Goal: Task Accomplishment & Management: Manage account settings

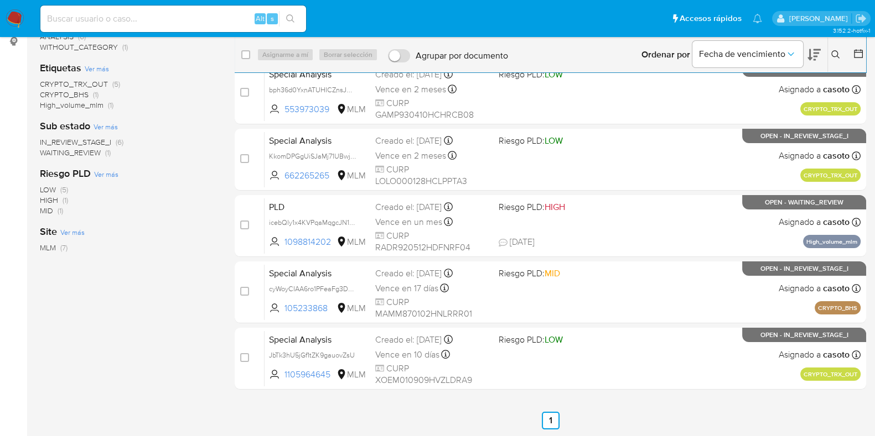
scroll to position [152, 0]
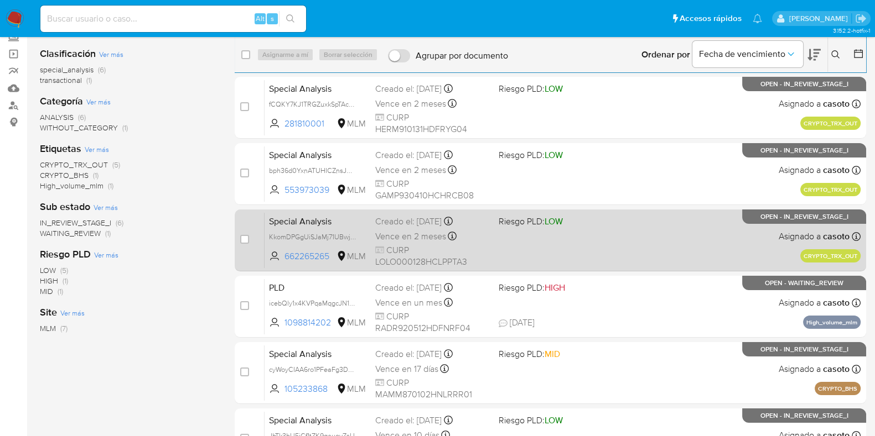
scroll to position [152, 0]
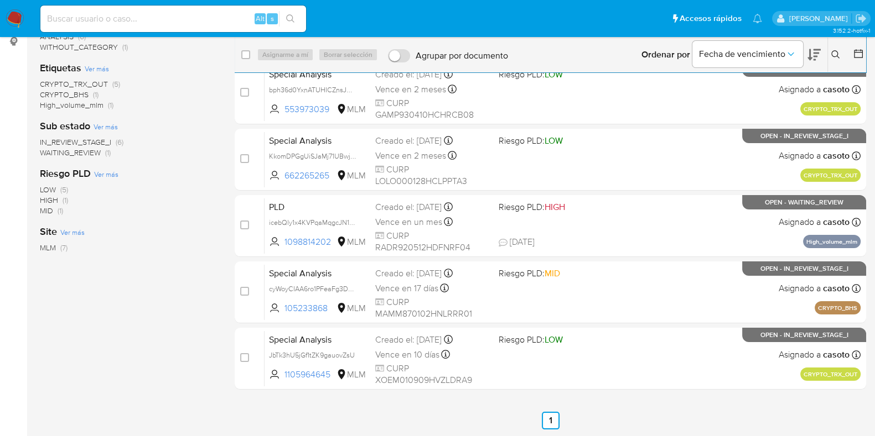
click at [830, 51] on button at bounding box center [837, 54] width 18 height 13
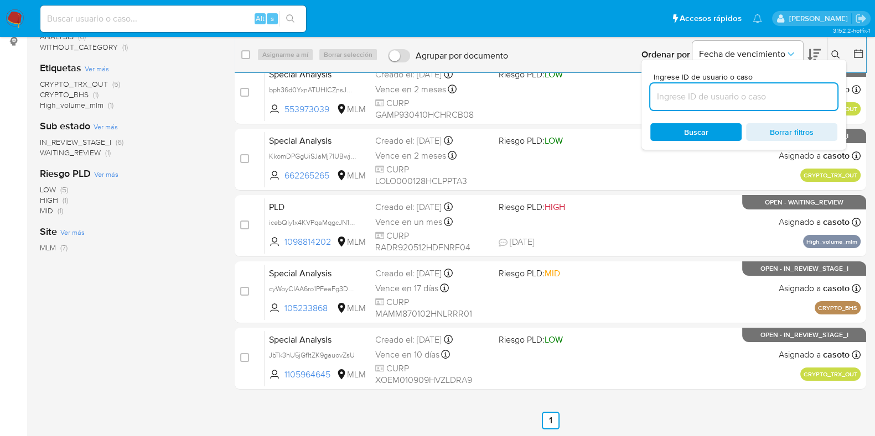
click at [729, 95] on input at bounding box center [743, 97] width 187 height 14
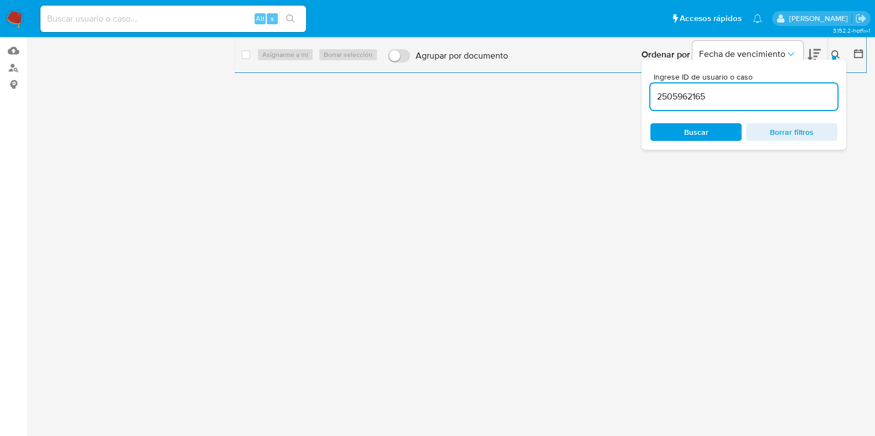
scroll to position [108, 0]
click at [739, 102] on input "2505962165" at bounding box center [743, 97] width 187 height 14
type input "2505962165"
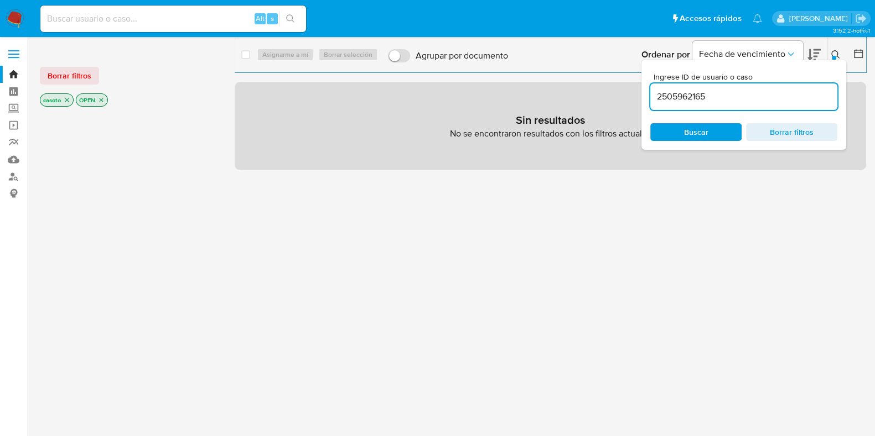
click at [67, 100] on icon "close-filter" at bounding box center [67, 100] width 4 height 4
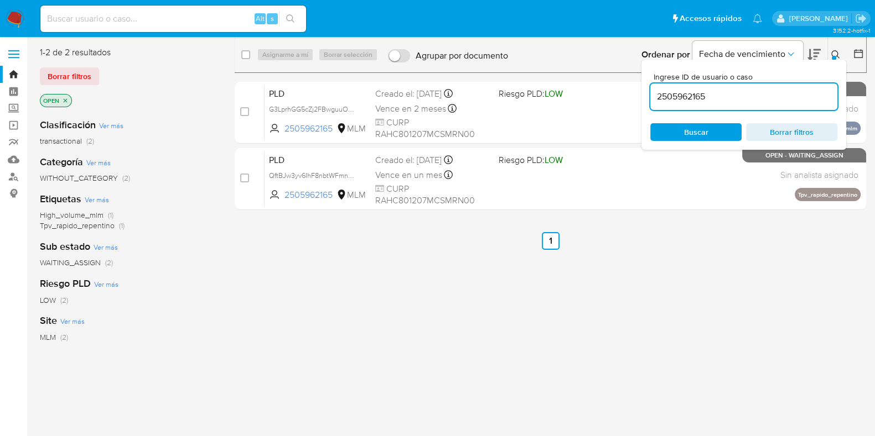
click at [832, 54] on icon at bounding box center [835, 54] width 9 height 9
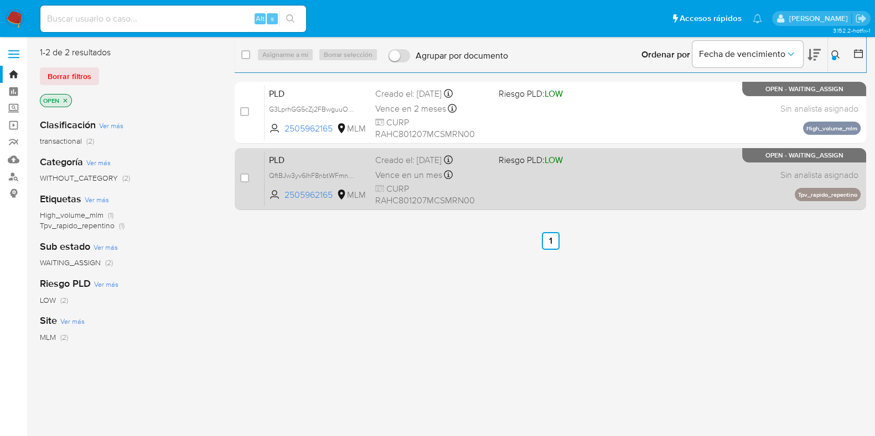
click at [667, 170] on div "PLD QftBJw3yv6IhF8nbtWFmn3xR 2505962165 MLM Riesgo PLD: LOW Creado el: 12/07/20…" at bounding box center [562, 179] width 596 height 56
click at [240, 178] on input "checkbox" at bounding box center [244, 178] width 9 height 9
checkbox input "true"
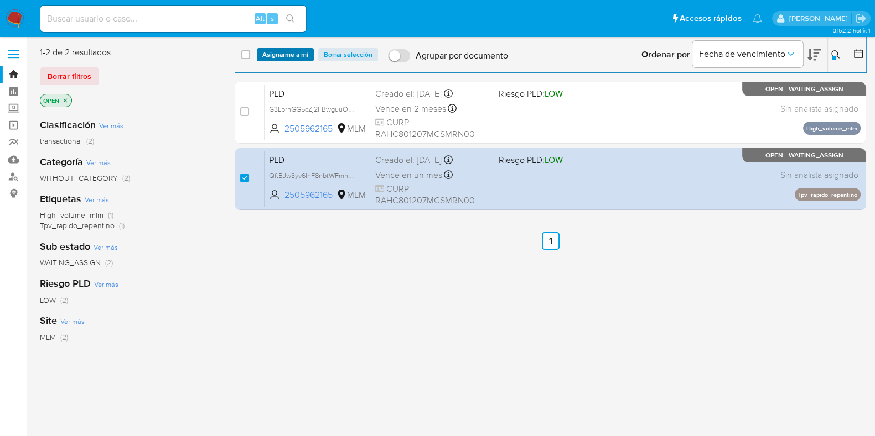
click at [277, 56] on span "Asignarme a mí" at bounding box center [285, 54] width 46 height 11
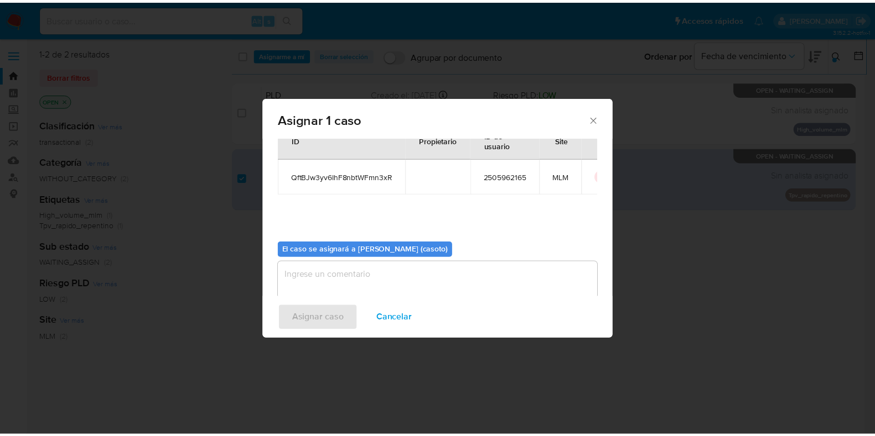
scroll to position [57, 0]
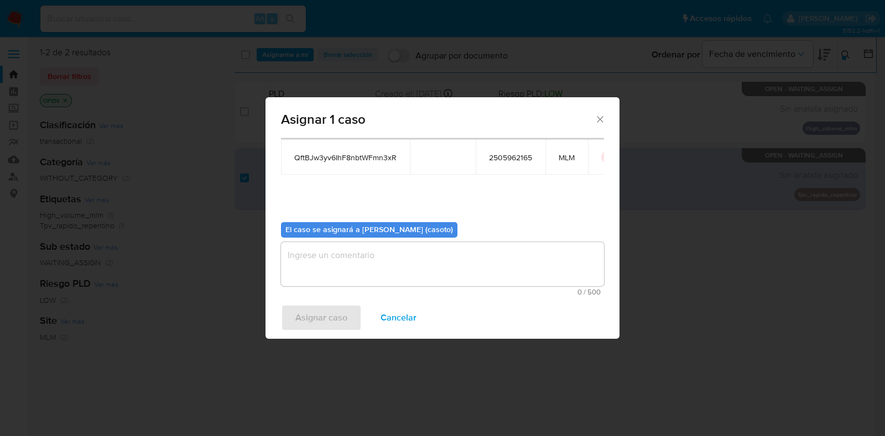
click at [406, 266] on textarea "assign-modal" at bounding box center [442, 264] width 323 height 44
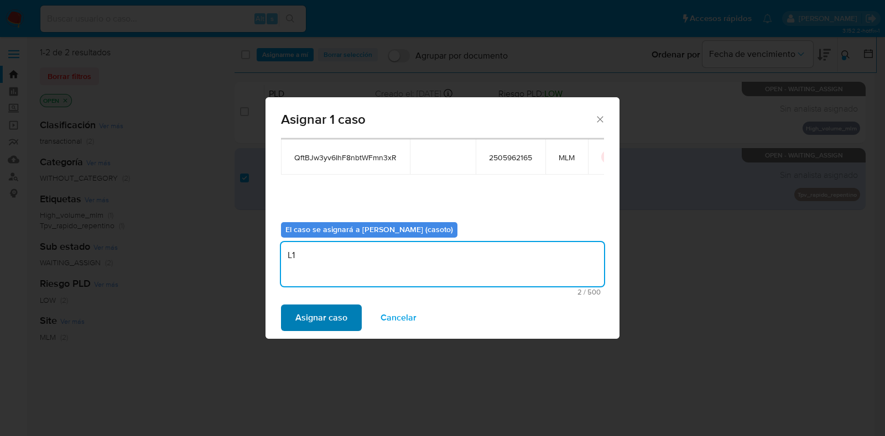
type textarea "L1"
click at [349, 310] on button "Asignar caso" at bounding box center [321, 318] width 81 height 27
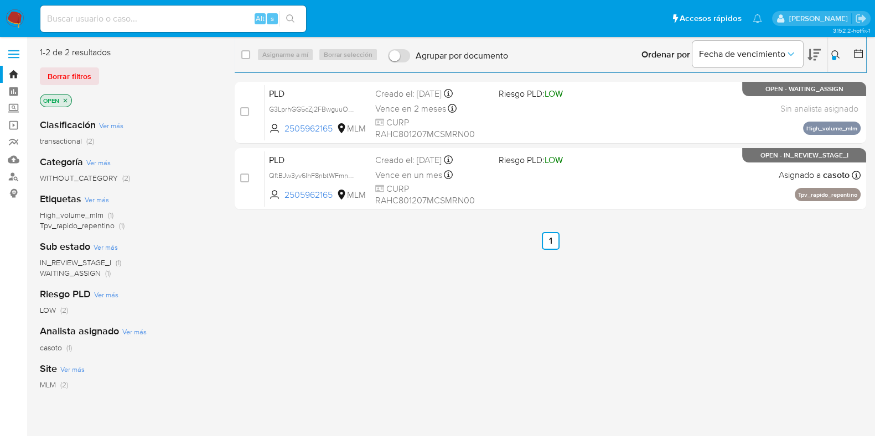
click at [831, 55] on button at bounding box center [837, 54] width 18 height 13
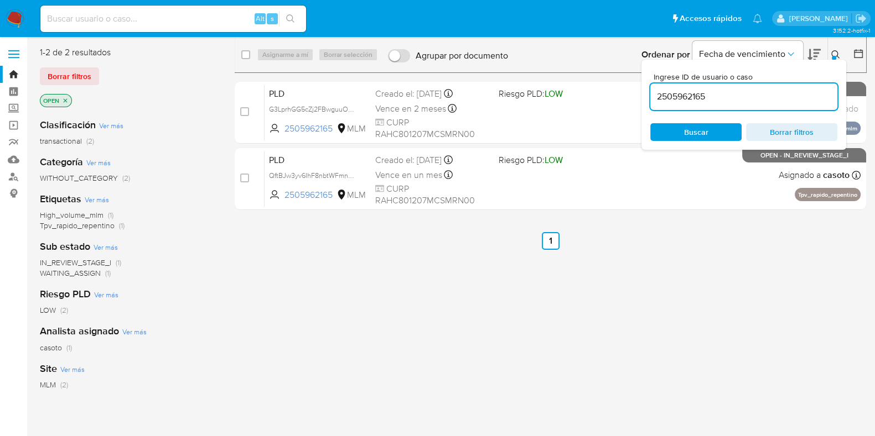
click at [722, 92] on input "2505962165" at bounding box center [743, 97] width 187 height 14
type input "2249056383"
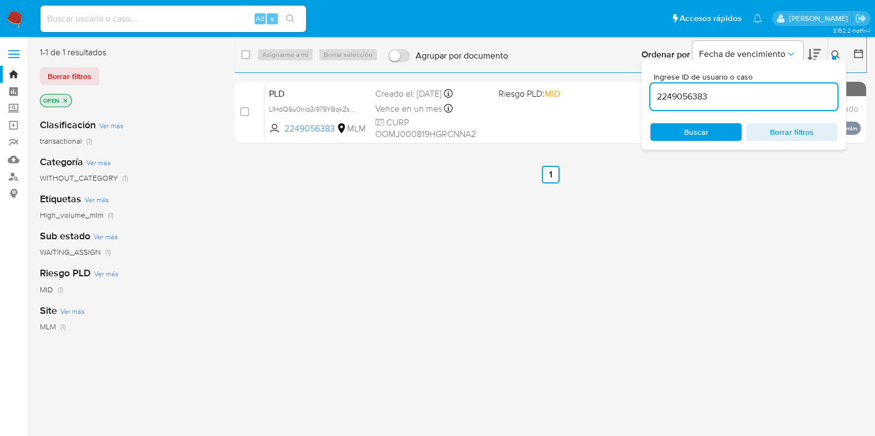
click at [835, 55] on icon at bounding box center [835, 54] width 9 height 9
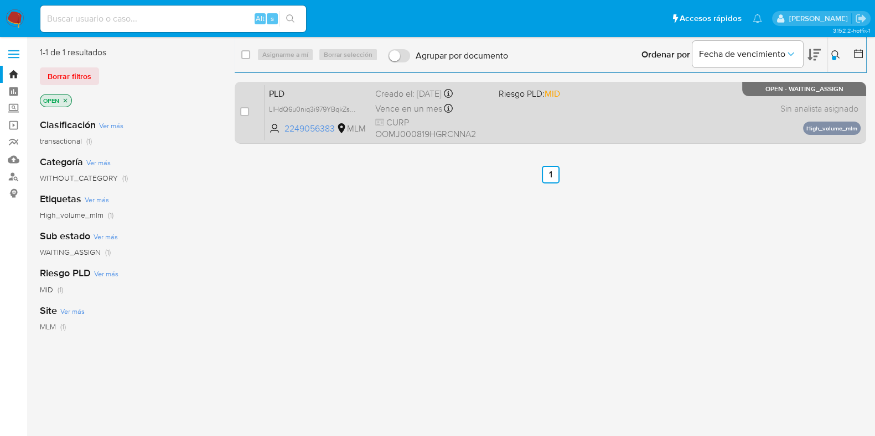
click at [607, 128] on div "PLD LIHdQ6u0niq3i979YBqkZs0S 2249056383 MLM Riesgo PLD: MID Creado el: 12/07/20…" at bounding box center [562, 113] width 596 height 56
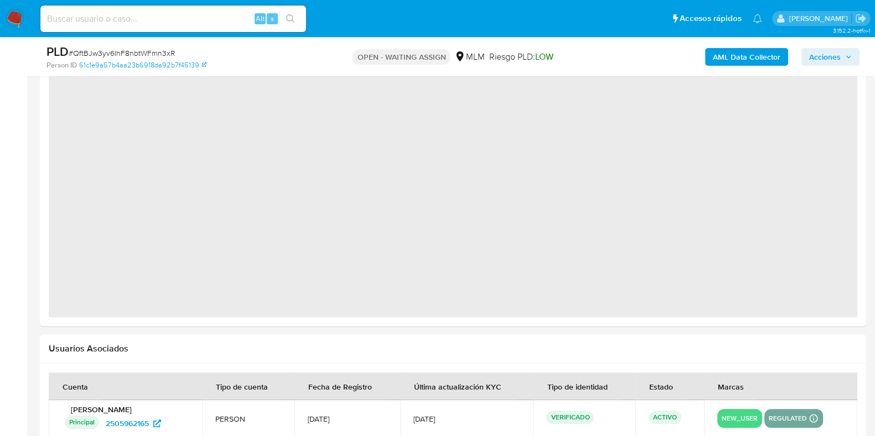
select select "10"
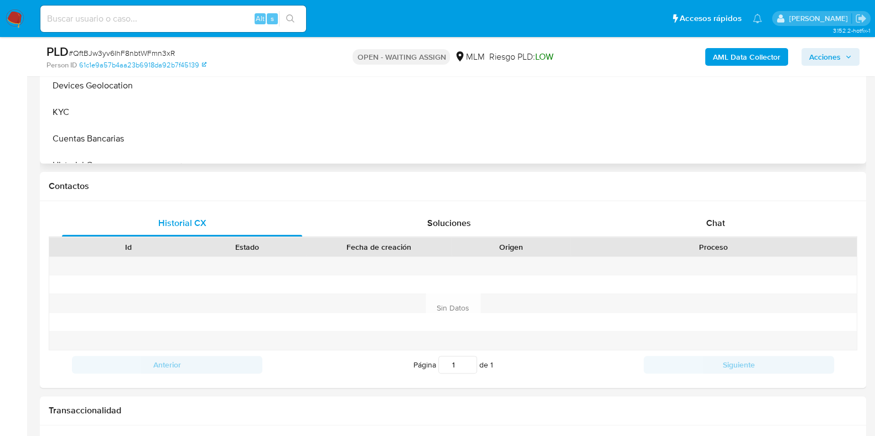
scroll to position [130, 0]
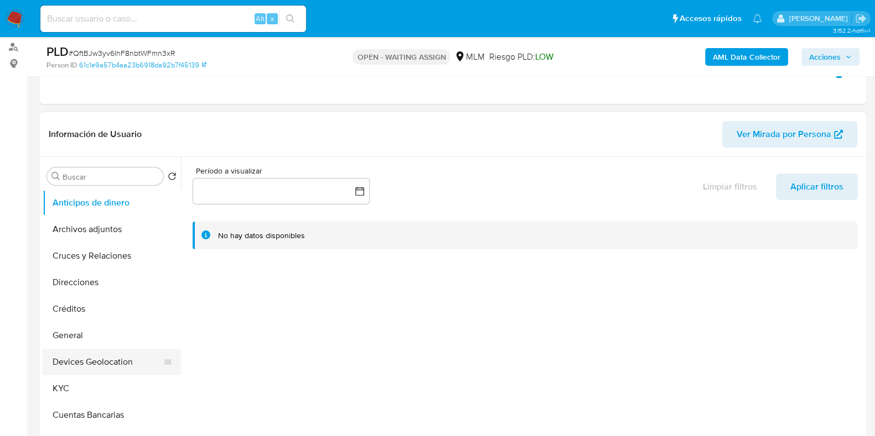
click at [112, 352] on button "Devices Geolocation" at bounding box center [107, 362] width 129 height 27
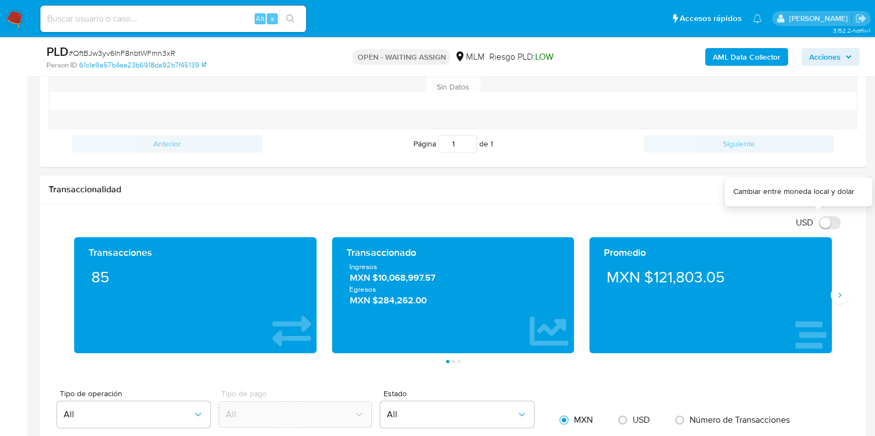
scroll to position [614, 0]
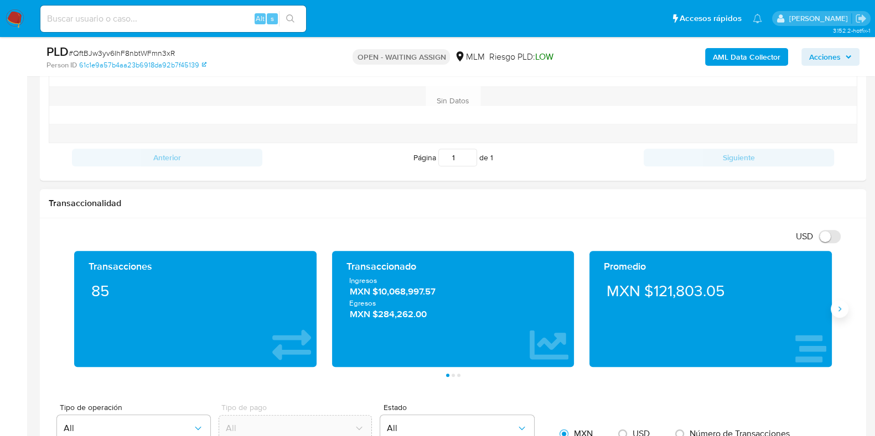
click at [830, 305] on button "Siguiente" at bounding box center [839, 309] width 18 height 18
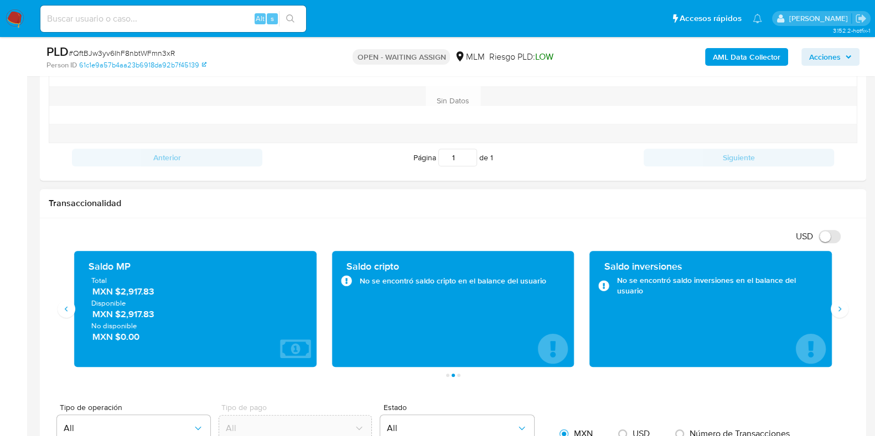
click at [145, 292] on span "MXN $2,917.83" at bounding box center [195, 291] width 207 height 13
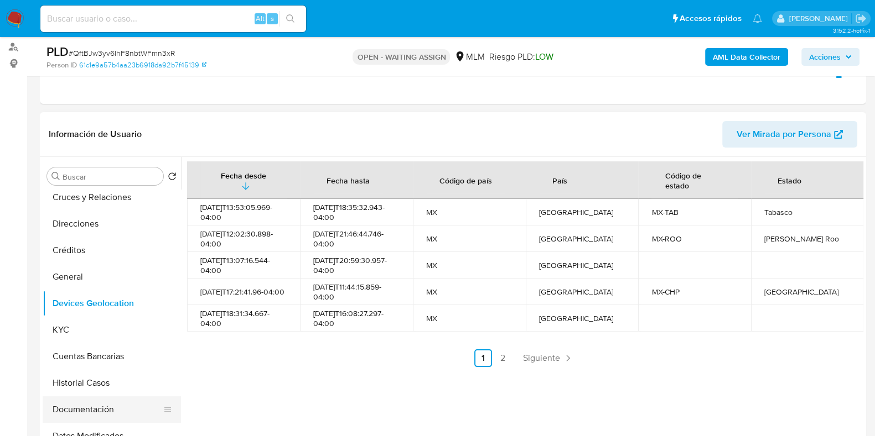
scroll to position [138, 0]
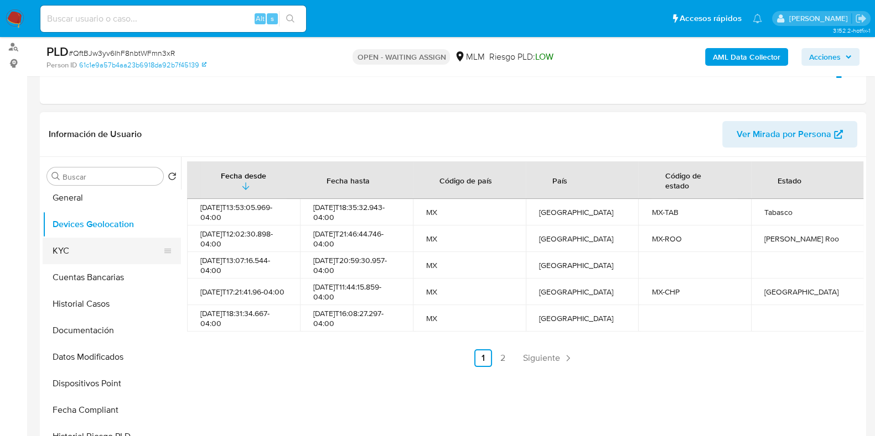
click at [76, 245] on button "KYC" at bounding box center [107, 251] width 129 height 27
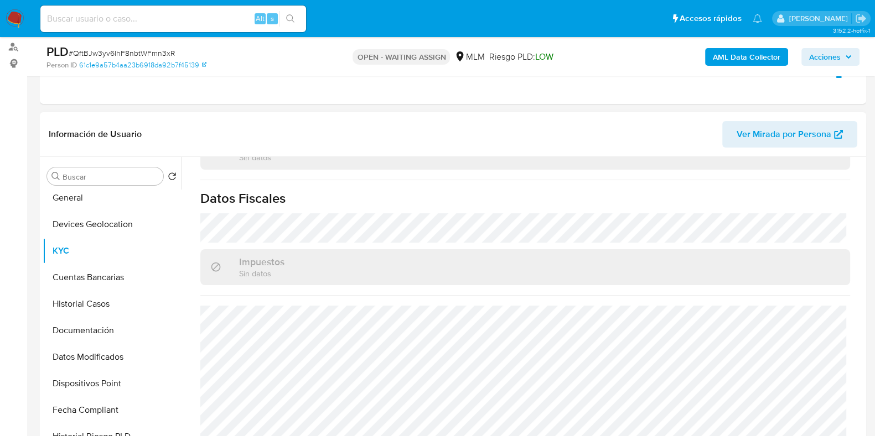
scroll to position [695, 0]
click at [92, 204] on button "General" at bounding box center [107, 198] width 129 height 27
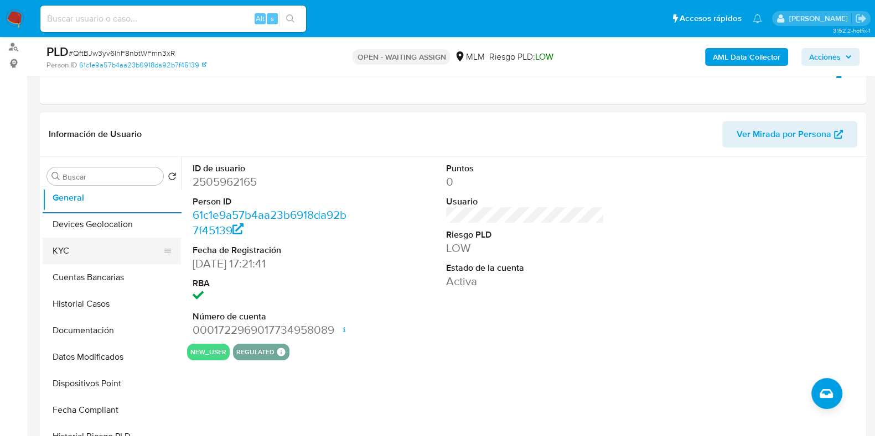
click at [63, 251] on button "KYC" at bounding box center [107, 251] width 129 height 27
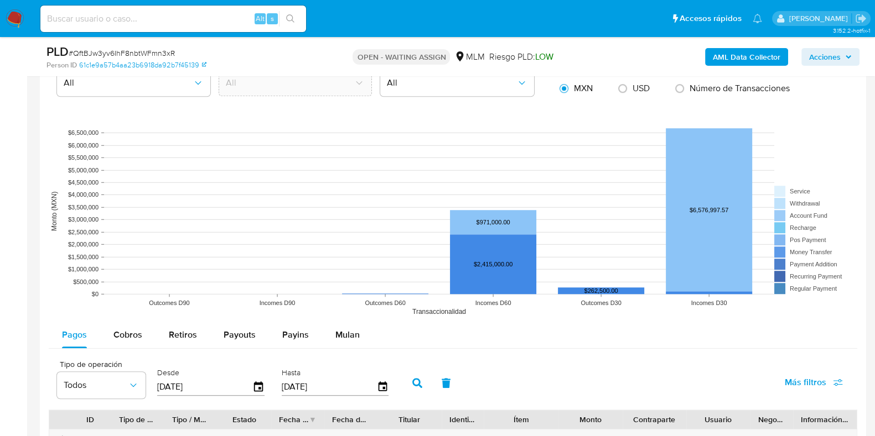
scroll to position [752, 0]
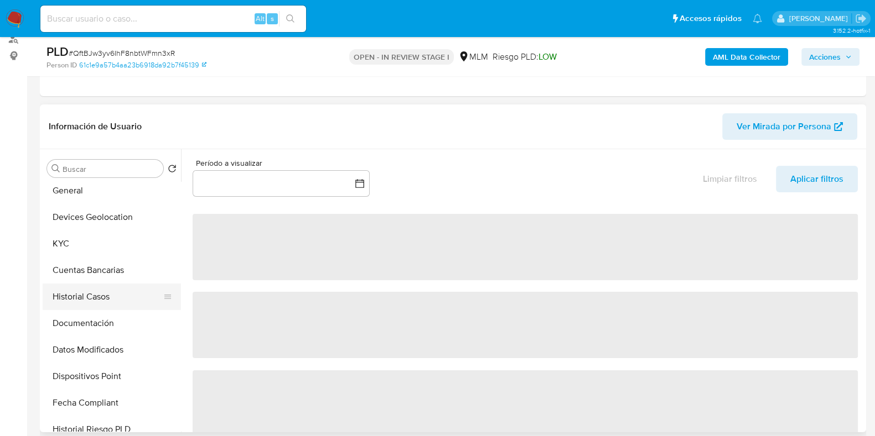
scroll to position [138, 0]
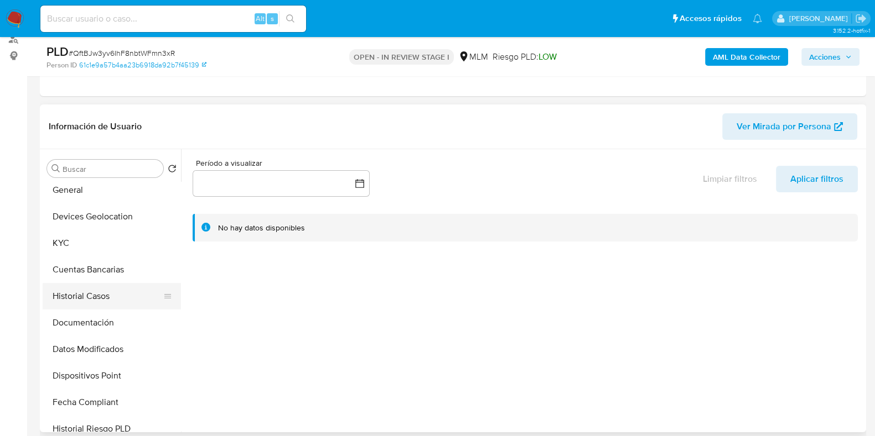
select select "10"
click at [95, 323] on button "Documentación" at bounding box center [107, 323] width 129 height 27
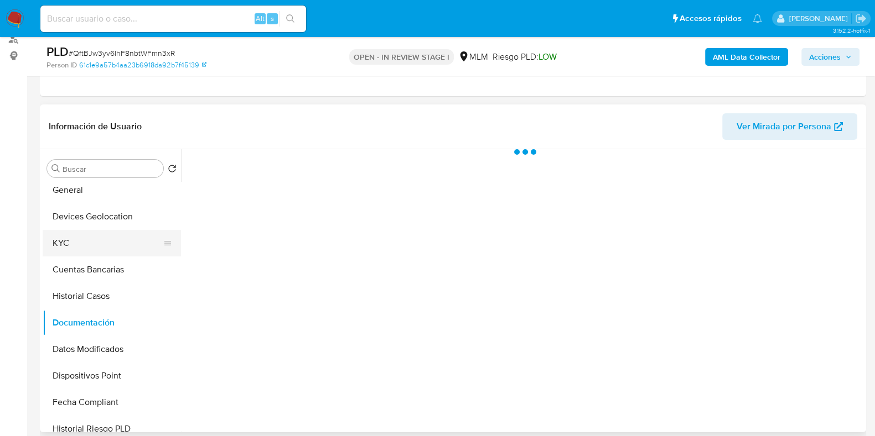
click at [79, 243] on button "KYC" at bounding box center [107, 243] width 129 height 27
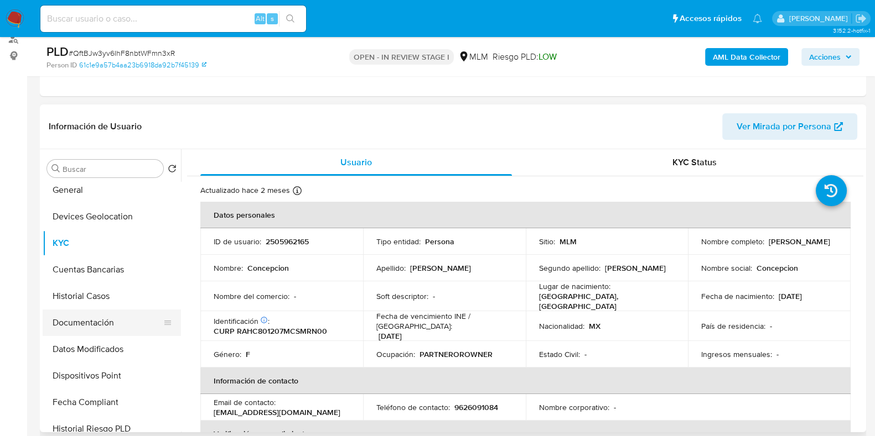
click at [101, 324] on button "Documentación" at bounding box center [107, 323] width 129 height 27
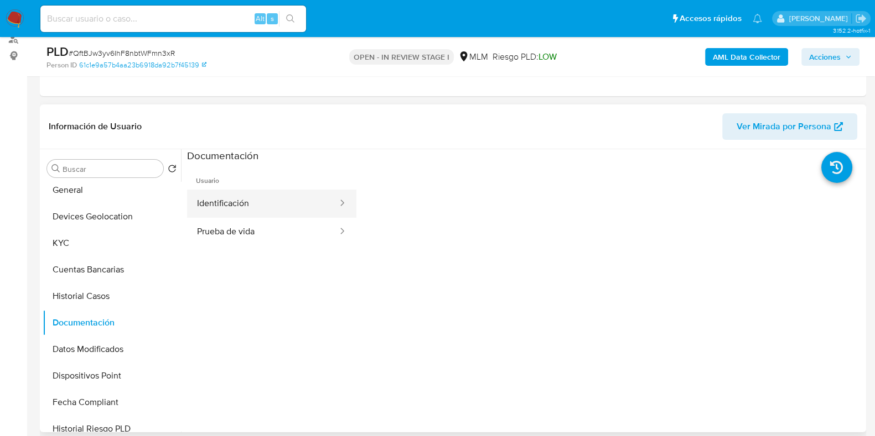
click at [230, 205] on button "Identificación" at bounding box center [263, 204] width 152 height 28
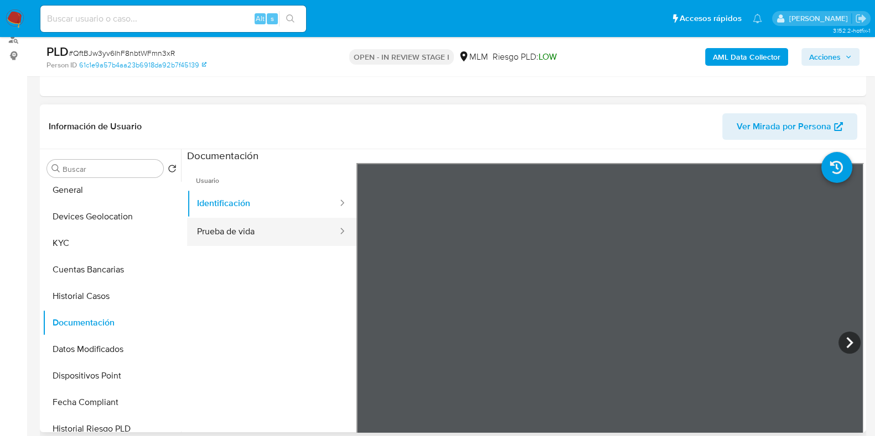
click at [277, 232] on button "Prueba de vida" at bounding box center [263, 232] width 152 height 28
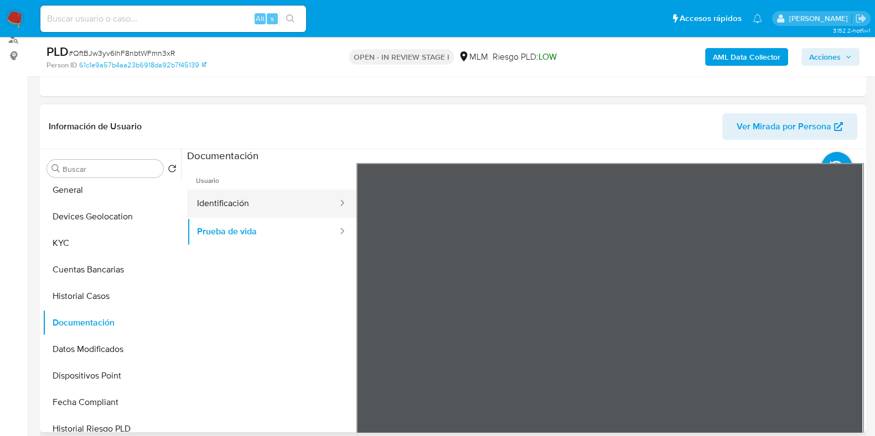
click at [227, 200] on button "Identificación" at bounding box center [263, 204] width 152 height 28
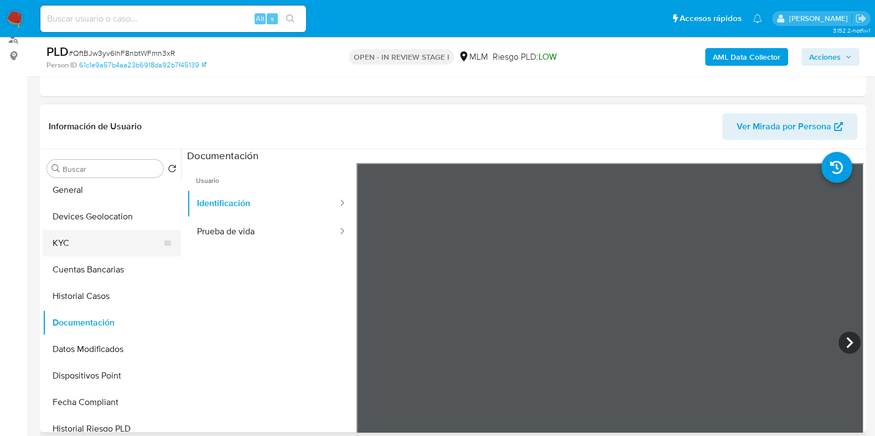
click at [56, 244] on button "KYC" at bounding box center [107, 243] width 129 height 27
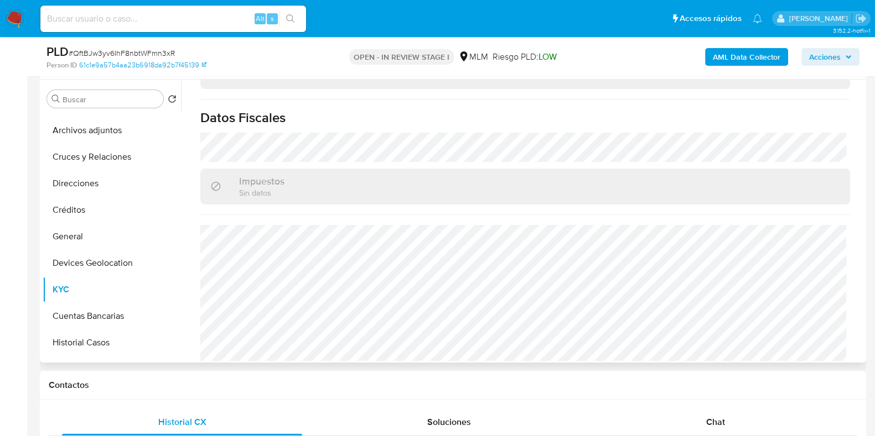
scroll to position [0, 0]
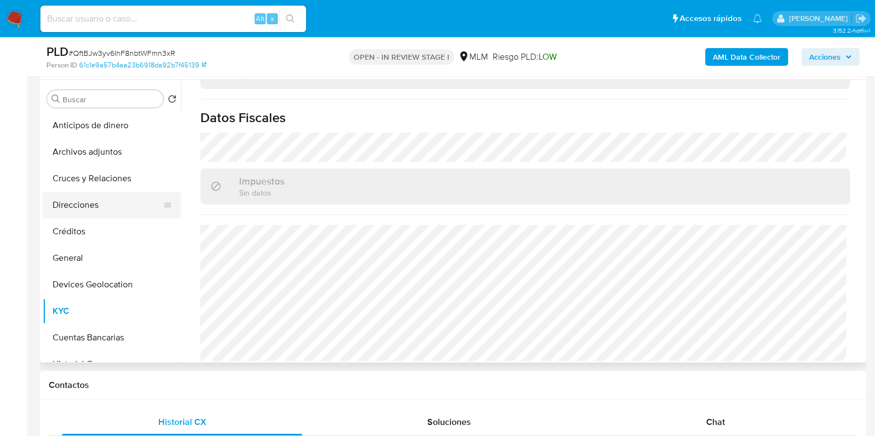
click at [84, 211] on button "Direcciones" at bounding box center [107, 205] width 129 height 27
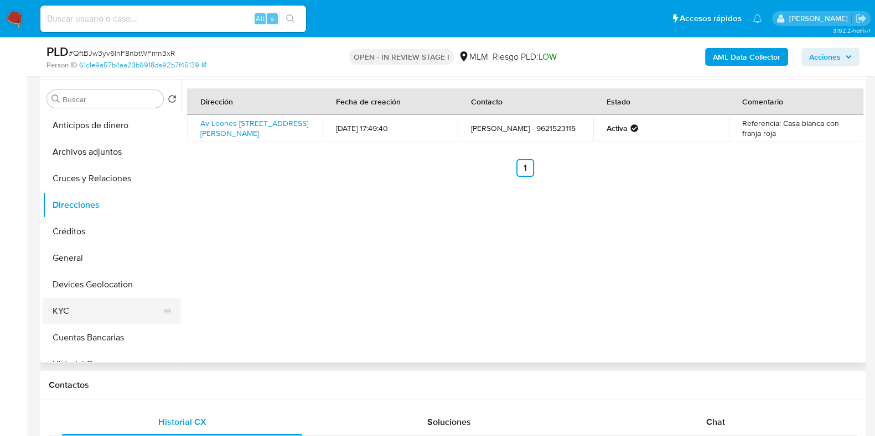
click at [81, 304] on button "KYC" at bounding box center [107, 311] width 129 height 27
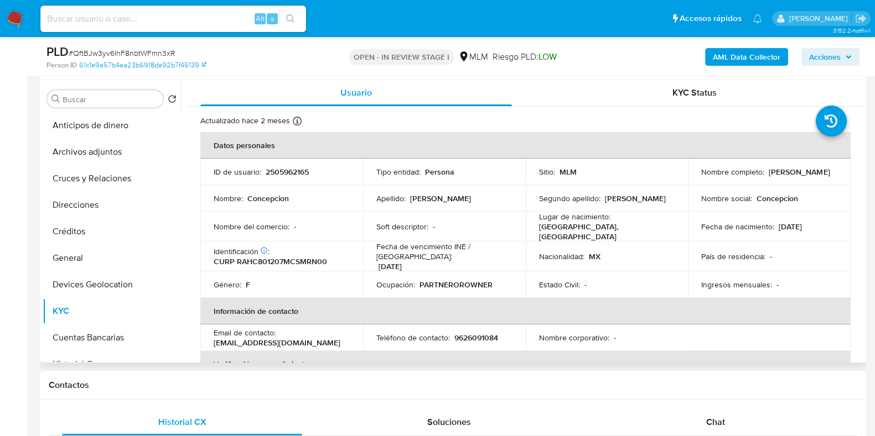
drag, startPoint x: 808, startPoint y: 176, endPoint x: 697, endPoint y: 181, distance: 111.3
click at [697, 181] on td "Nombre completo : Concepcion Ramos Hernandez" at bounding box center [769, 172] width 163 height 27
copy p "Concepcion Ramos Hernandez"
click at [130, 178] on button "Cruces y Relaciones" at bounding box center [107, 178] width 129 height 27
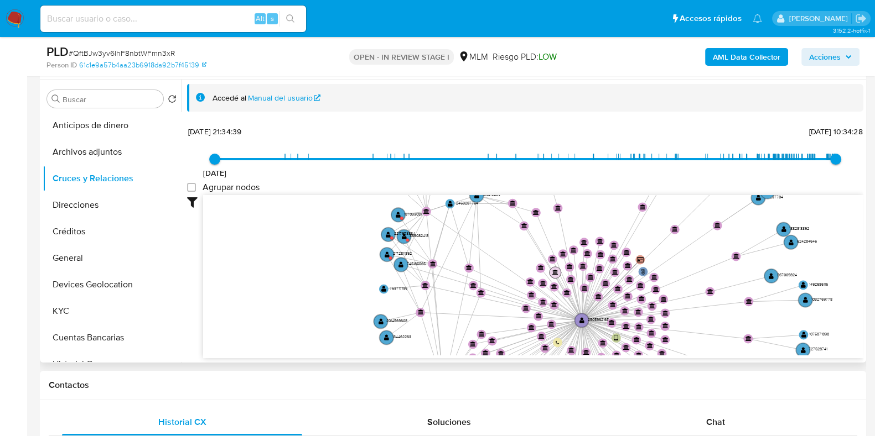
drag, startPoint x: 491, startPoint y: 253, endPoint x: 550, endPoint y: 271, distance: 62.5
click at [550, 271] on icon "user-2505962165  2505962165 phone-daf79825b71cc3f2ed1bc609d521dc33  person-61…" at bounding box center [533, 275] width 660 height 160
click at [407, 238] on circle at bounding box center [407, 239] width 3 height 3
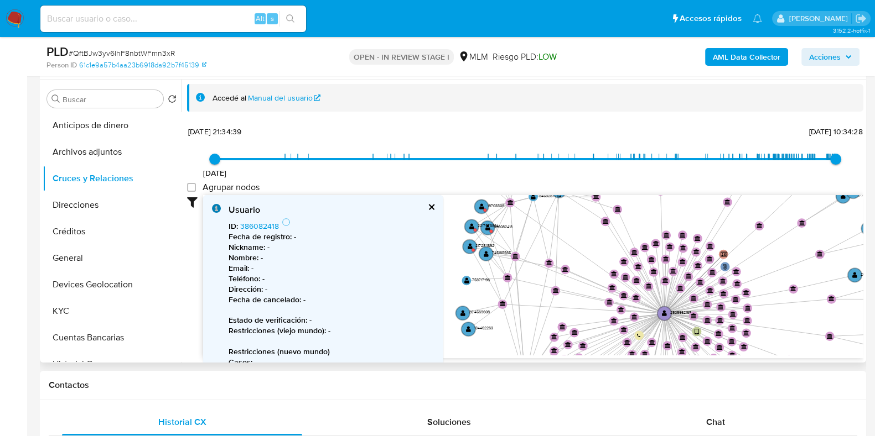
drag, startPoint x: 503, startPoint y: 265, endPoint x: 582, endPoint y: 262, distance: 78.6
click at [582, 262] on icon "user-2505962165  2505962165 phone-daf79825b71cc3f2ed1bc609d521dc33  person-61…" at bounding box center [533, 275] width 660 height 160
click at [487, 230] on text "" at bounding box center [487, 227] width 5 height 7
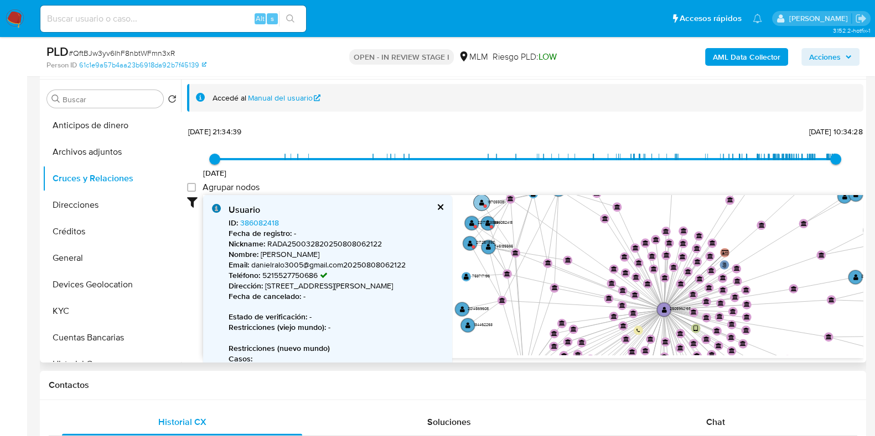
click at [484, 205] on circle at bounding box center [485, 206] width 3 height 3
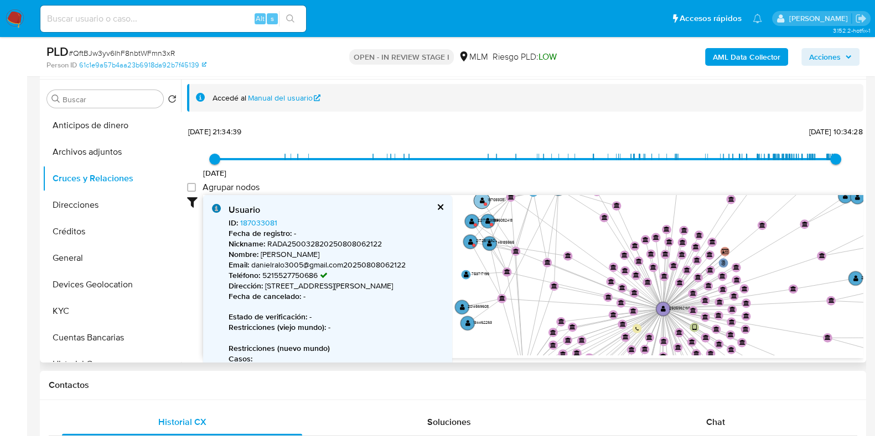
click at [484, 205] on circle at bounding box center [482, 201] width 16 height 16
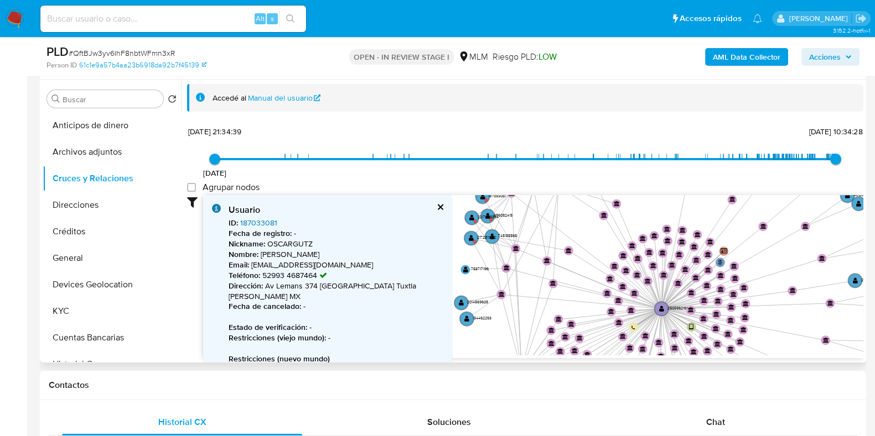
click at [268, 224] on link "187033081" at bounding box center [258, 222] width 37 height 11
click at [439, 213] on div "Usuario" at bounding box center [343, 210] width 231 height 12
click at [438, 207] on button "cerrar" at bounding box center [439, 207] width 7 height 7
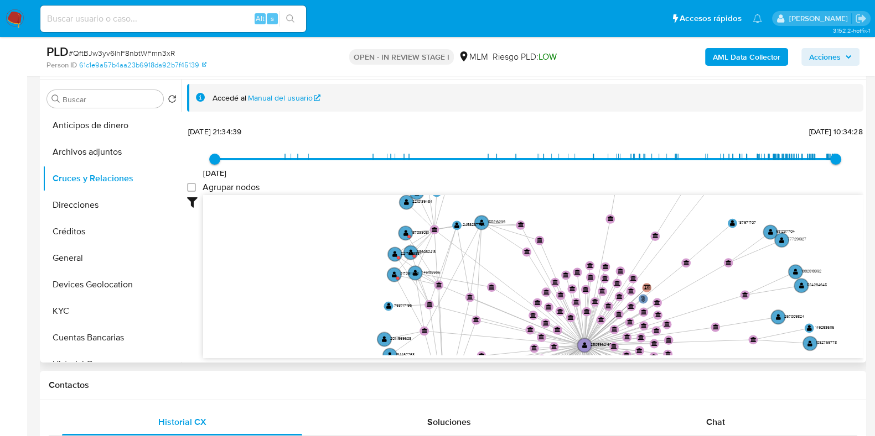
drag, startPoint x: 630, startPoint y: 239, endPoint x: 556, endPoint y: 276, distance: 82.9
click at [556, 276] on icon "user-2505962165  2505962165 phone-daf79825b71cc3f2ed1bc609d521dc33  person-61…" at bounding box center [533, 275] width 660 height 160
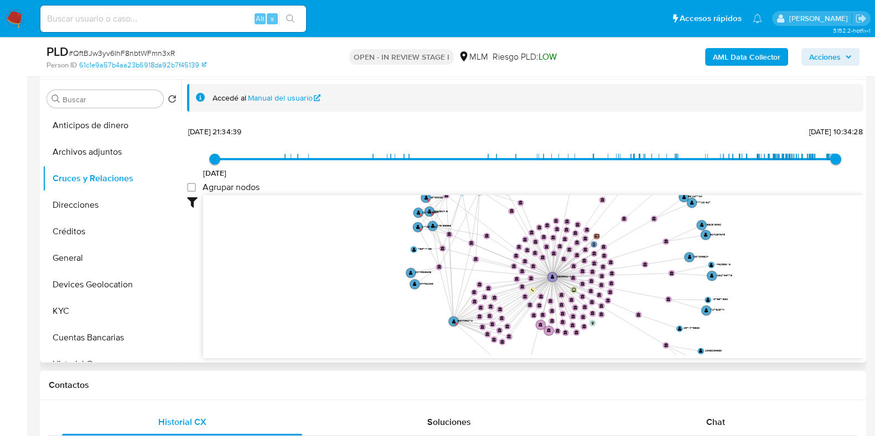
drag, startPoint x: 564, startPoint y: 283, endPoint x: 538, endPoint y: 237, distance: 53.3
click at [538, 237] on icon "user-2505962165  2505962165 phone-daf79825b71cc3f2ed1bc609d521dc33  person-61…" at bounding box center [533, 275] width 660 height 160
click at [453, 321] on text "" at bounding box center [453, 323] width 4 height 4
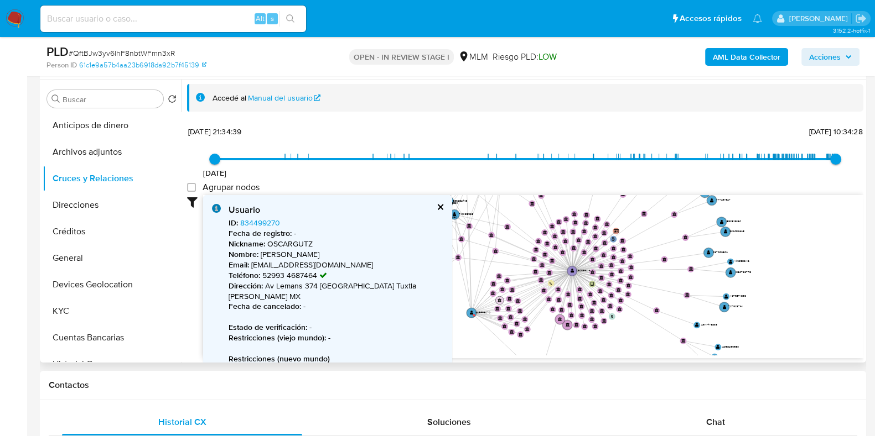
drag, startPoint x: 479, startPoint y: 311, endPoint x: 498, endPoint y: 304, distance: 20.9
click at [498, 304] on icon "user-2505962165  2505962165 phone-daf79825b71cc3f2ed1bc609d521dc33  person-61…" at bounding box center [533, 275] width 660 height 160
click at [473, 312] on circle at bounding box center [471, 313] width 12 height 12
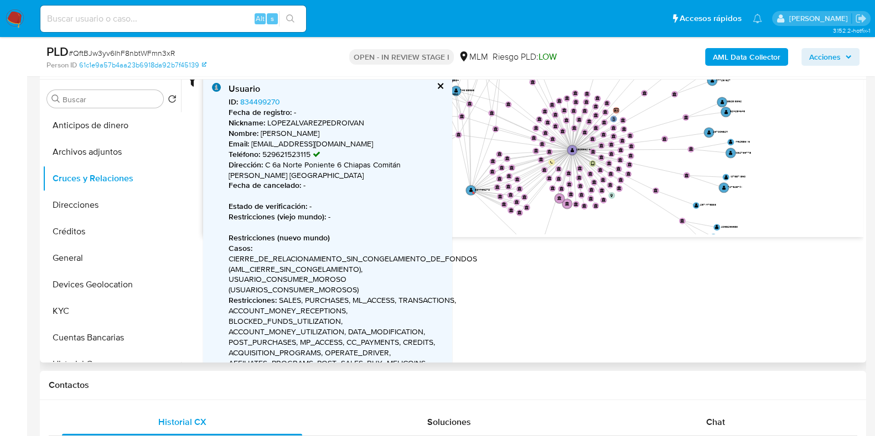
scroll to position [138, 0]
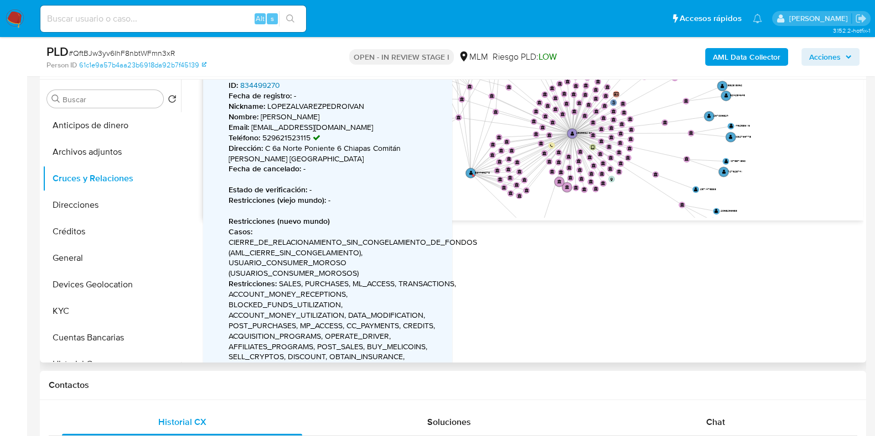
click at [263, 84] on link "834499270" at bounding box center [260, 85] width 40 height 11
click at [523, 302] on div "Accedé al Manual del usuario 30/8/2024 30/8/2024, 21:34:39 13/8/2025, 10:34:28 …" at bounding box center [522, 221] width 682 height 283
drag, startPoint x: 518, startPoint y: 222, endPoint x: 529, endPoint y: 242, distance: 22.8
click at [529, 242] on div "Accedé al Manual del usuario 30/8/2024 30/8/2024, 21:34:39 13/8/2025, 10:34:28 …" at bounding box center [522, 221] width 682 height 283
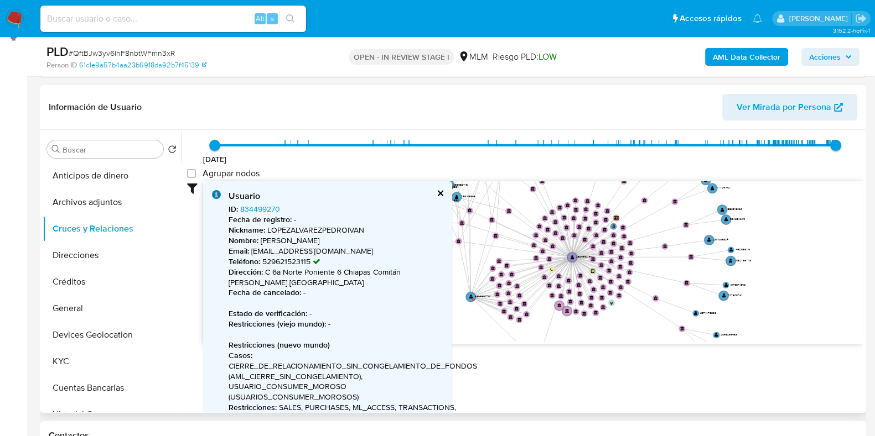
scroll to position [0, 0]
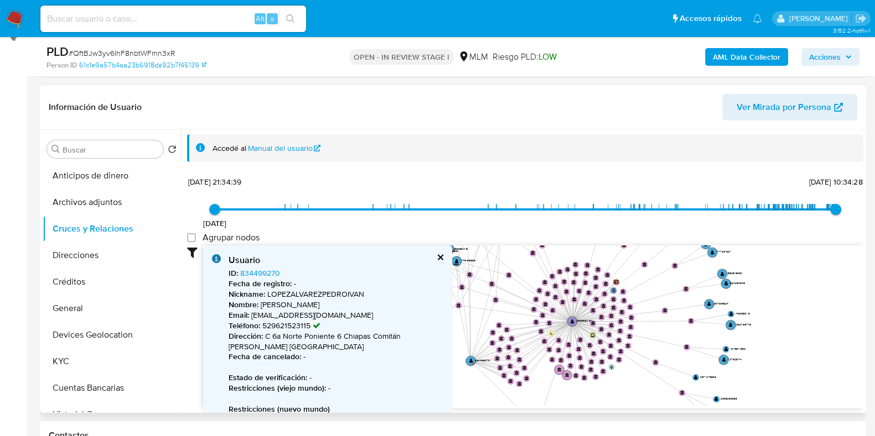
click at [437, 256] on button "cerrar" at bounding box center [439, 257] width 7 height 7
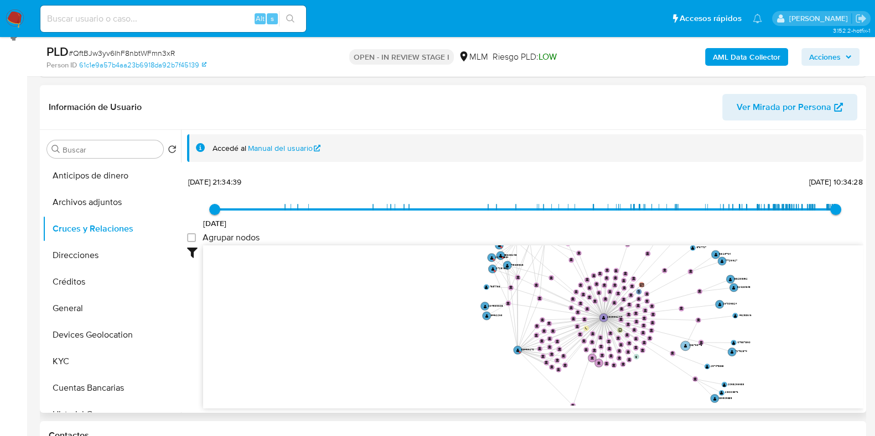
drag, startPoint x: 739, startPoint y: 321, endPoint x: 687, endPoint y: 346, distance: 57.2
click at [687, 346] on circle at bounding box center [685, 346] width 10 height 10
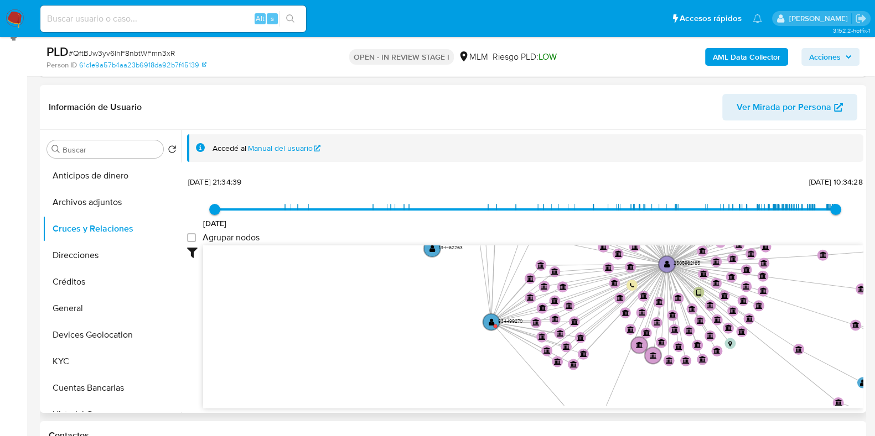
drag, startPoint x: 476, startPoint y: 327, endPoint x: 374, endPoint y: 280, distance: 111.9
click at [374, 280] on icon "user-2505962165  2505962165 phone-daf79825b71cc3f2ed1bc609d521dc33  person-61…" at bounding box center [533, 326] width 660 height 160
click at [489, 318] on text "" at bounding box center [491, 322] width 6 height 8
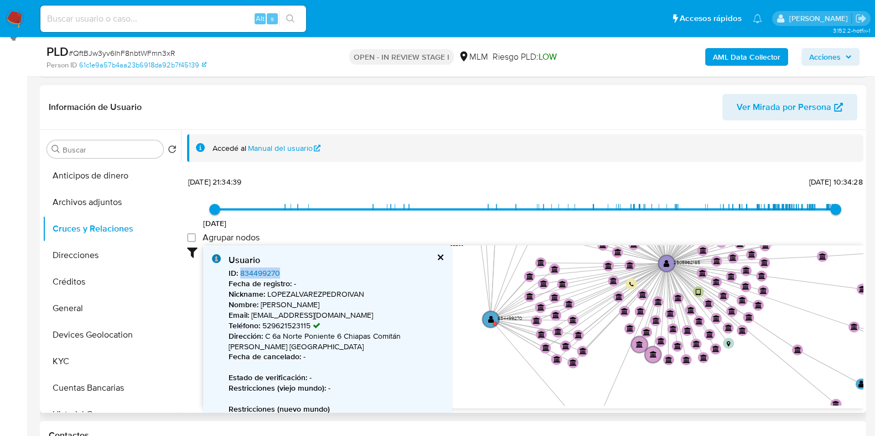
drag, startPoint x: 299, startPoint y: 275, endPoint x: 241, endPoint y: 273, distance: 58.1
copy link "834499270"
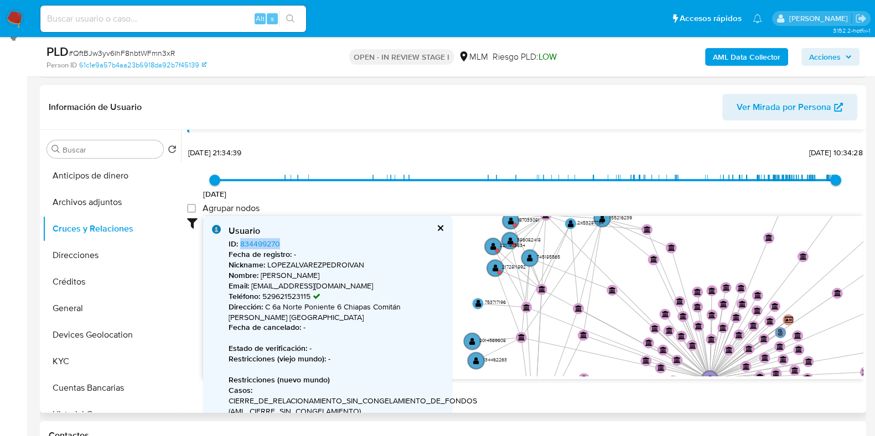
scroll to position [69, 0]
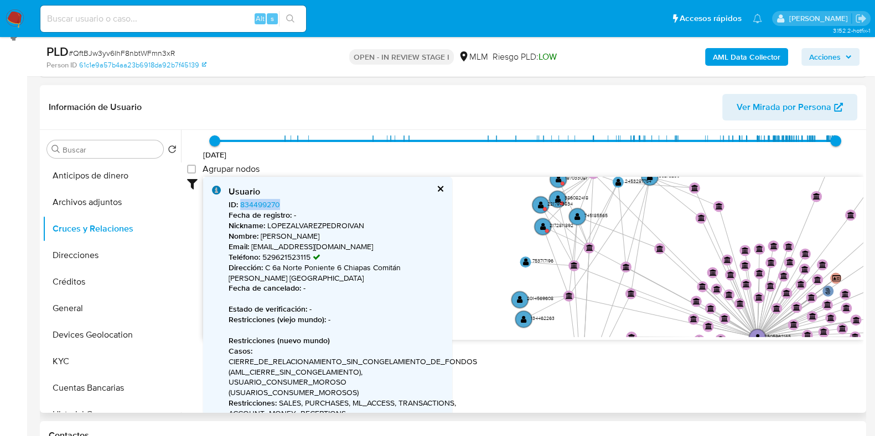
drag, startPoint x: 477, startPoint y: 275, endPoint x: 568, endPoint y: 349, distance: 116.4
click at [568, 349] on div "Accedé al Manual del usuario 30/8/2024 30/8/2024, 21:34:39 13/8/2025, 10:34:28 …" at bounding box center [522, 271] width 682 height 283
click at [542, 230] on text "" at bounding box center [543, 227] width 6 height 8
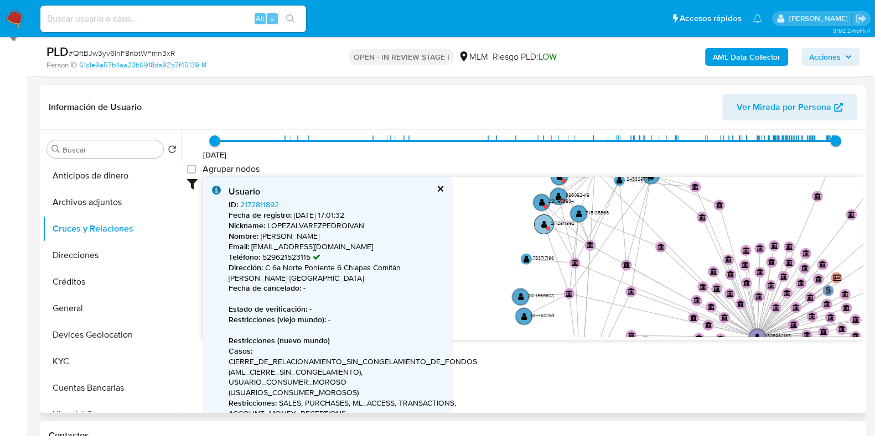
click at [542, 230] on circle at bounding box center [543, 224] width 19 height 19
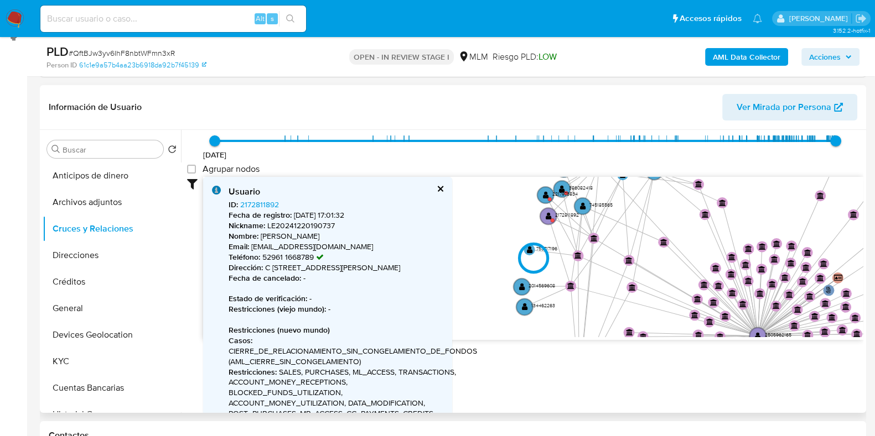
drag, startPoint x: 299, startPoint y: 205, endPoint x: 241, endPoint y: 205, distance: 58.1
click at [241, 205] on div at bounding box center [533, 259] width 660 height 164
drag, startPoint x: 276, startPoint y: 201, endPoint x: 252, endPoint y: 202, distance: 24.4
click at [252, 202] on div at bounding box center [533, 259] width 660 height 164
drag, startPoint x: 288, startPoint y: 201, endPoint x: 262, endPoint y: 211, distance: 27.7
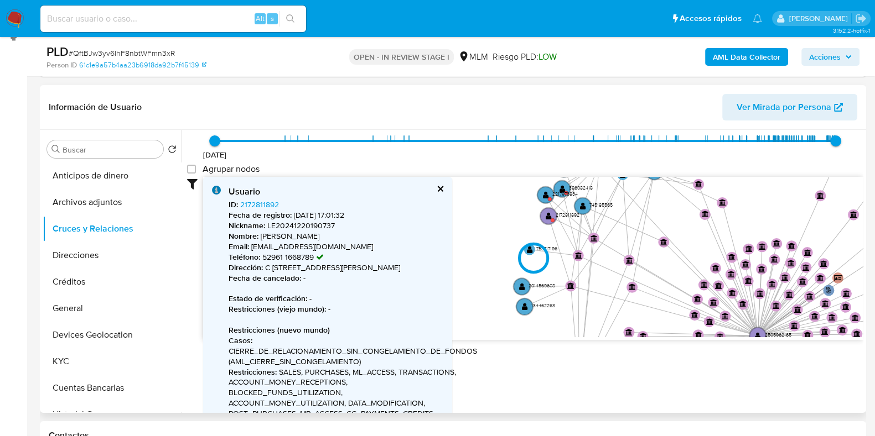
click at [261, 206] on div at bounding box center [533, 259] width 660 height 164
click at [341, 333] on div at bounding box center [533, 259] width 660 height 164
type input "1641605223000"
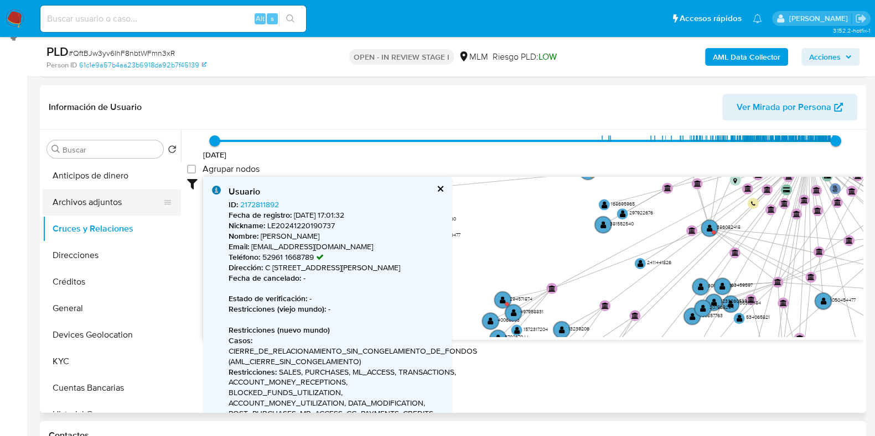
click at [91, 199] on button "Archivos adjuntos" at bounding box center [107, 202] width 129 height 27
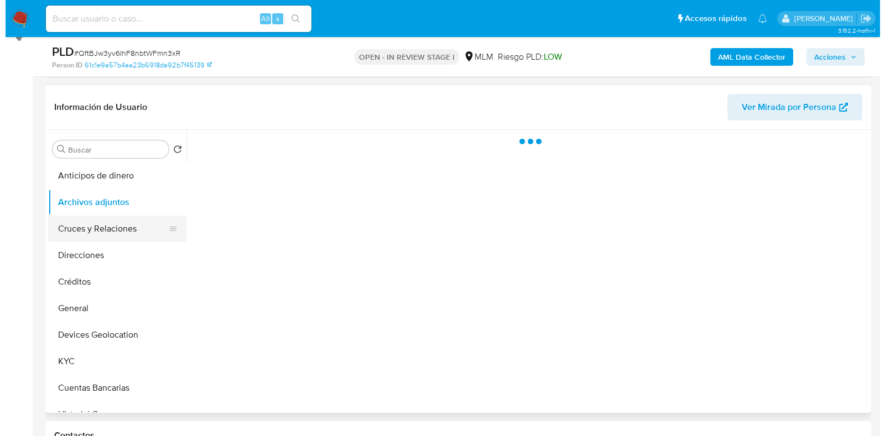
scroll to position [0, 0]
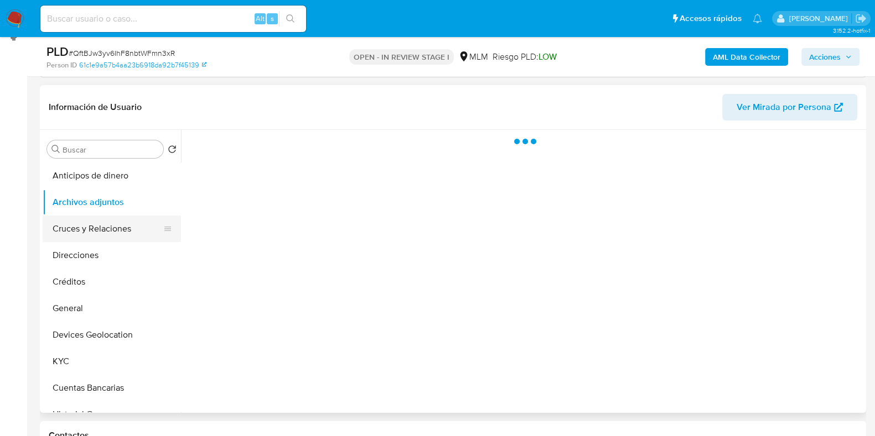
click at [86, 224] on button "Cruces y Relaciones" at bounding box center [107, 229] width 129 height 27
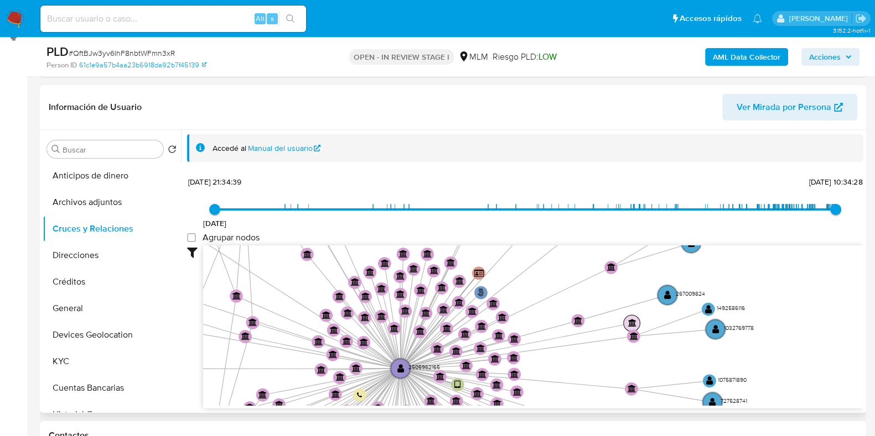
drag, startPoint x: 427, startPoint y: 304, endPoint x: 631, endPoint y: 324, distance: 205.1
click at [631, 324] on text "" at bounding box center [631, 323] width 8 height 8
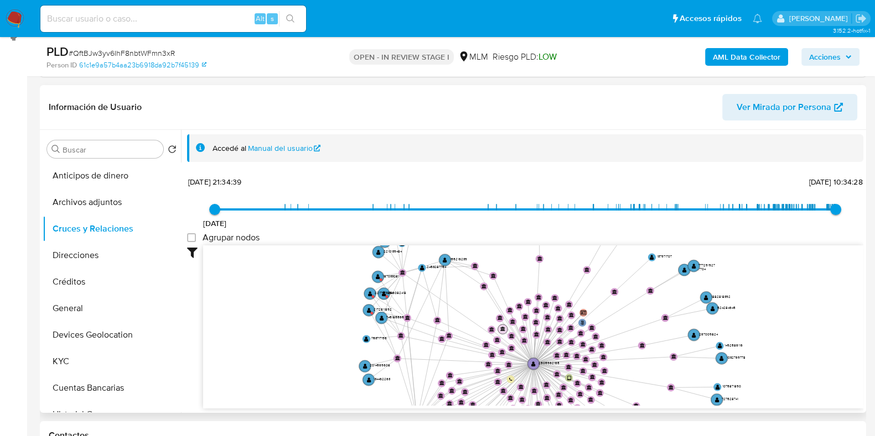
drag, startPoint x: 367, startPoint y: 290, endPoint x: 498, endPoint y: 330, distance: 137.6
click at [498, 330] on icon "user-2505962165  2505962165 phone-daf79825b71cc3f2ed1bc609d521dc33  person-61…" at bounding box center [533, 326] width 660 height 160
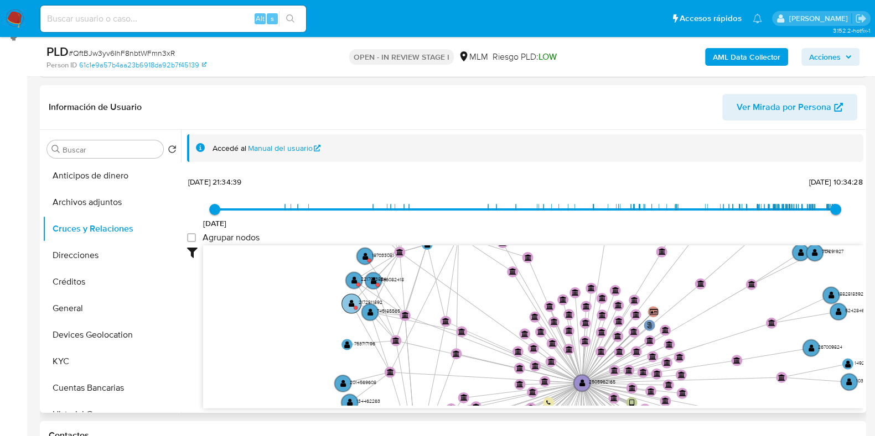
click at [356, 303] on circle at bounding box center [351, 303] width 19 height 19
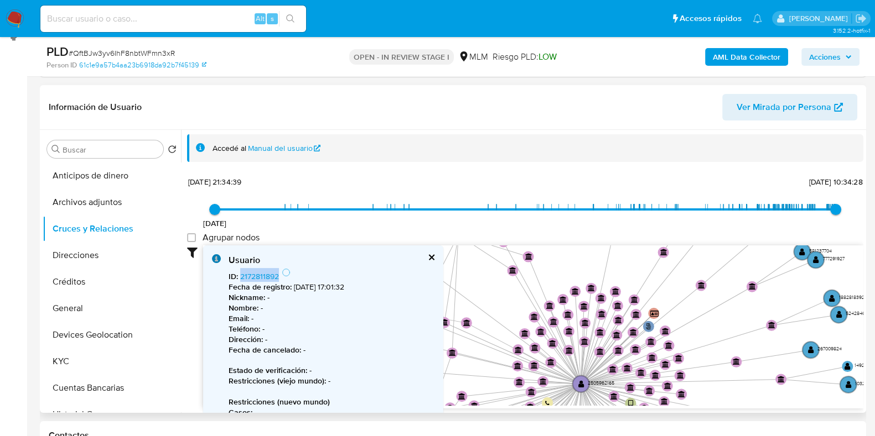
drag, startPoint x: 290, startPoint y: 278, endPoint x: 256, endPoint y: 283, distance: 34.7
click at [241, 278] on div "ID : 2172811892 Fecha de registro : 20/12/2024, 17:01:32 Nickname : - Nombre : …" at bounding box center [331, 379] width 206 height 223
copy span "2172811892"
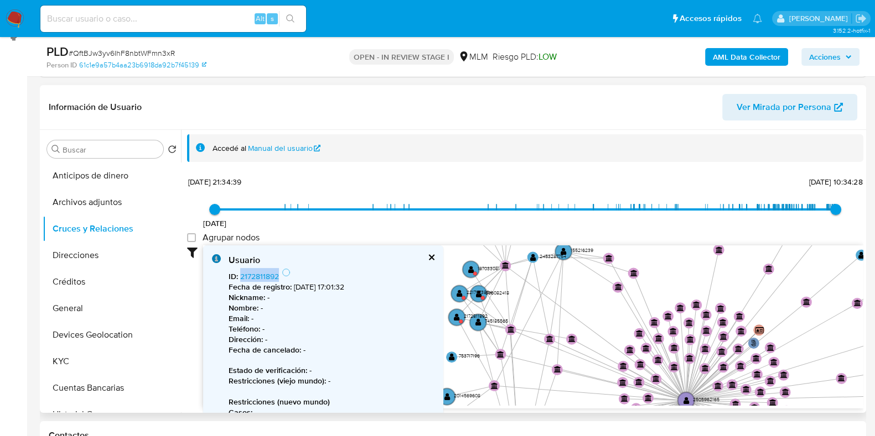
drag, startPoint x: 482, startPoint y: 316, endPoint x: 587, endPoint y: 333, distance: 106.4
click at [587, 333] on icon "user-2505962165  2505962165 phone-daf79825b71cc3f2ed1bc609d521dc33  person-61…" at bounding box center [533, 326] width 660 height 160
click at [472, 273] on circle at bounding box center [470, 269] width 19 height 19
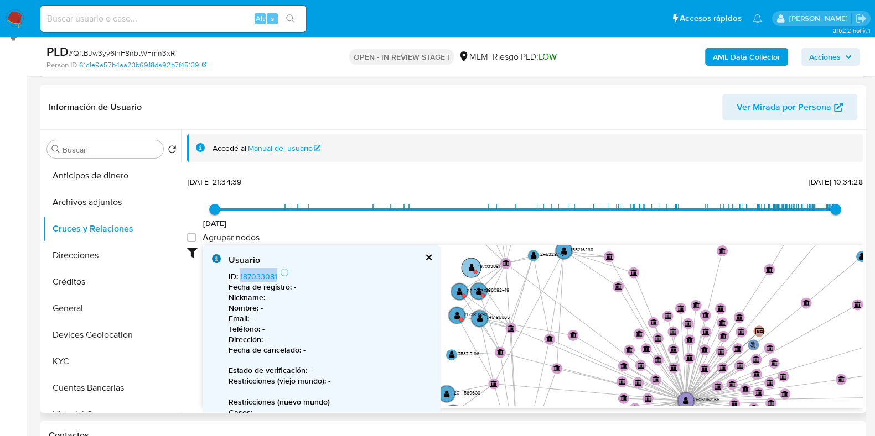
click at [472, 273] on circle at bounding box center [470, 267] width 19 height 19
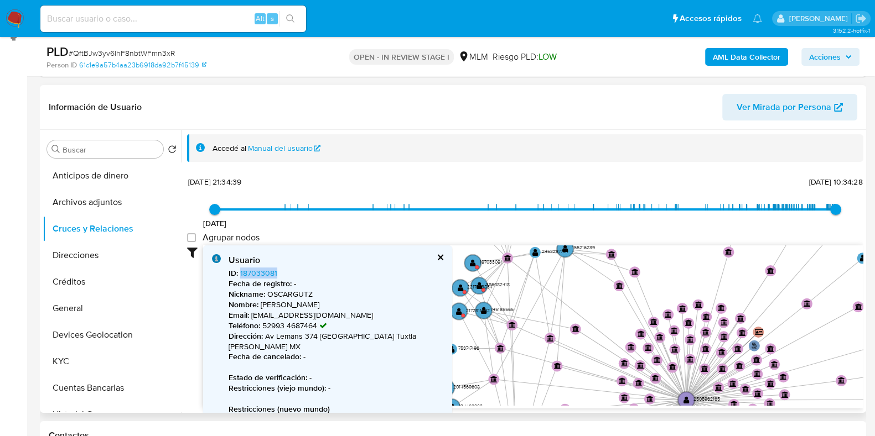
drag, startPoint x: 289, startPoint y: 278, endPoint x: 241, endPoint y: 275, distance: 48.8
copy link "187033081"
click at [481, 285] on text "2217973834" at bounding box center [479, 286] width 25 height 7
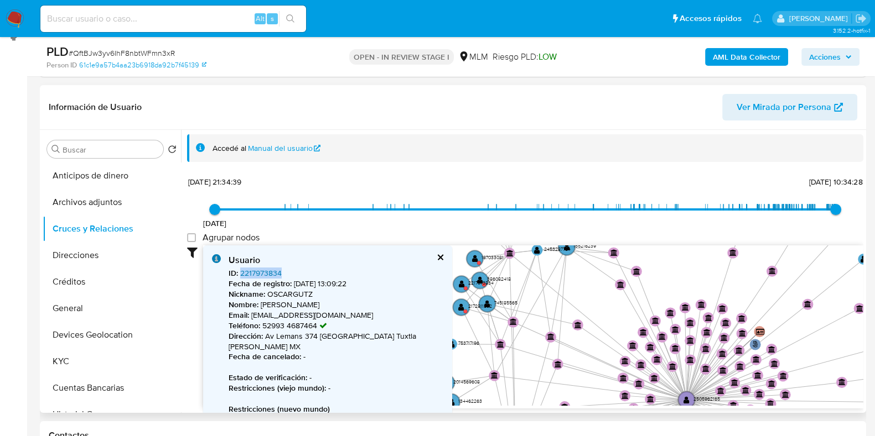
drag, startPoint x: 298, startPoint y: 269, endPoint x: 241, endPoint y: 273, distance: 57.1
copy link "2217973834"
click at [113, 207] on button "Archivos adjuntos" at bounding box center [107, 202] width 129 height 27
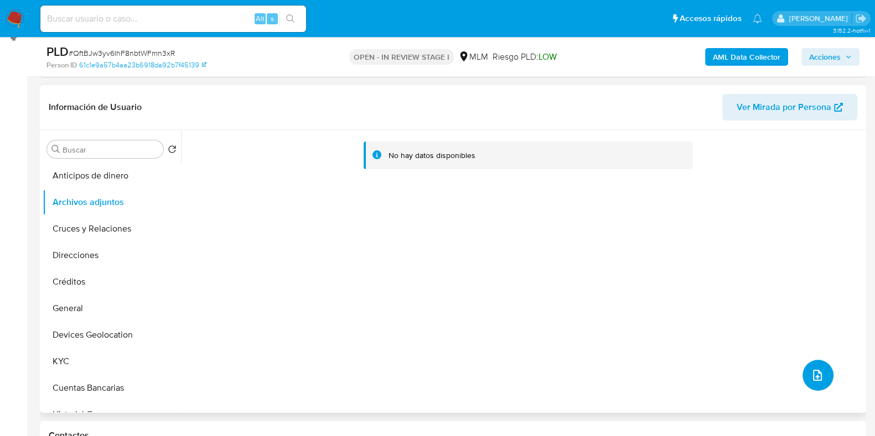
click at [810, 373] on icon "upload-file" at bounding box center [816, 375] width 13 height 13
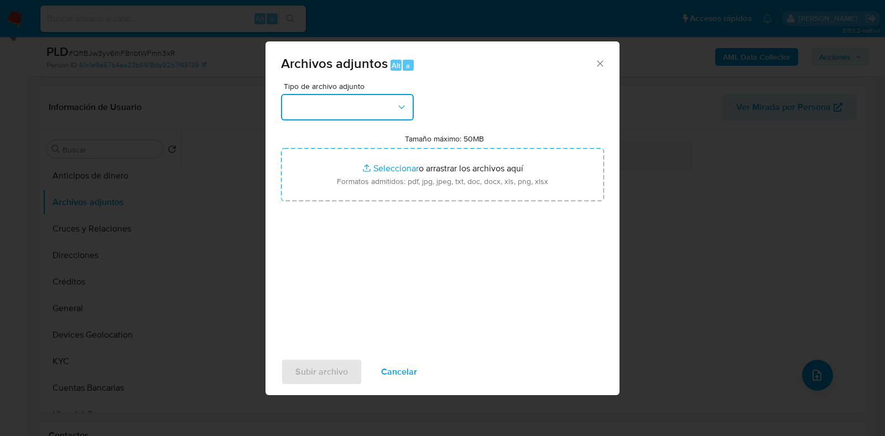
click at [311, 101] on button "button" at bounding box center [347, 107] width 133 height 27
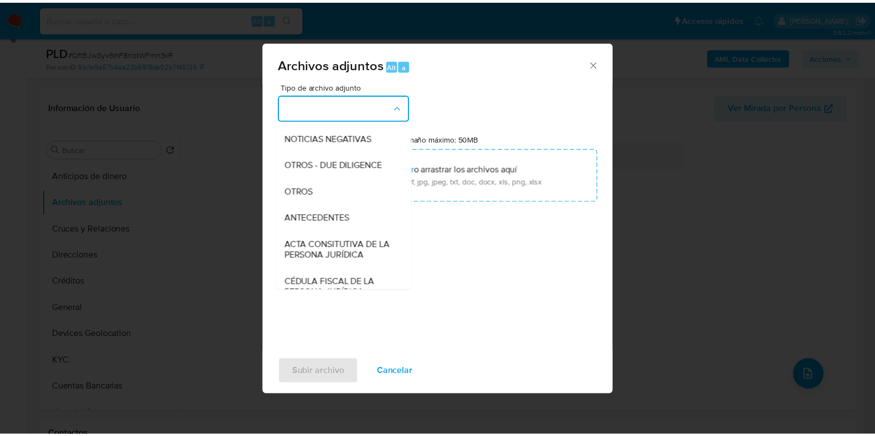
scroll to position [138, 0]
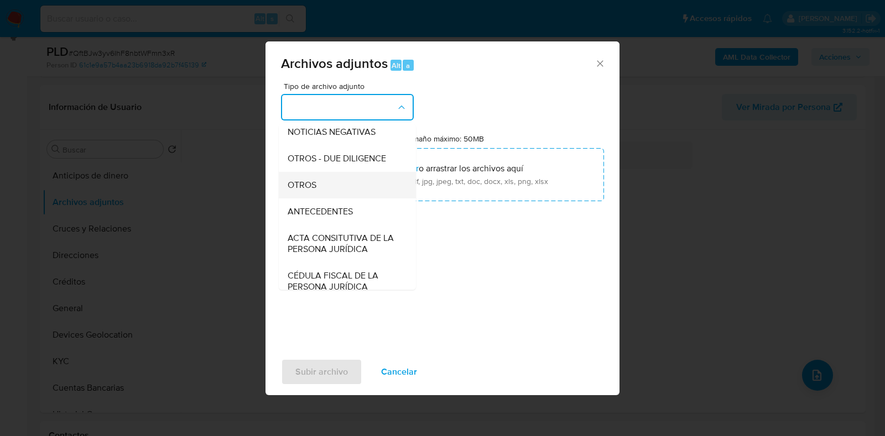
click at [295, 191] on span "OTROS" at bounding box center [302, 185] width 29 height 11
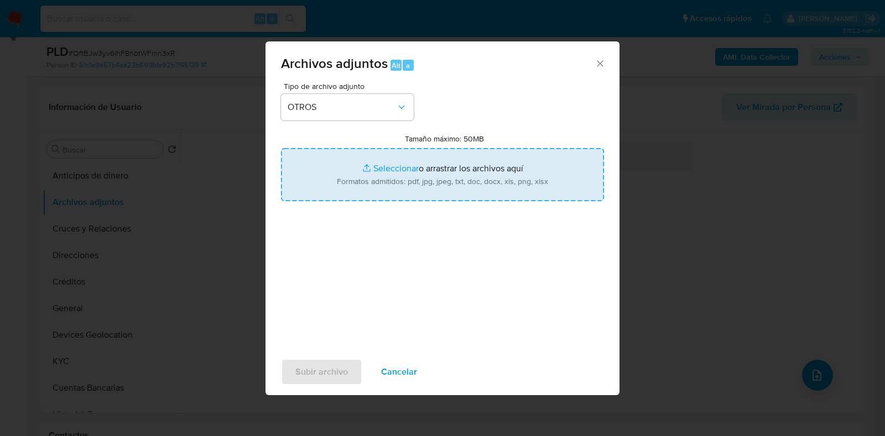
click at [397, 174] on input "Tamaño máximo: 50MB Seleccionar archivos" at bounding box center [442, 174] width 323 height 53
type input "C:\fakepath\2505962165_CONCEPCION RAMOS HERNANDEZ_JUL2025.xlsx"
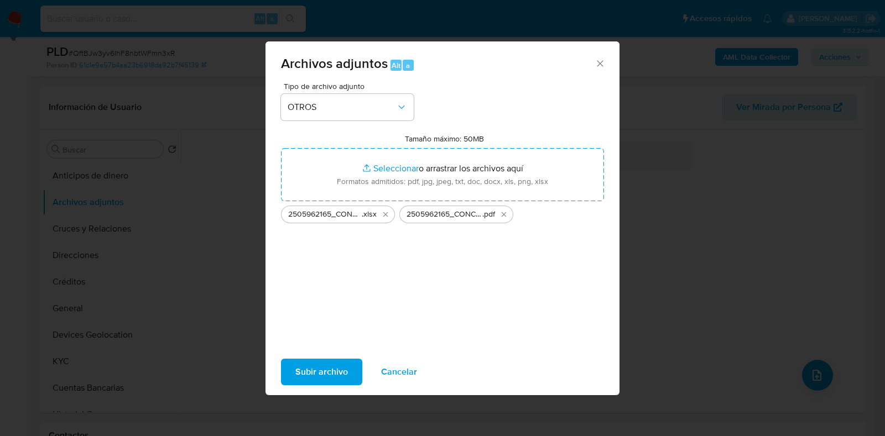
click at [313, 366] on span "Subir archivo" at bounding box center [321, 372] width 53 height 24
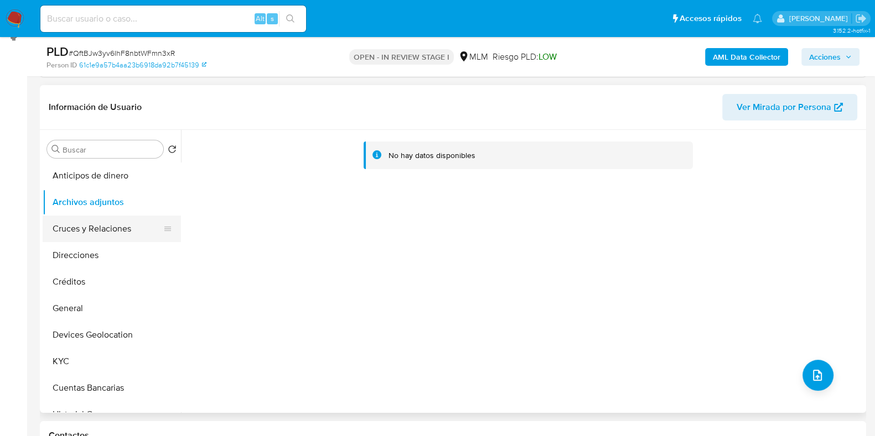
click at [86, 225] on button "Cruces y Relaciones" at bounding box center [107, 229] width 129 height 27
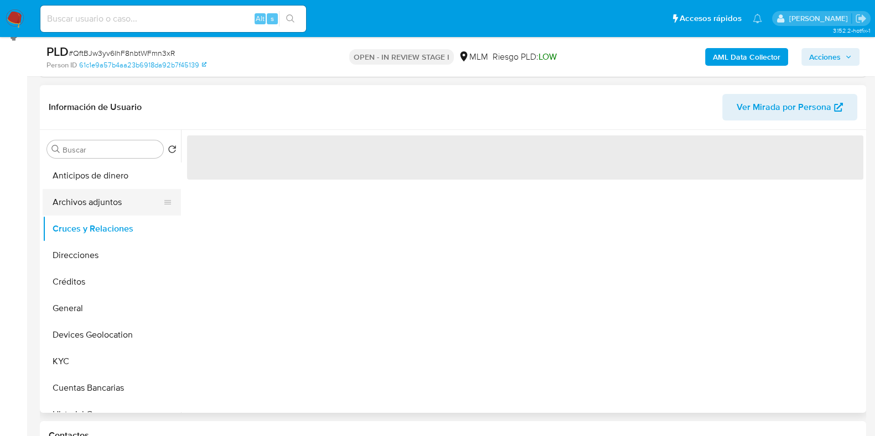
click at [90, 201] on button "Archivos adjuntos" at bounding box center [107, 202] width 129 height 27
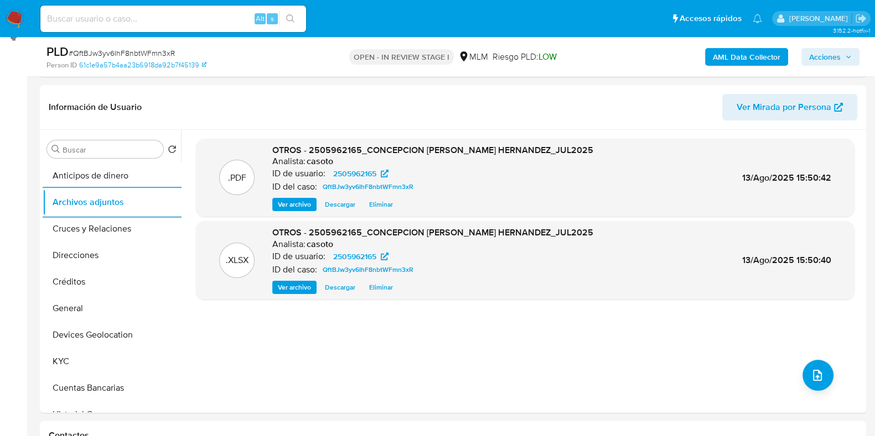
click at [823, 57] on span "Acciones" at bounding box center [825, 57] width 32 height 18
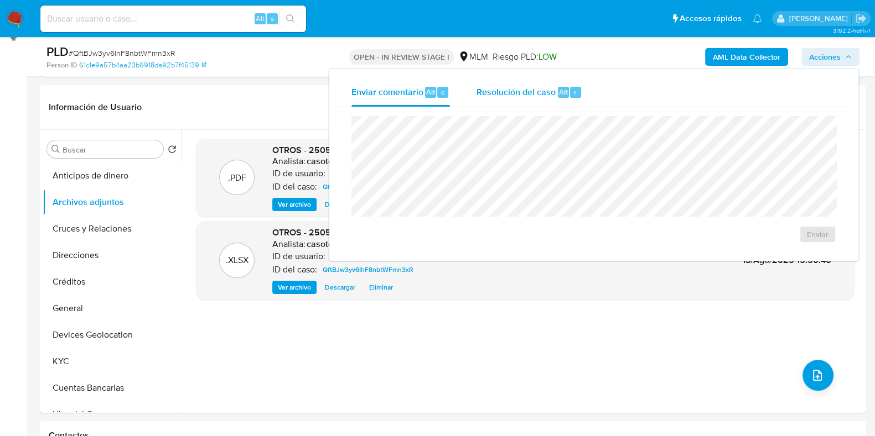
click at [518, 96] on span "Resolución del caso" at bounding box center [515, 91] width 79 height 13
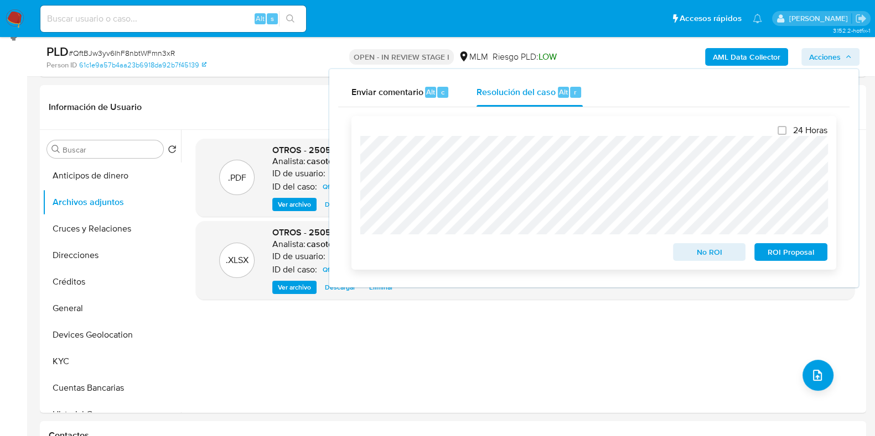
click at [786, 256] on span "ROI Proposal" at bounding box center [791, 252] width 58 height 15
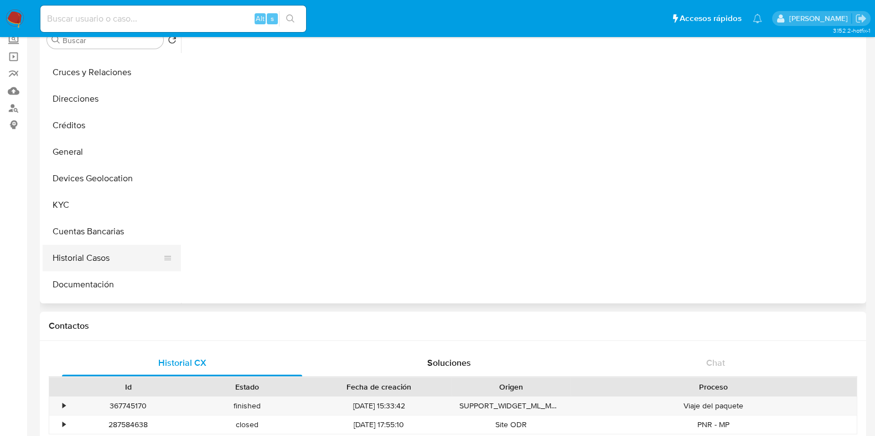
scroll to position [69, 0]
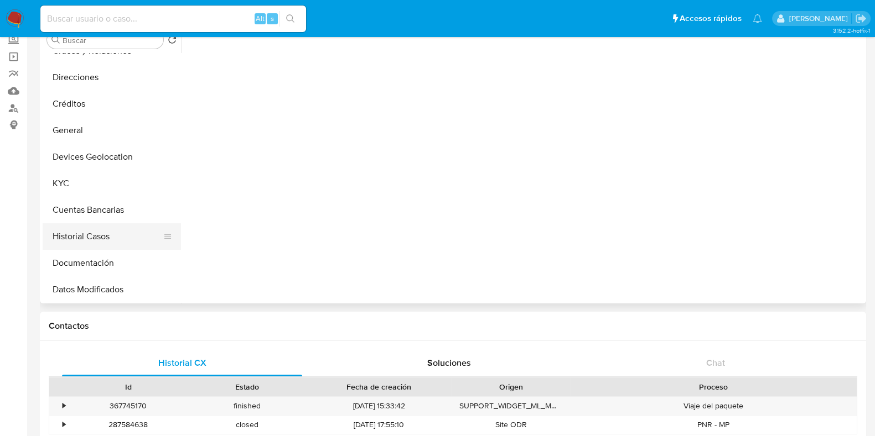
click at [103, 243] on button "Historial Casos" at bounding box center [107, 237] width 129 height 27
select select "10"
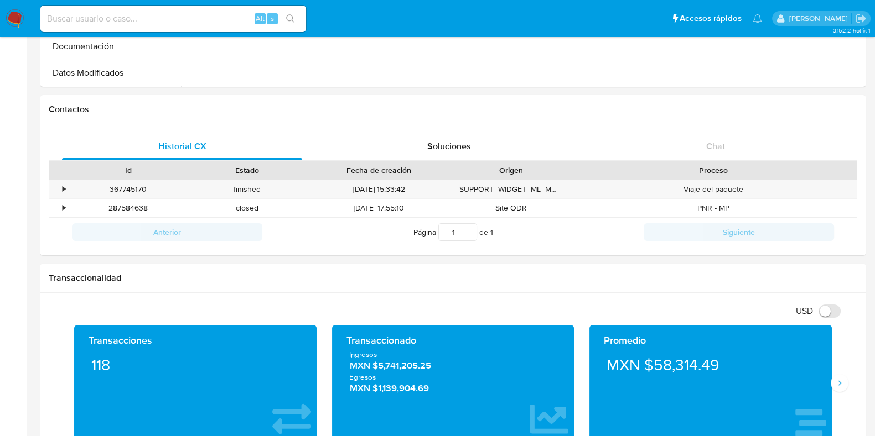
scroll to position [276, 0]
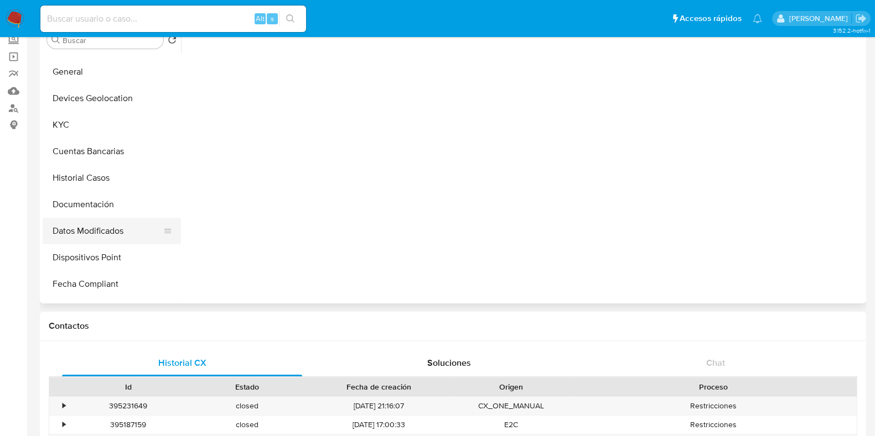
scroll to position [138, 0]
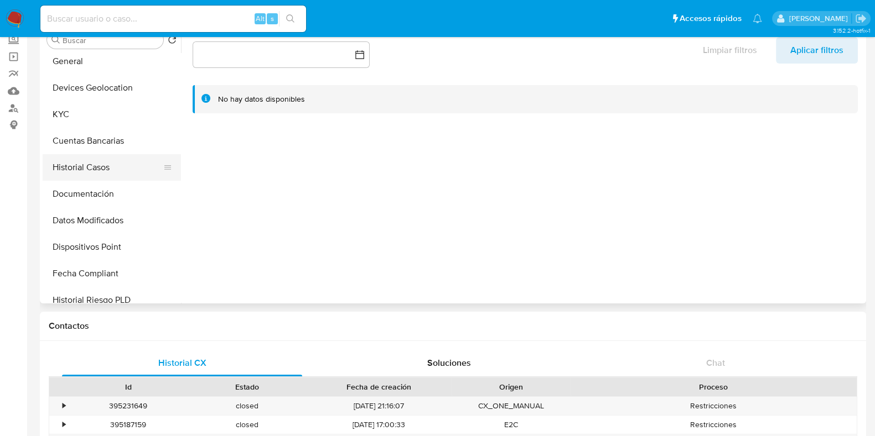
click at [102, 174] on button "Historial Casos" at bounding box center [107, 167] width 129 height 27
select select "10"
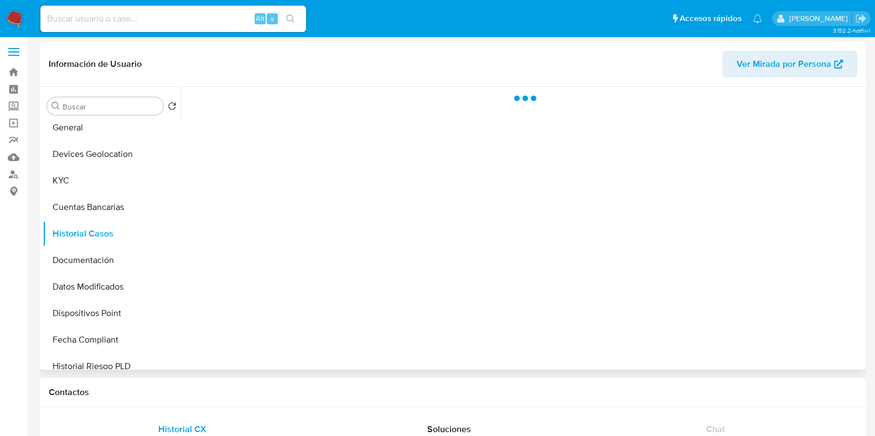
scroll to position [0, 0]
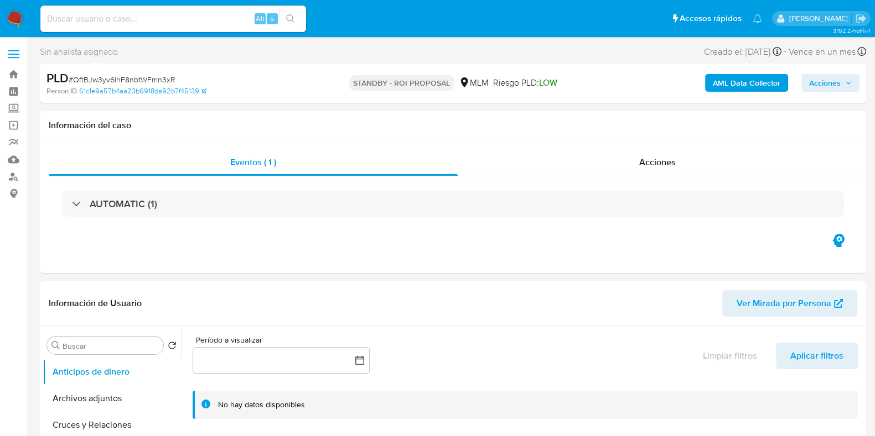
select select "10"
click at [163, 80] on span "# QftBJw3yv6IhF8nbtWFmn3xR" at bounding box center [122, 79] width 106 height 11
copy span "QftBJw3yv6IhF8nbtWFmn3xR"
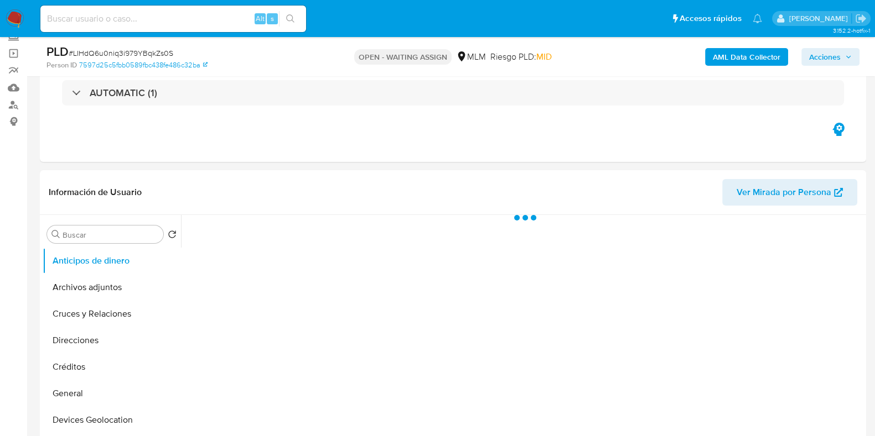
scroll to position [138, 0]
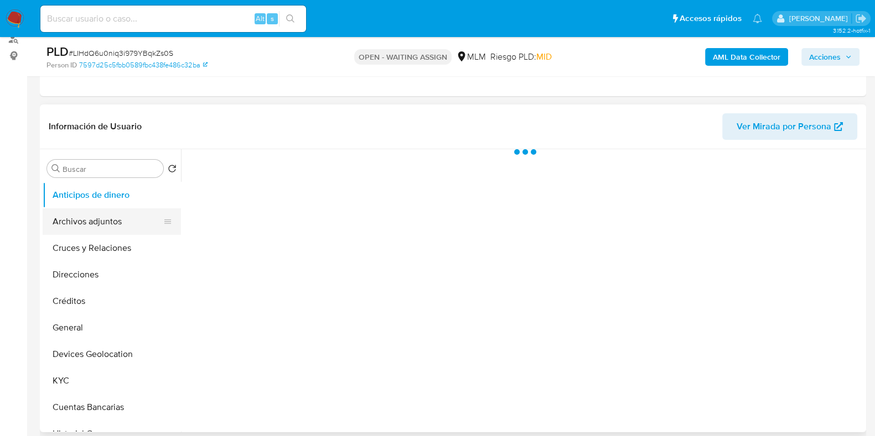
click at [111, 226] on button "Archivos adjuntos" at bounding box center [107, 222] width 129 height 27
select select "10"
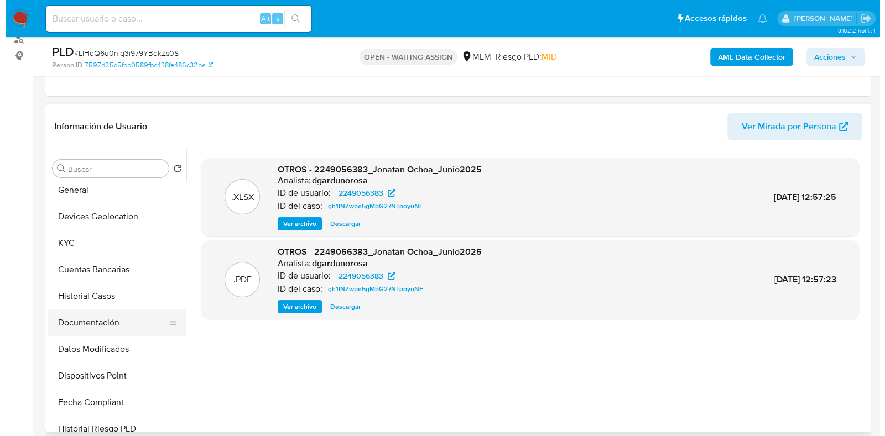
scroll to position [276, 0]
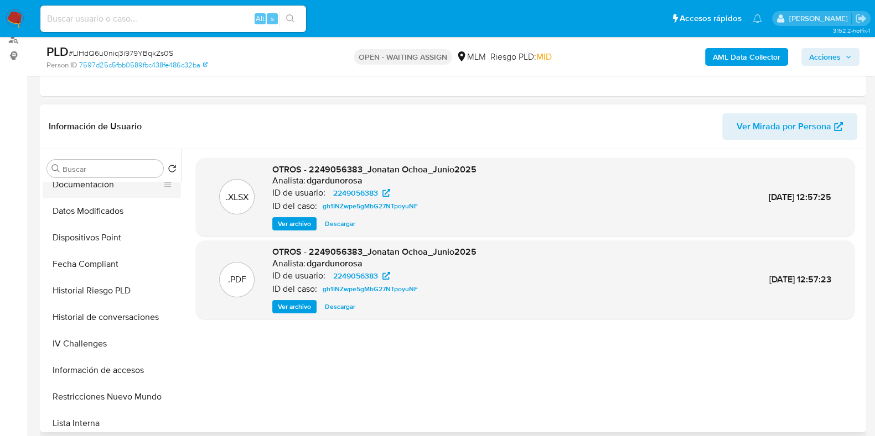
click at [97, 318] on button "Historial de conversaciones" at bounding box center [112, 317] width 138 height 27
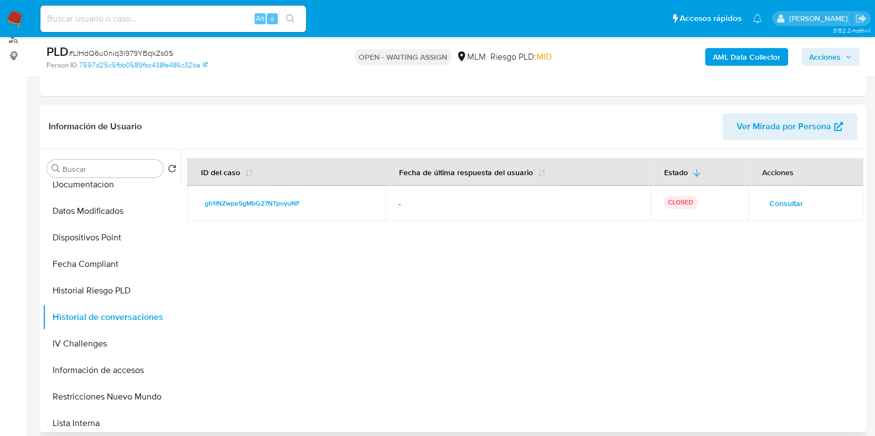
click at [762, 202] on button "Consultar" at bounding box center [785, 204] width 49 height 18
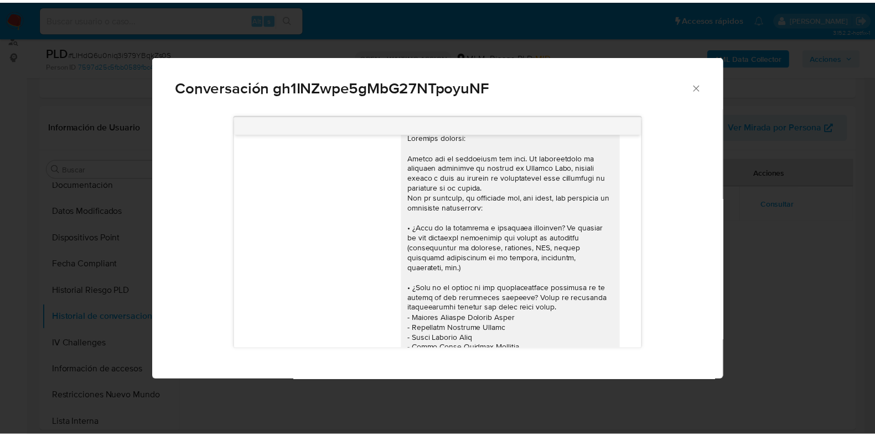
scroll to position [0, 0]
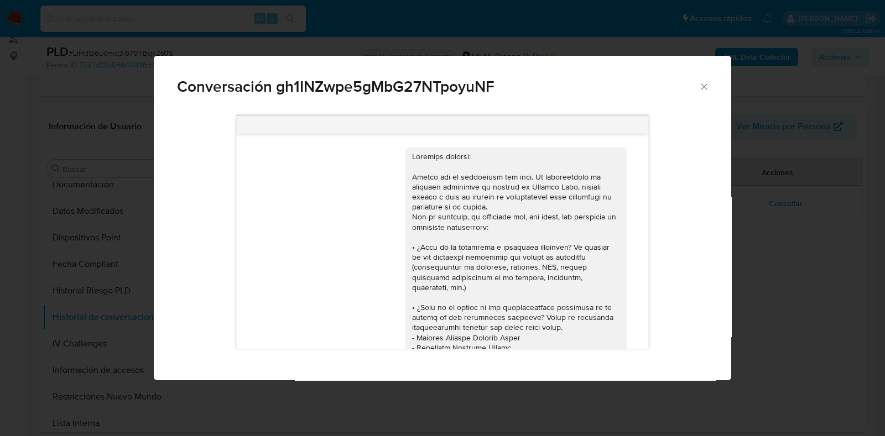
click at [697, 93] on span "Conversación gh1INZwpe5gMbG27NTpoyuNF" at bounding box center [438, 86] width 522 height 15
click at [704, 90] on icon "Cerrar" at bounding box center [704, 86] width 11 height 11
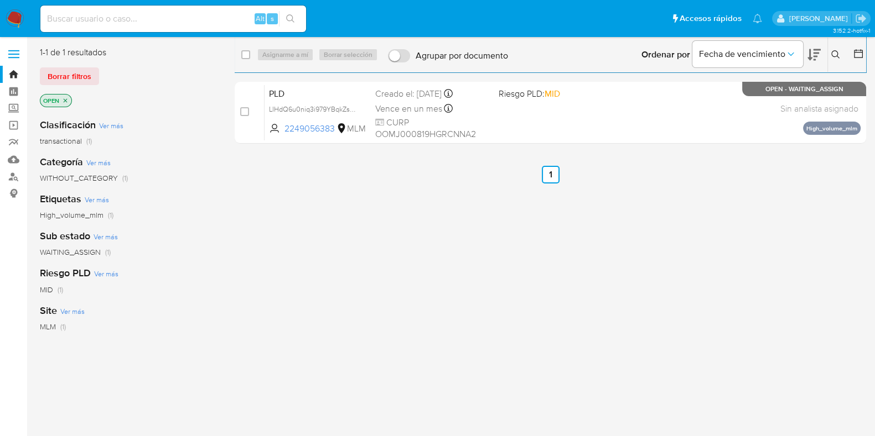
click at [839, 56] on icon at bounding box center [835, 54] width 9 height 9
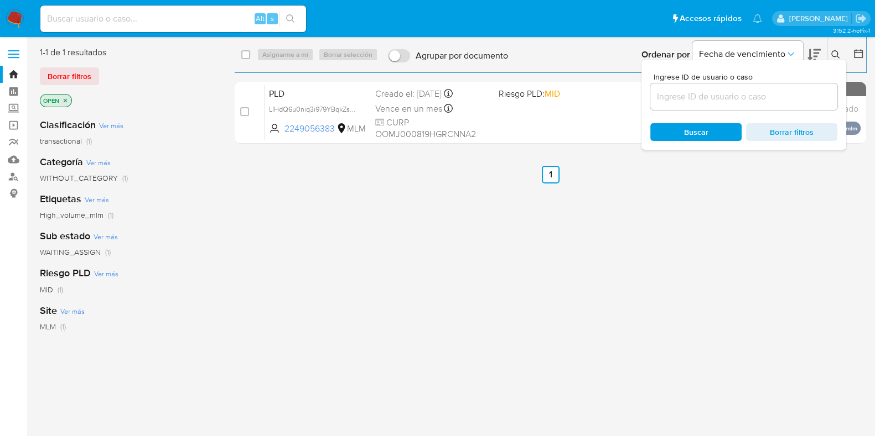
click at [772, 90] on input at bounding box center [743, 97] width 187 height 14
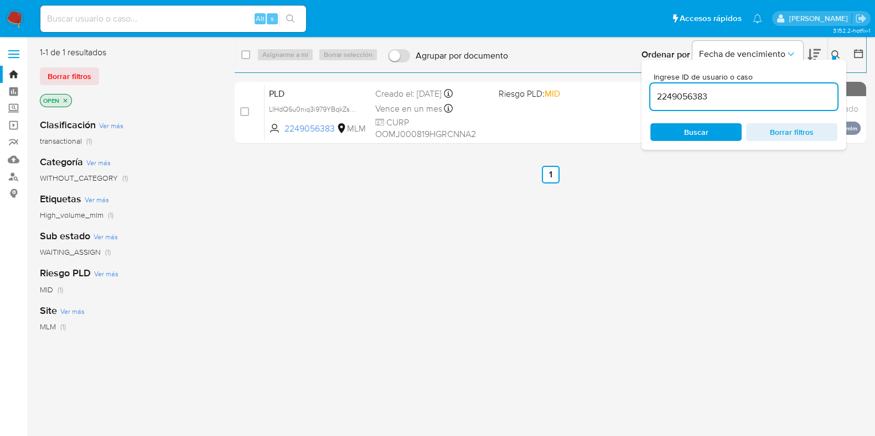
type input "2249056383"
click at [831, 53] on icon at bounding box center [835, 54] width 8 height 8
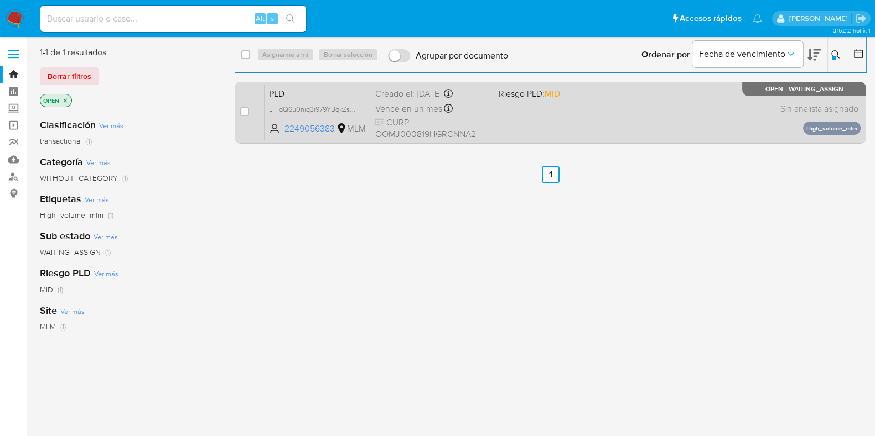
click at [650, 113] on div "PLD LIHdQ6u0niq3i979YBqkZs0S 2249056383 MLM Riesgo PLD: MID Creado el: [DATE] C…" at bounding box center [562, 113] width 596 height 56
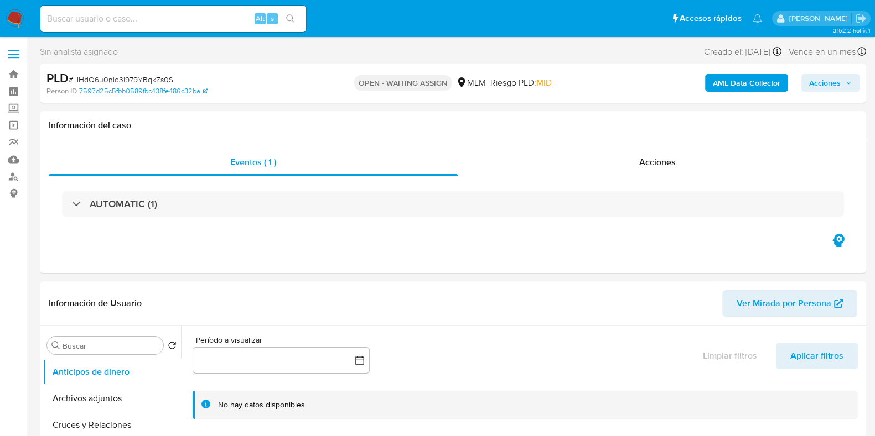
select select "10"
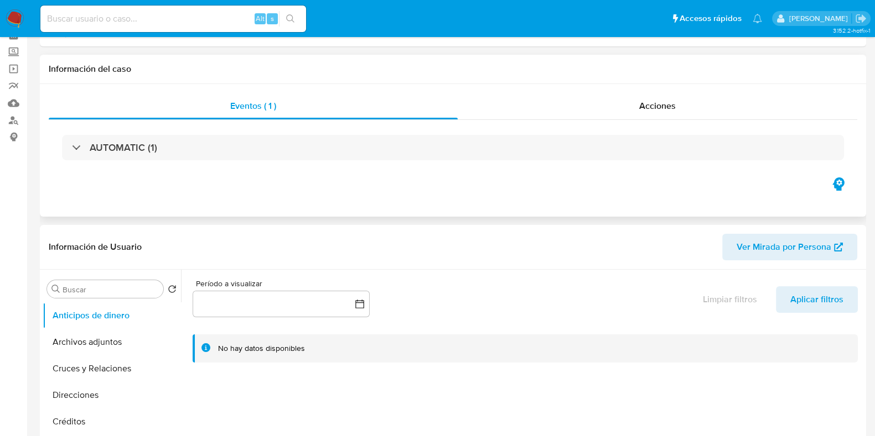
scroll to position [69, 0]
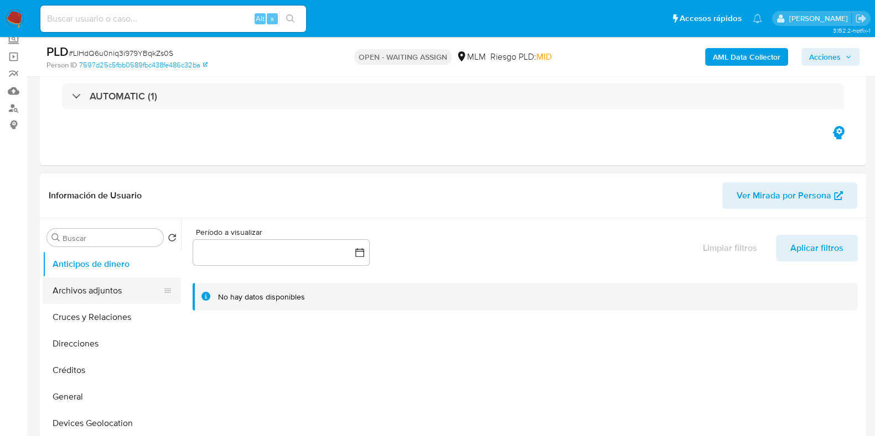
click at [79, 292] on button "Archivos adjuntos" at bounding box center [107, 291] width 129 height 27
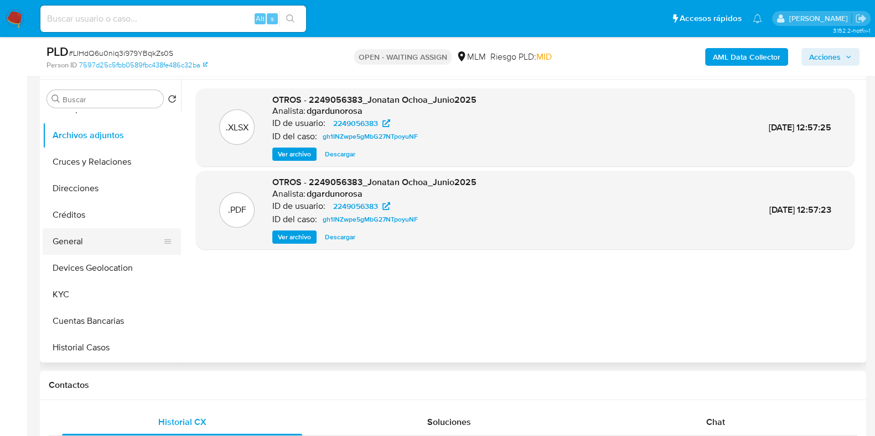
scroll to position [0, 0]
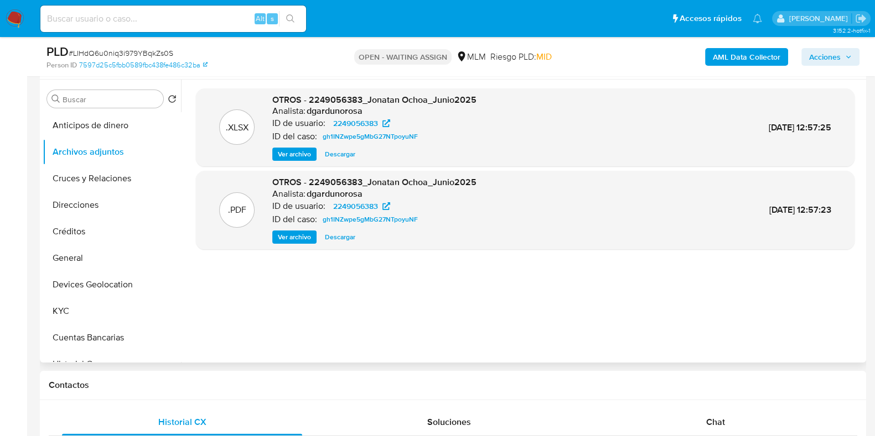
click at [282, 238] on span "Ver archivo" at bounding box center [294, 237] width 33 height 11
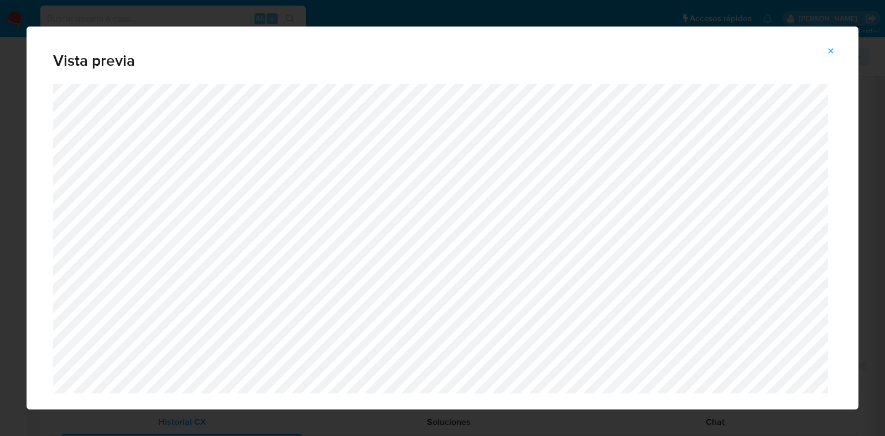
click at [836, 50] on button "Attachment preview" at bounding box center [831, 51] width 24 height 18
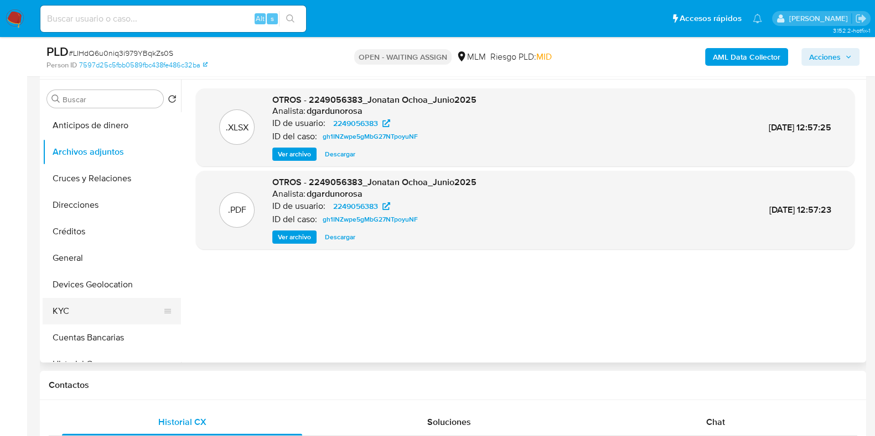
click at [48, 300] on button "KYC" at bounding box center [107, 311] width 129 height 27
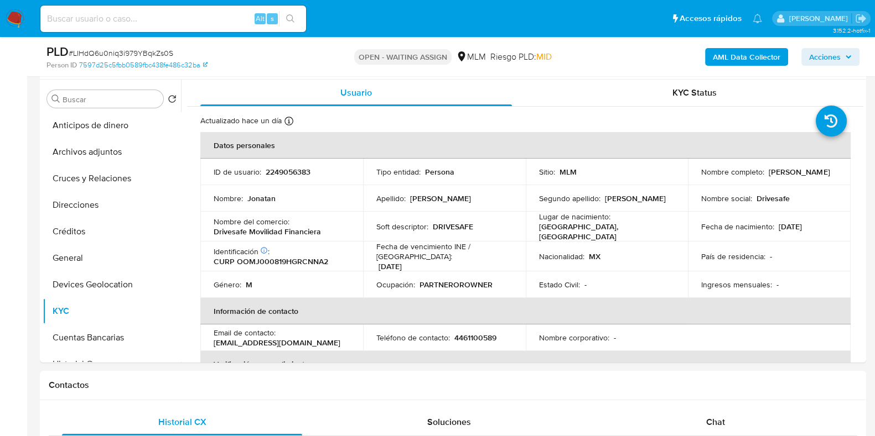
drag, startPoint x: 341, startPoint y: 339, endPoint x: 209, endPoint y: 340, distance: 132.2
click at [209, 340] on td "Email de contacto : fortixautofinanciamiento@gmail.com" at bounding box center [281, 338] width 163 height 27
copy p "fortixautofinanciamiento@gmail.com"
click at [95, 268] on button "General" at bounding box center [107, 258] width 129 height 27
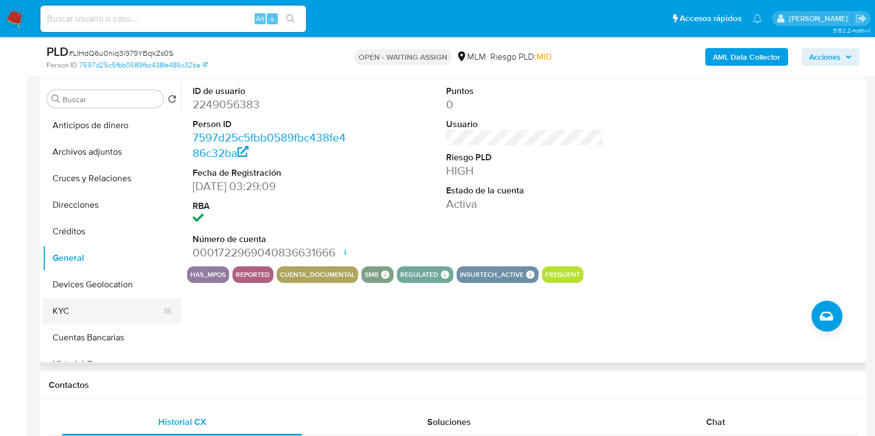
click at [64, 316] on button "KYC" at bounding box center [107, 311] width 129 height 27
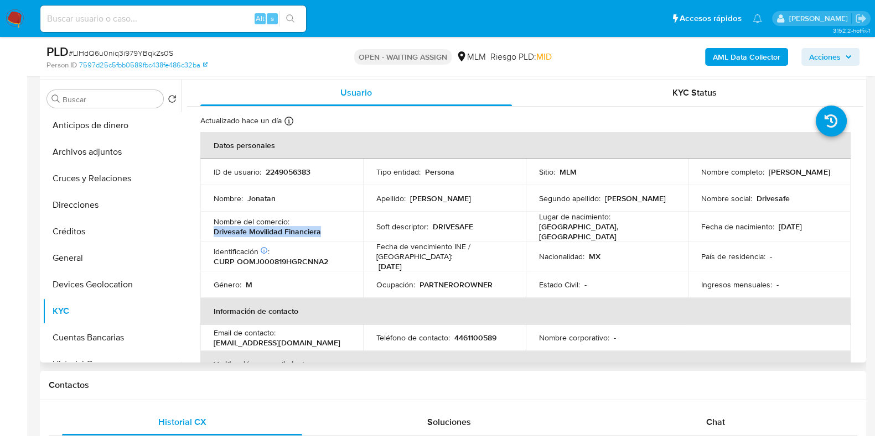
drag, startPoint x: 324, startPoint y: 231, endPoint x: 209, endPoint y: 228, distance: 114.6
click at [209, 228] on td "Nombre del comercio : Drivesafe Movilidad Financiera" at bounding box center [281, 227] width 163 height 30
copy p "Drivesafe Movilidad Financiera"
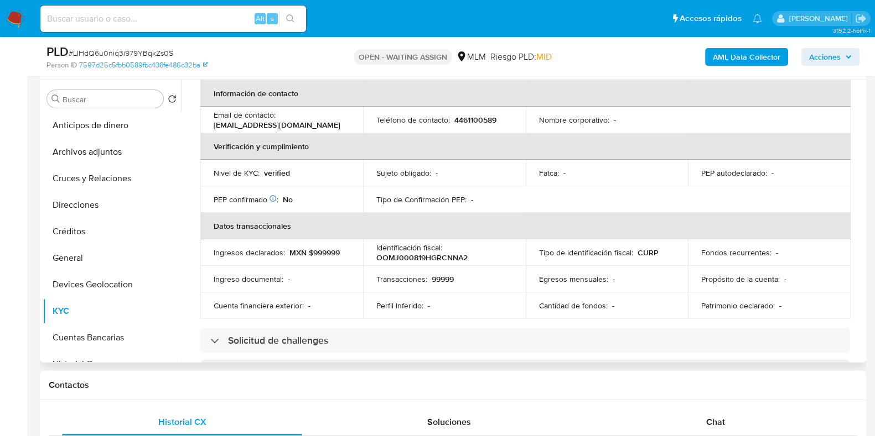
scroll to position [138, 0]
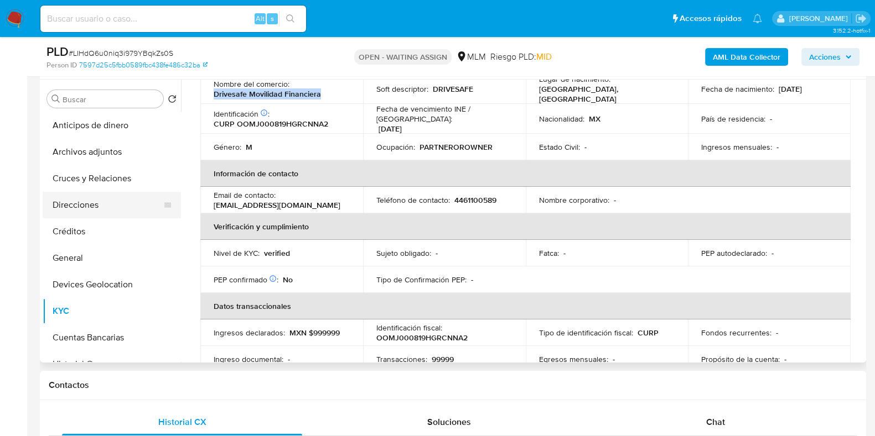
click at [123, 214] on button "Direcciones" at bounding box center [107, 205] width 129 height 27
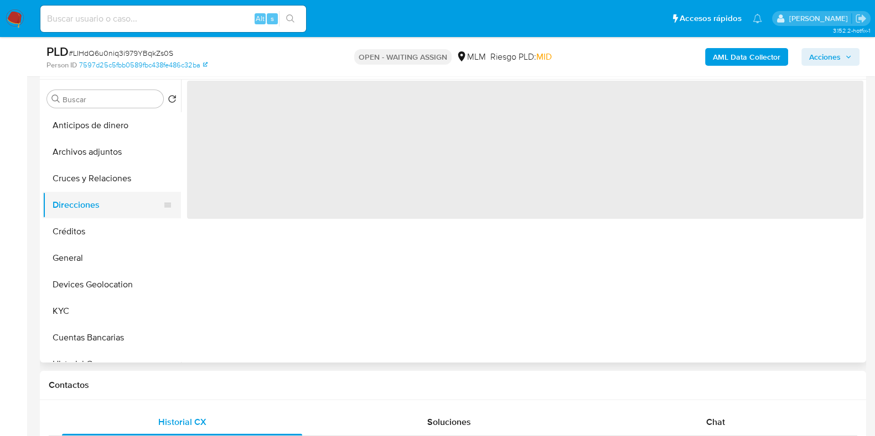
scroll to position [0, 0]
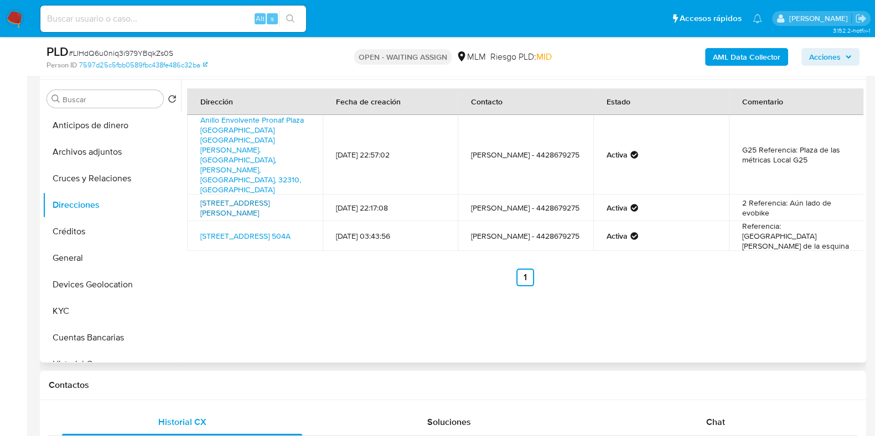
click at [214, 198] on link "Avenida Tecnológico 3945, Juárez, Chihuahua, 32696, Mexico 3945" at bounding box center [234, 208] width 69 height 21
click at [88, 303] on button "KYC" at bounding box center [107, 311] width 129 height 27
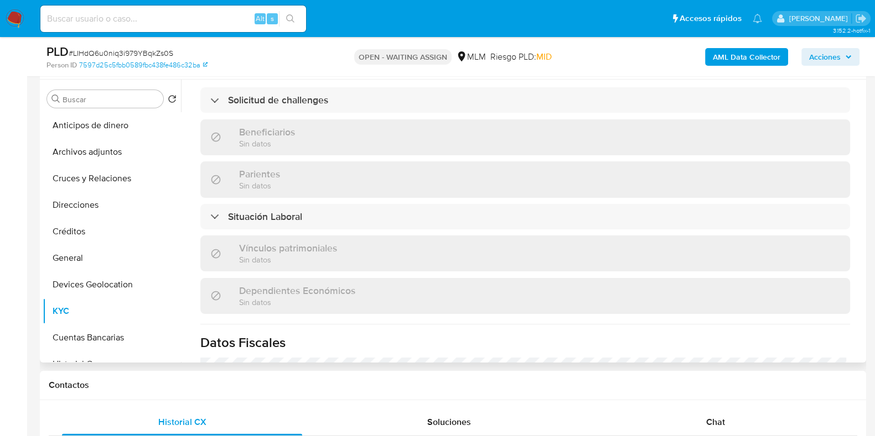
scroll to position [484, 0]
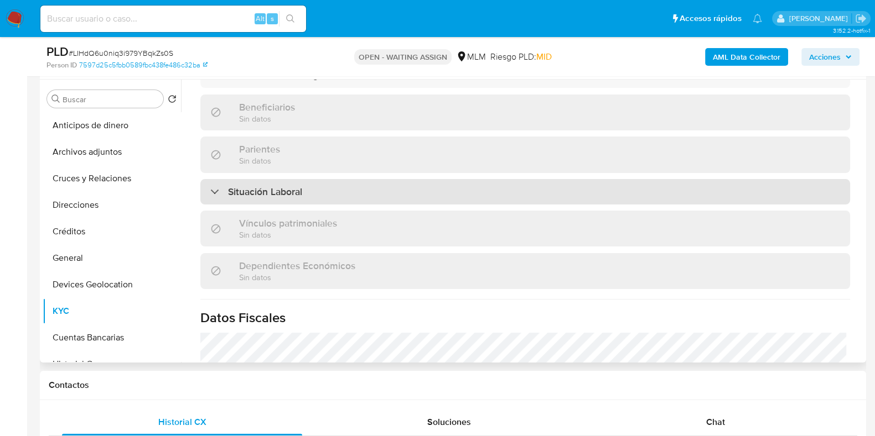
click at [282, 190] on h3 "Situación Laboral" at bounding box center [265, 192] width 74 height 12
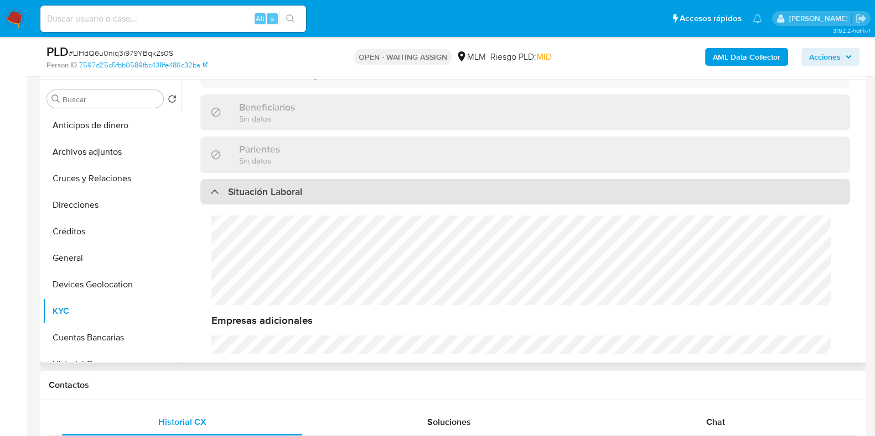
click at [282, 190] on h3 "Situación Laboral" at bounding box center [265, 192] width 74 height 12
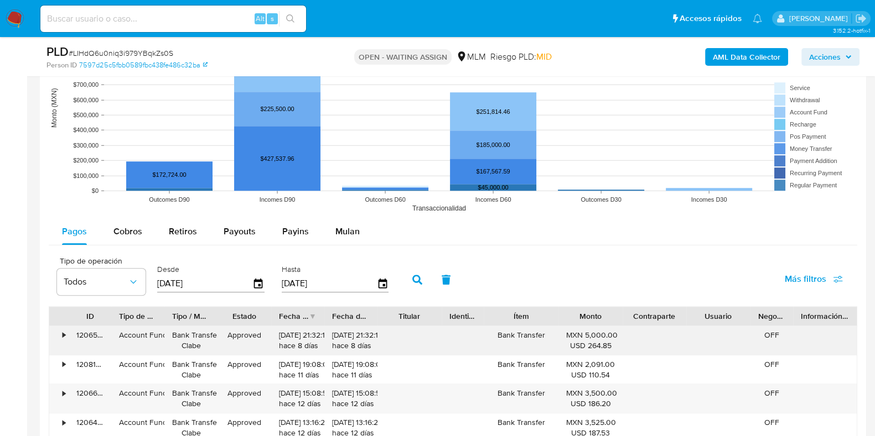
scroll to position [1037, 0]
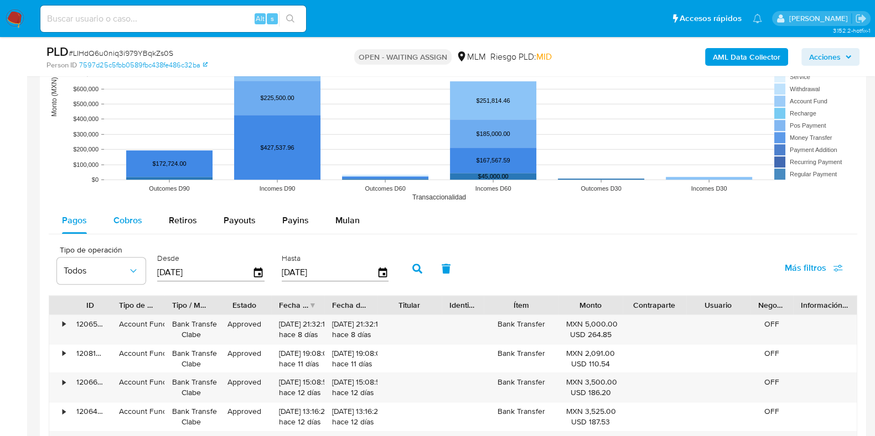
click at [128, 217] on span "Cobros" at bounding box center [127, 220] width 29 height 13
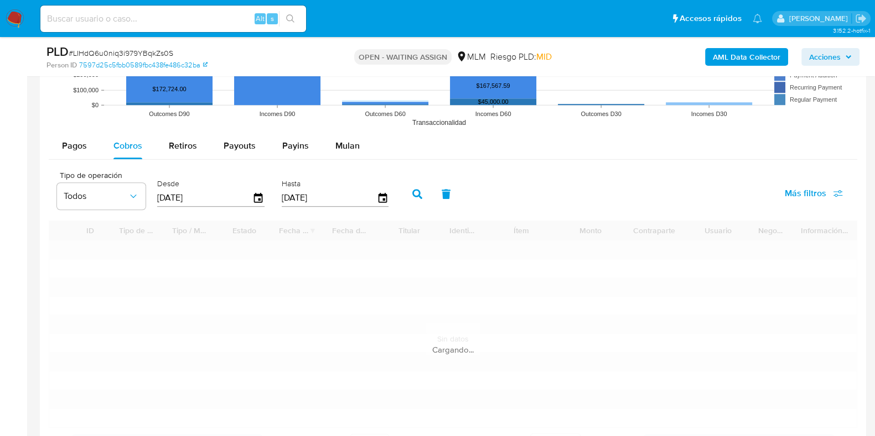
scroll to position [1245, 0]
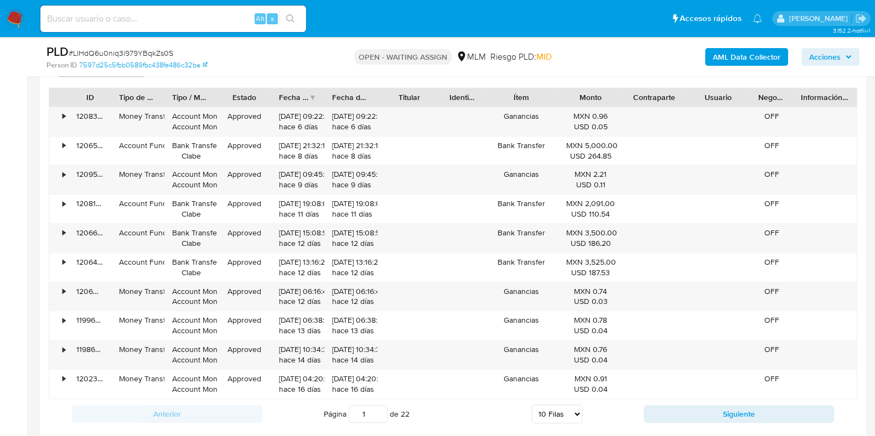
click at [554, 409] on select "5 Filas 10 Filas 20 Filas 25 Filas 50 Filas 100 Filas" at bounding box center [557, 414] width 50 height 19
select select "50"
click at [532, 405] on select "5 Filas 10 Filas 20 Filas 25 Filas 50 Filas 100 Filas" at bounding box center [557, 414] width 50 height 19
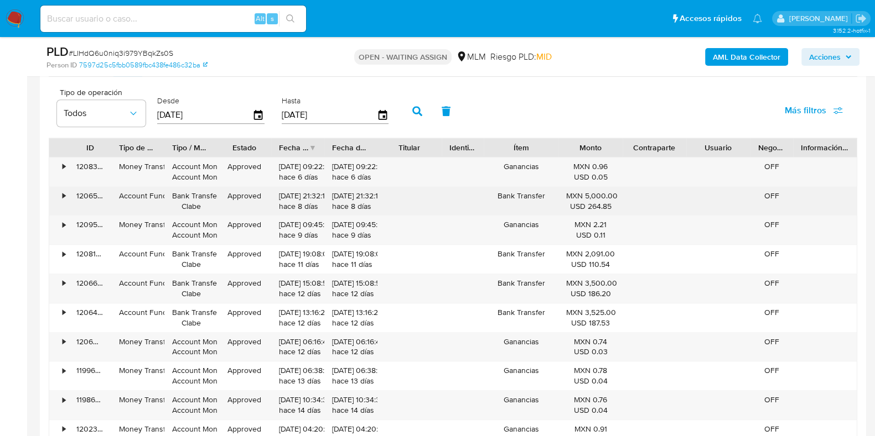
scroll to position [1176, 0]
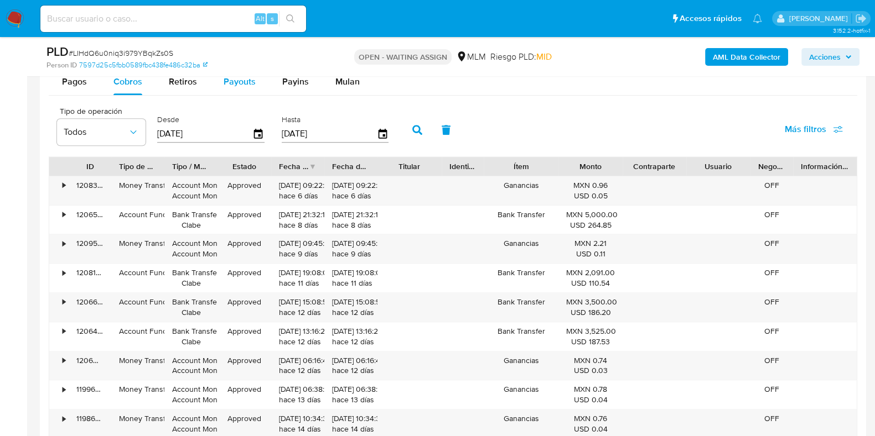
click at [247, 82] on span "Payouts" at bounding box center [240, 81] width 32 height 13
select select "10"
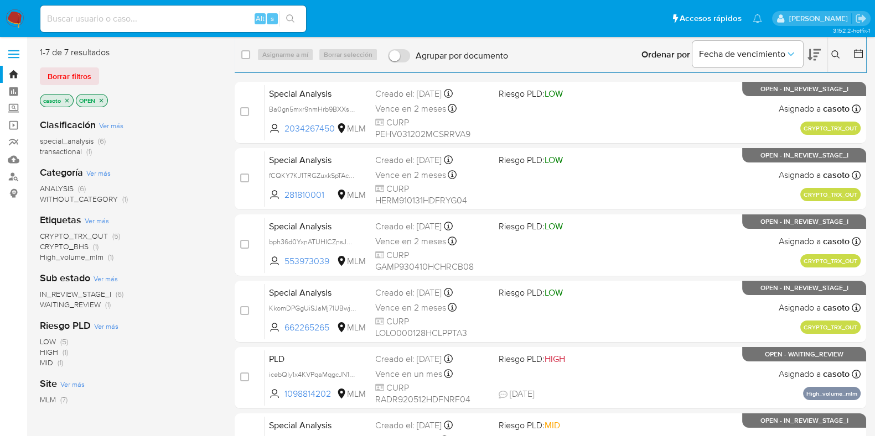
click at [835, 54] on icon at bounding box center [835, 54] width 9 height 9
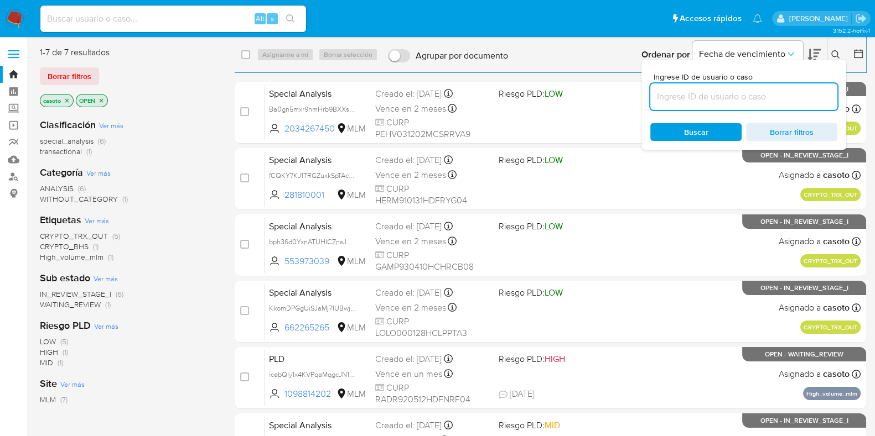
click at [685, 94] on input at bounding box center [743, 97] width 187 height 14
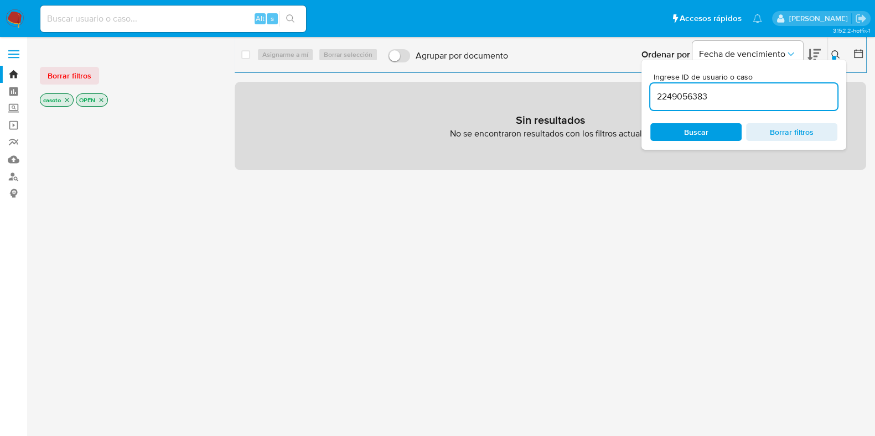
click at [661, 98] on input "2249056383" at bounding box center [743, 97] width 187 height 14
click at [710, 93] on input "2249056383" at bounding box center [743, 97] width 187 height 14
type input "2249056383"
click at [66, 101] on icon "close-filter" at bounding box center [67, 100] width 4 height 4
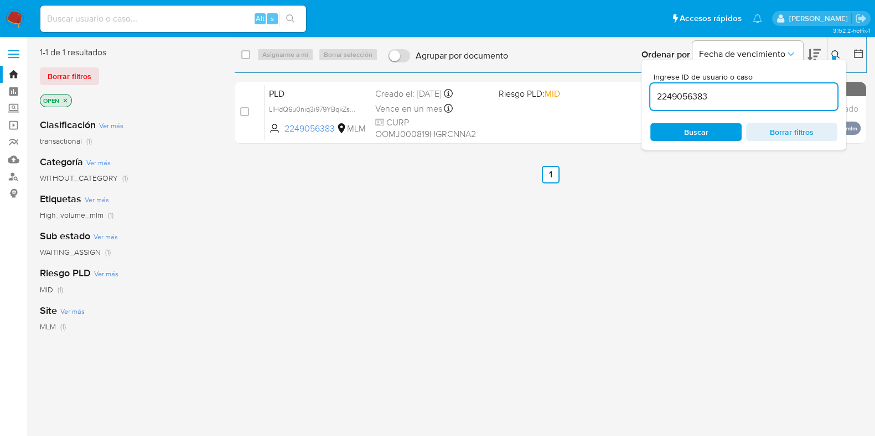
click at [839, 54] on icon at bounding box center [835, 54] width 9 height 9
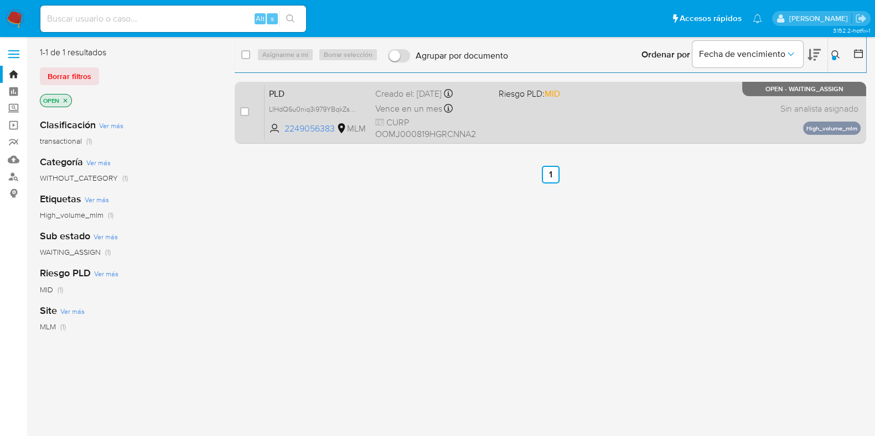
click at [631, 117] on div "PLD LIHdQ6u0niq3i979YBqkZs0S 2249056383 MLM Riesgo PLD: MID Creado el: 12/07/20…" at bounding box center [562, 113] width 596 height 56
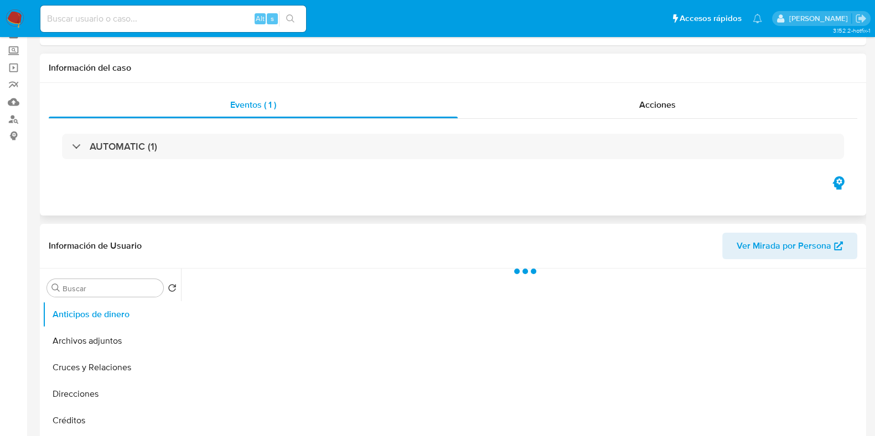
scroll to position [138, 0]
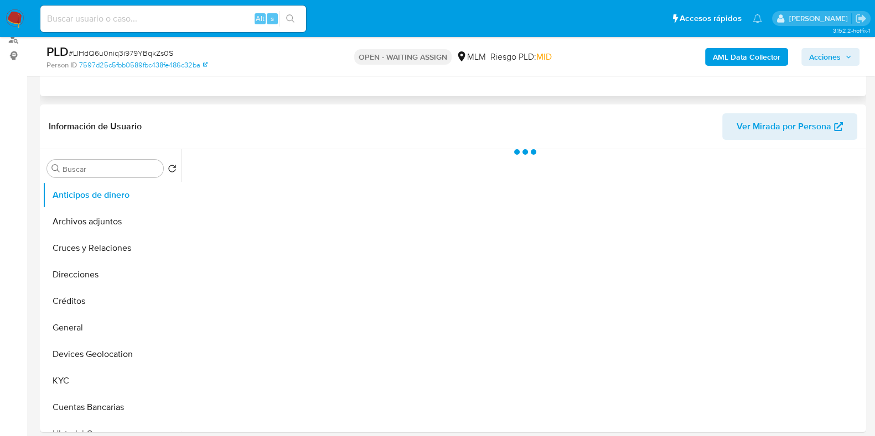
select select "10"
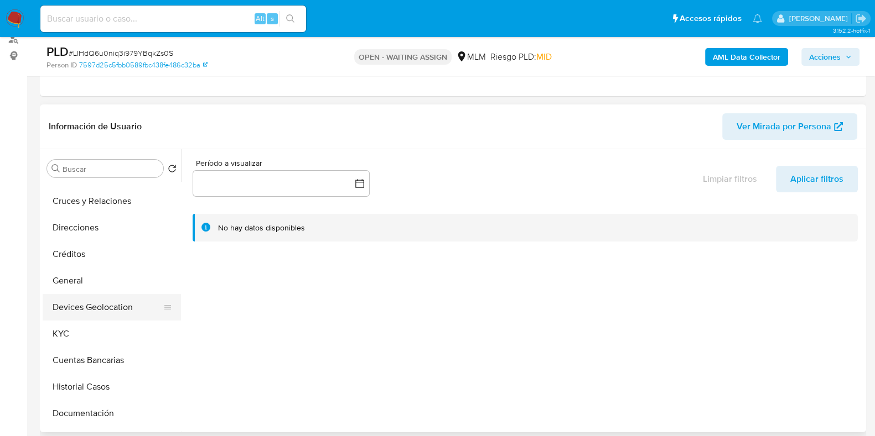
scroll to position [69, 0]
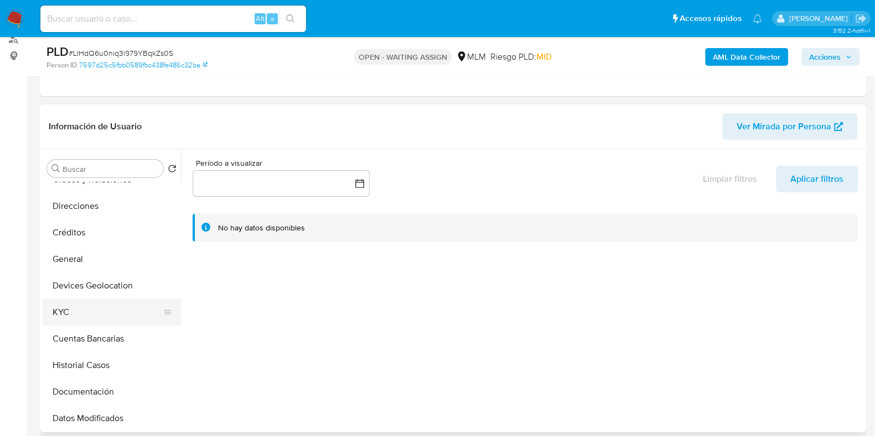
click at [74, 309] on button "KYC" at bounding box center [107, 312] width 129 height 27
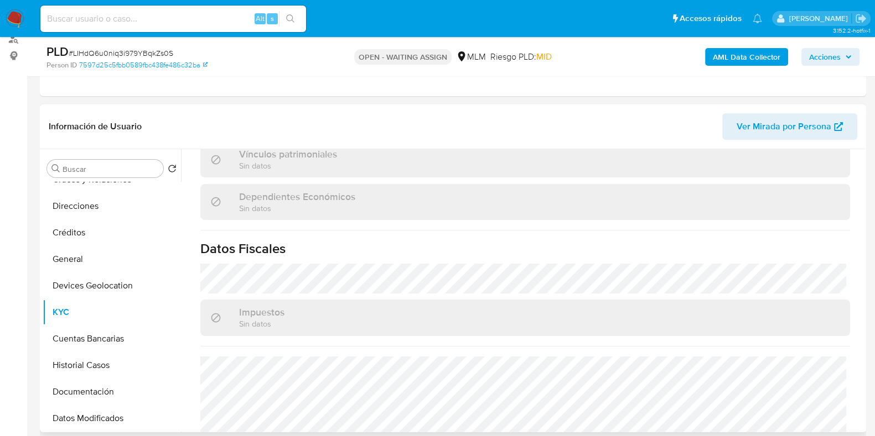
scroll to position [484, 0]
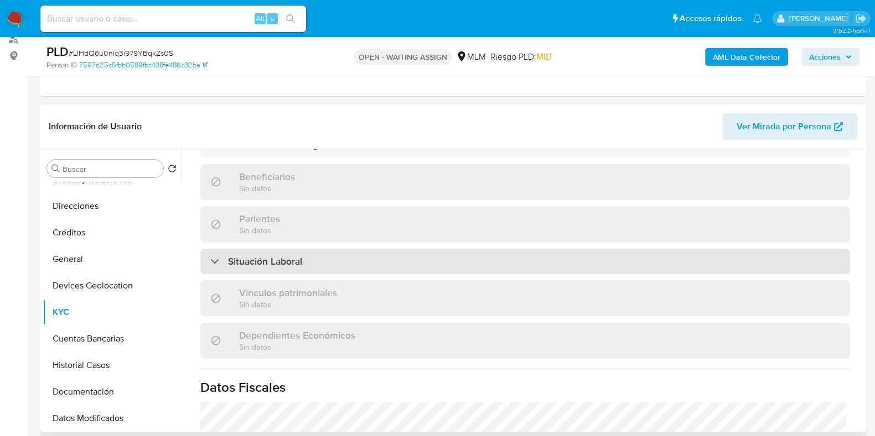
click at [284, 261] on div "Situación Laboral" at bounding box center [524, 261] width 649 height 25
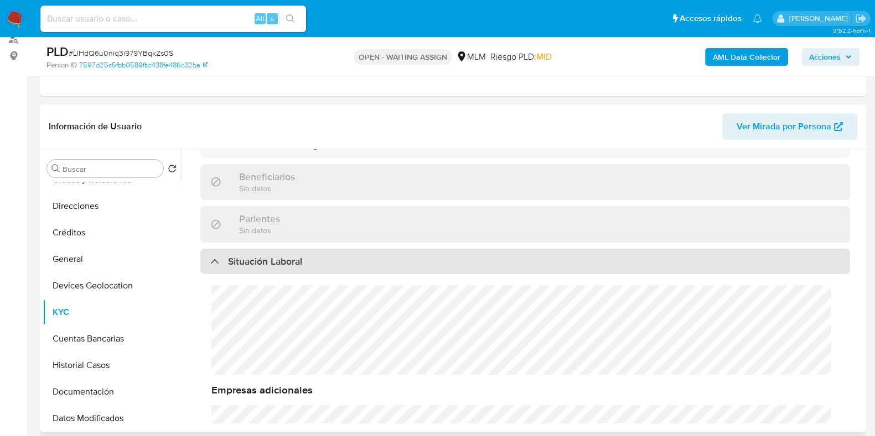
click at [284, 261] on div "Situación Laboral" at bounding box center [524, 261] width 649 height 25
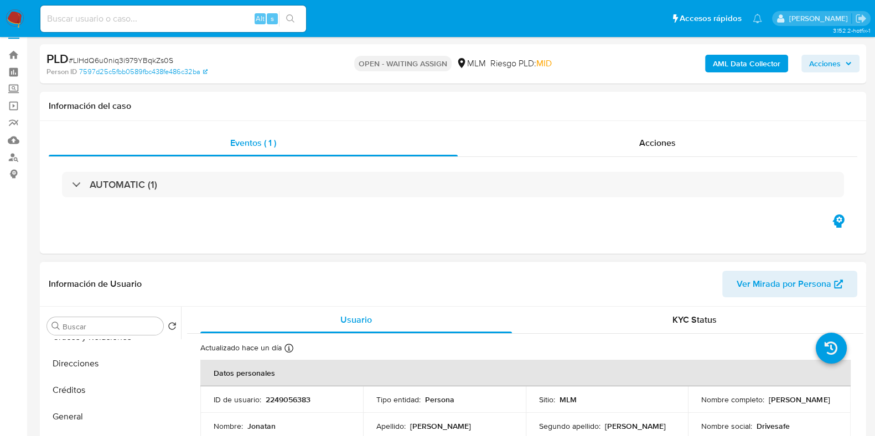
scroll to position [0, 0]
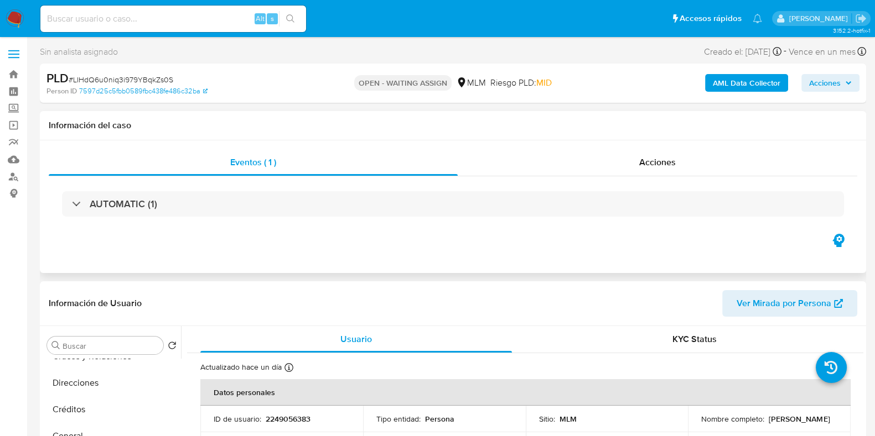
click at [215, 190] on div "AUTOMATIC (1)" at bounding box center [453, 203] width 808 height 55
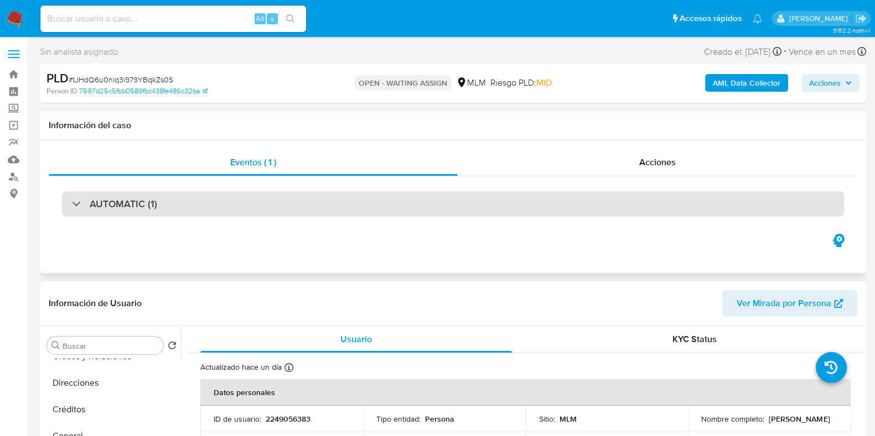
click at [247, 213] on div "AUTOMATIC (1)" at bounding box center [453, 203] width 782 height 25
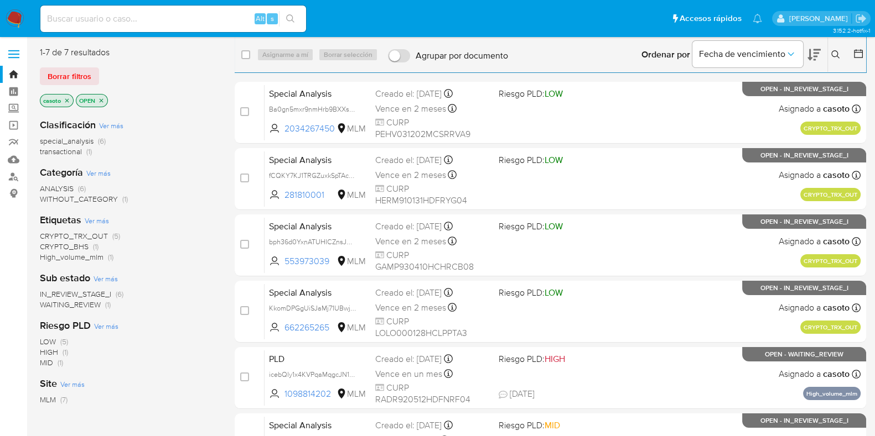
click at [92, 13] on input at bounding box center [173, 19] width 266 height 14
paste input "605736802"
type input "605736802"
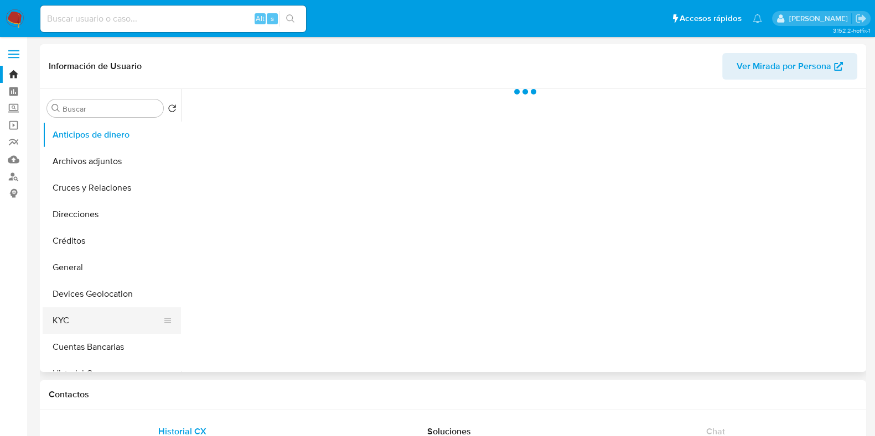
click at [79, 328] on button "KYC" at bounding box center [107, 321] width 129 height 27
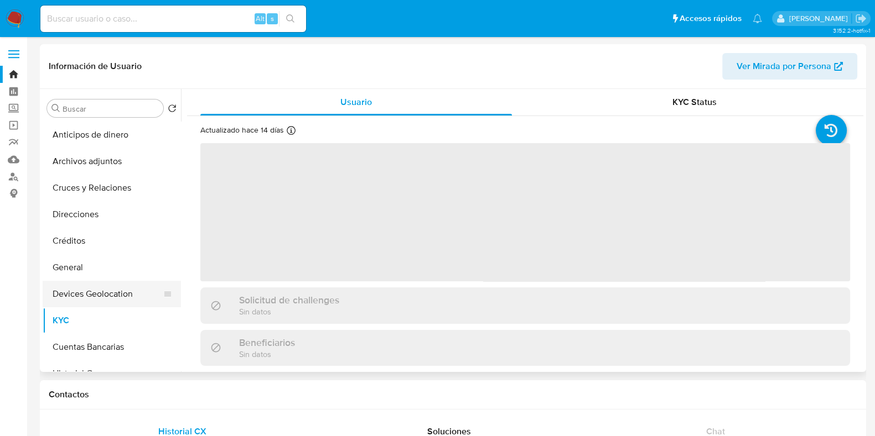
select select "10"
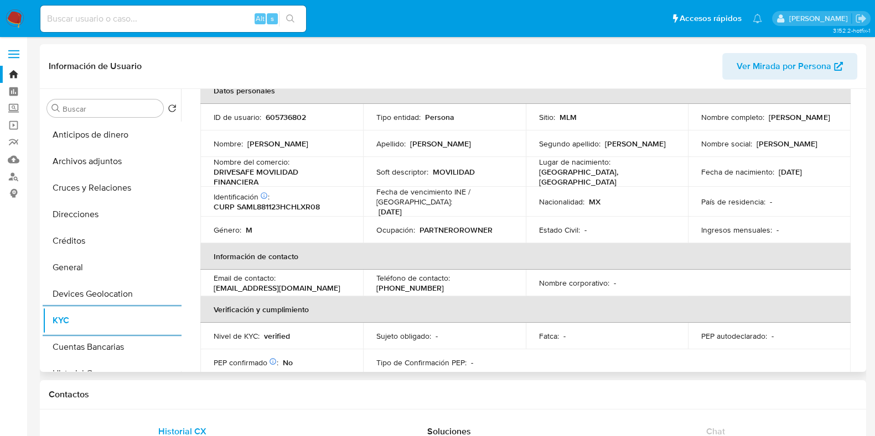
scroll to position [7, 0]
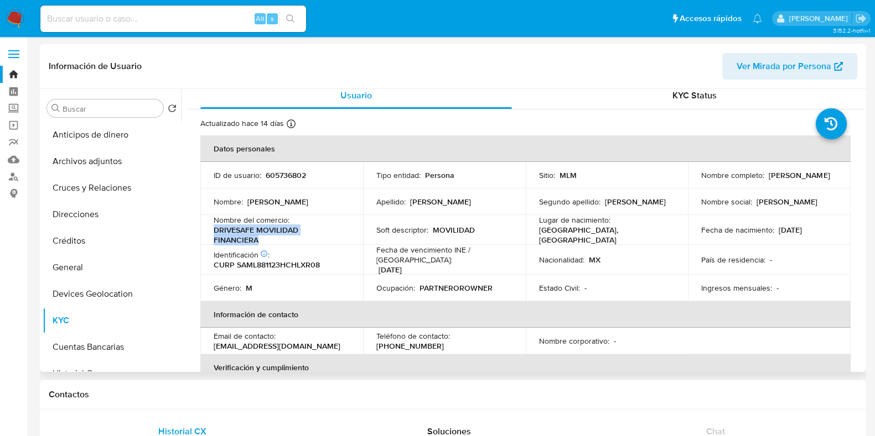
drag, startPoint x: 259, startPoint y: 236, endPoint x: 207, endPoint y: 230, distance: 52.4
click at [207, 230] on td "Nombre del comercio : DRIVESAFE MOVILIDAD FINANCIERA" at bounding box center [281, 230] width 163 height 30
copy p "DRIVESAFE MOVILIDAD FINANCIERA"
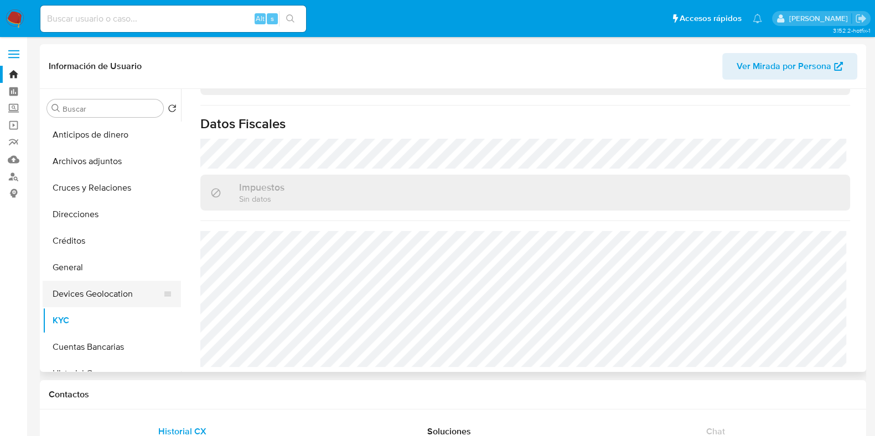
scroll to position [69, 0]
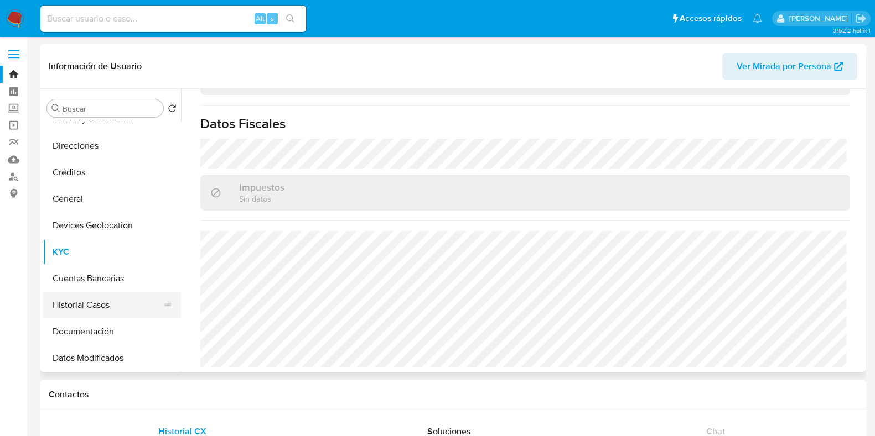
click at [80, 303] on button "Historial Casos" at bounding box center [107, 305] width 129 height 27
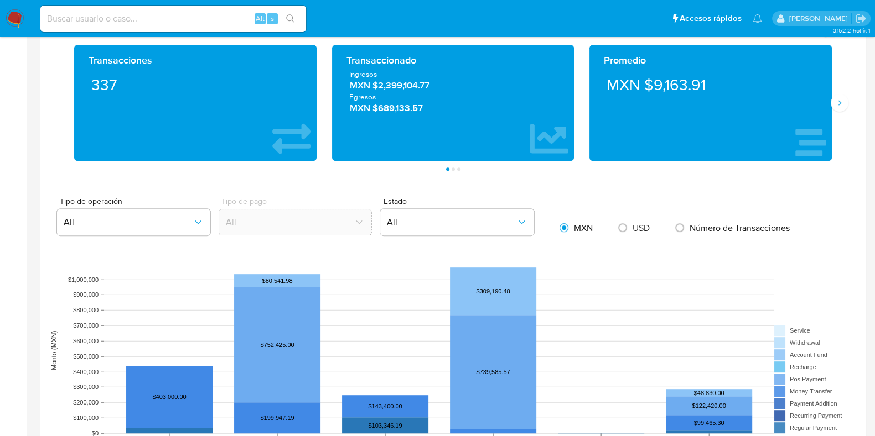
scroll to position [484, 0]
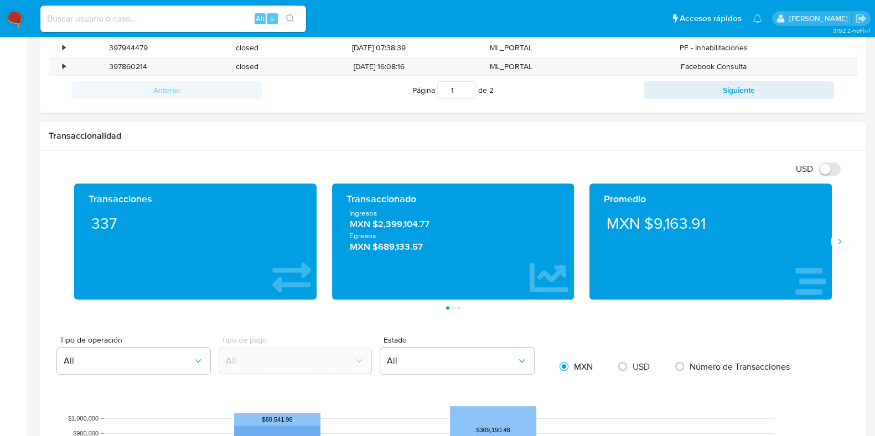
click at [401, 225] on span "MXN $2,399,104.77" at bounding box center [453, 224] width 207 height 13
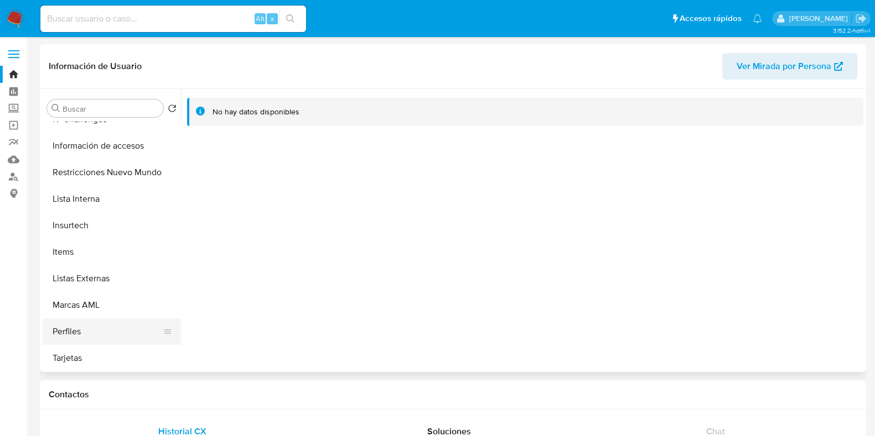
scroll to position [302, 0]
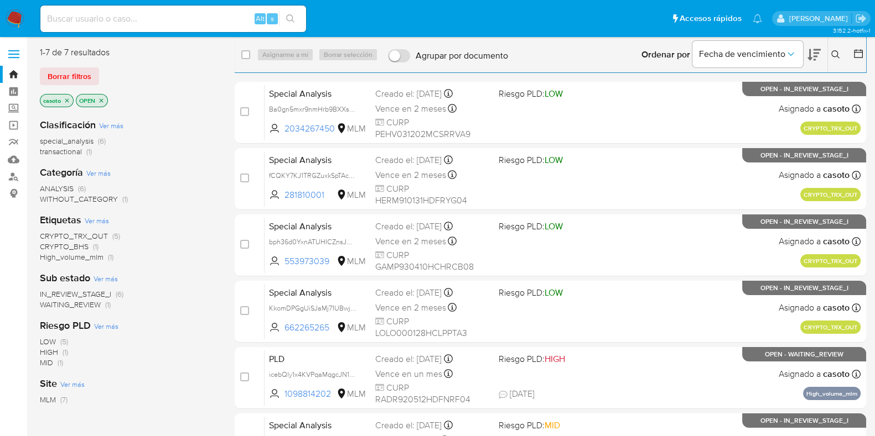
click at [833, 51] on icon at bounding box center [835, 54] width 8 height 8
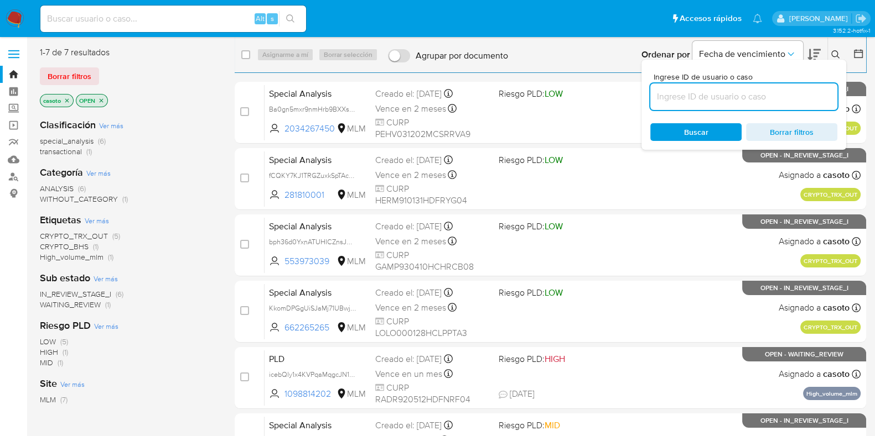
click at [708, 101] on input at bounding box center [743, 97] width 187 height 14
type input "2249056383"
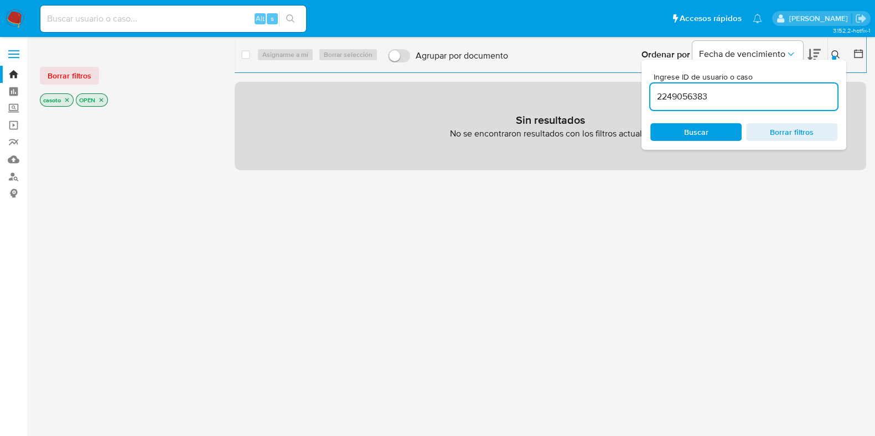
click at [835, 51] on icon at bounding box center [835, 54] width 9 height 9
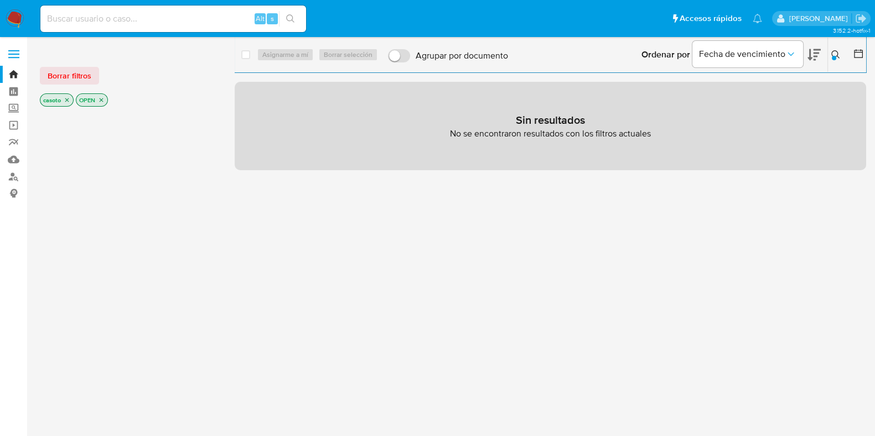
click at [70, 98] on p "casoto" at bounding box center [56, 100] width 33 height 12
click at [66, 100] on icon "close-filter" at bounding box center [67, 100] width 4 height 4
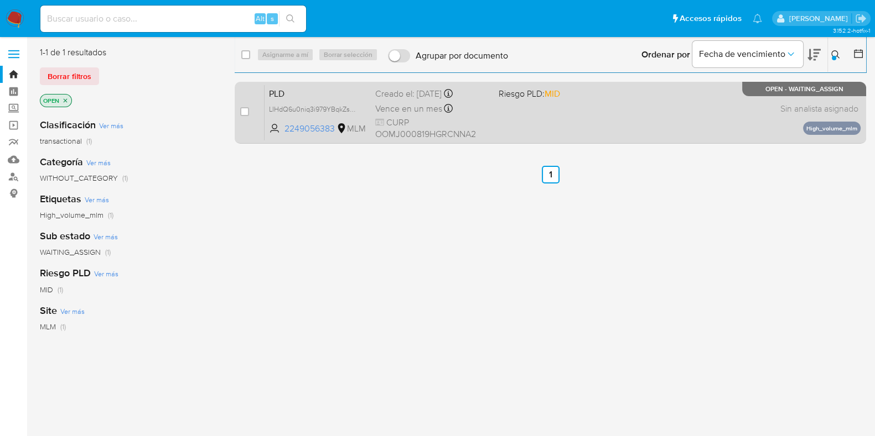
click at [532, 118] on div "PLD LIHdQ6u0niq3i979YBqkZs0S 2249056383 MLM Riesgo PLD: MID Creado el: [DATE] C…" at bounding box center [562, 113] width 596 height 56
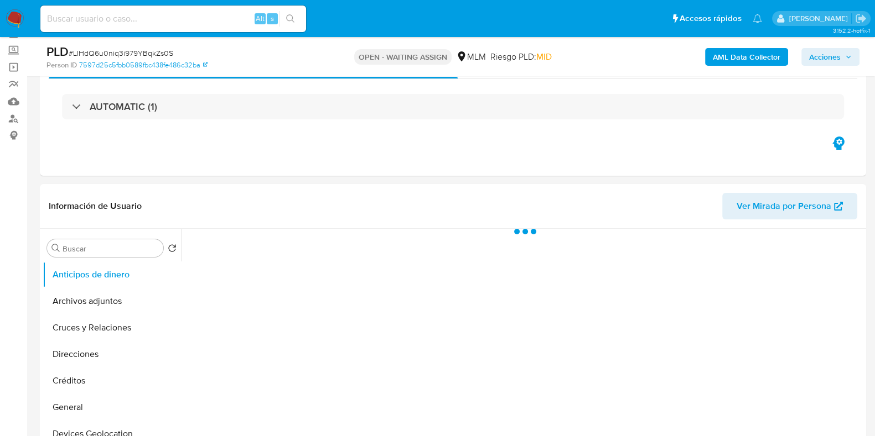
scroll to position [138, 0]
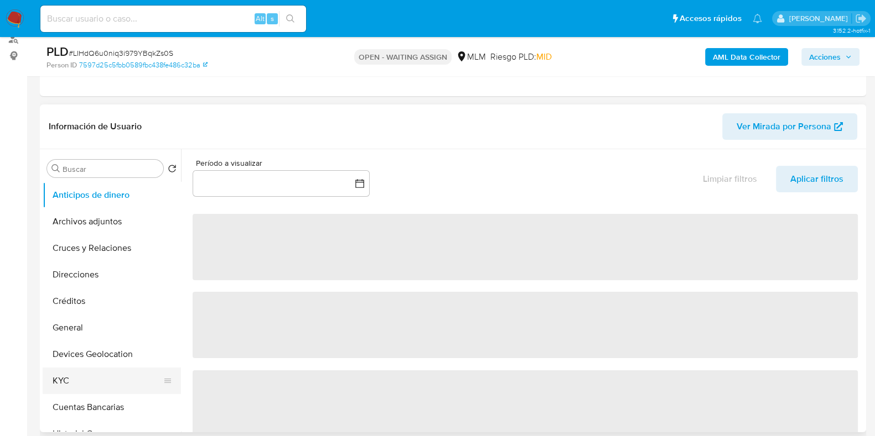
click at [61, 375] on button "KYC" at bounding box center [107, 381] width 129 height 27
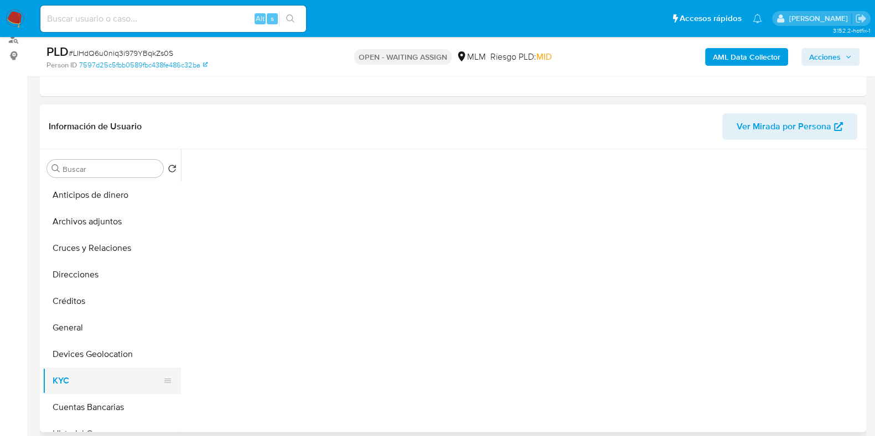
select select "10"
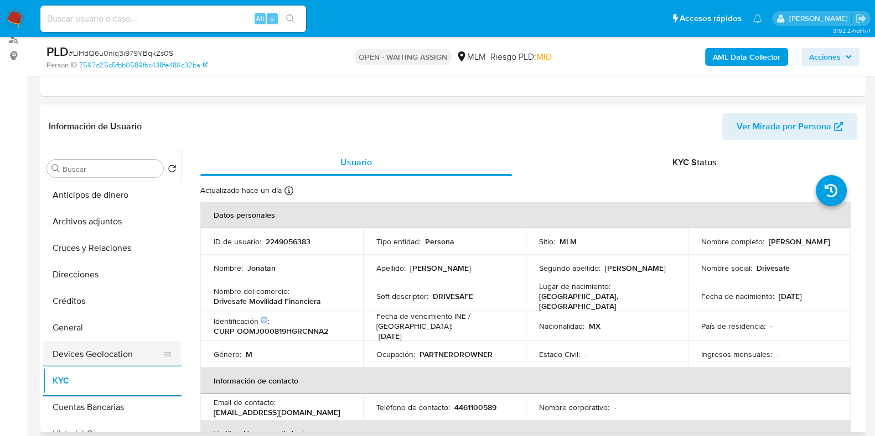
click at [96, 346] on button "Devices Geolocation" at bounding box center [107, 354] width 129 height 27
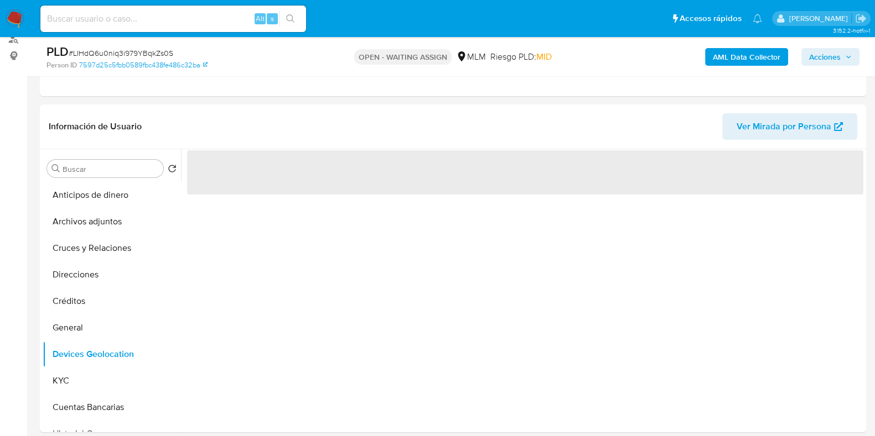
scroll to position [207, 0]
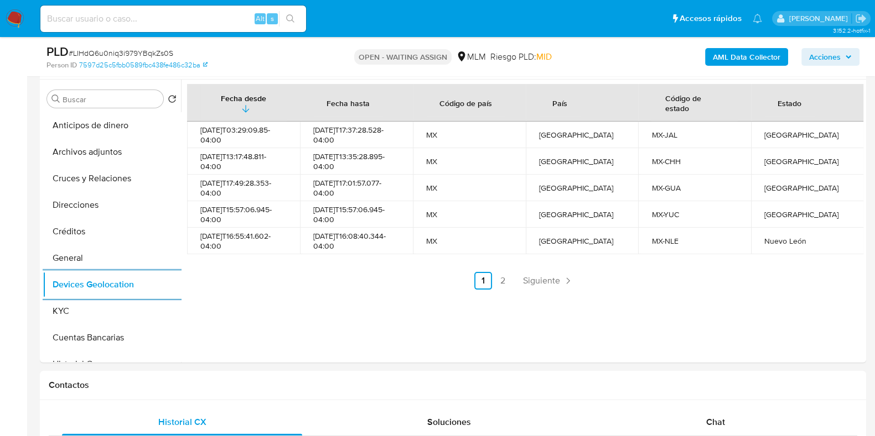
click at [524, 268] on div "Fecha desde [GEOGRAPHIC_DATA] hasta Código de país País Código de estado Estado…" at bounding box center [525, 187] width 676 height 206
click at [531, 272] on link "Siguiente" at bounding box center [547, 281] width 59 height 18
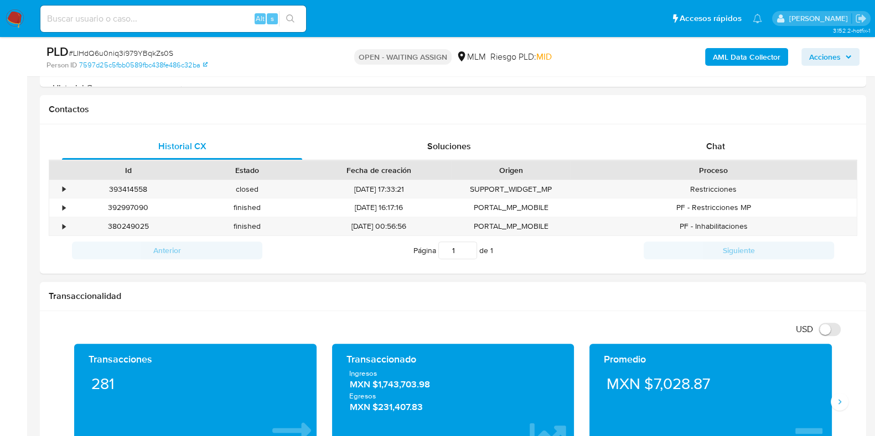
scroll to position [553, 0]
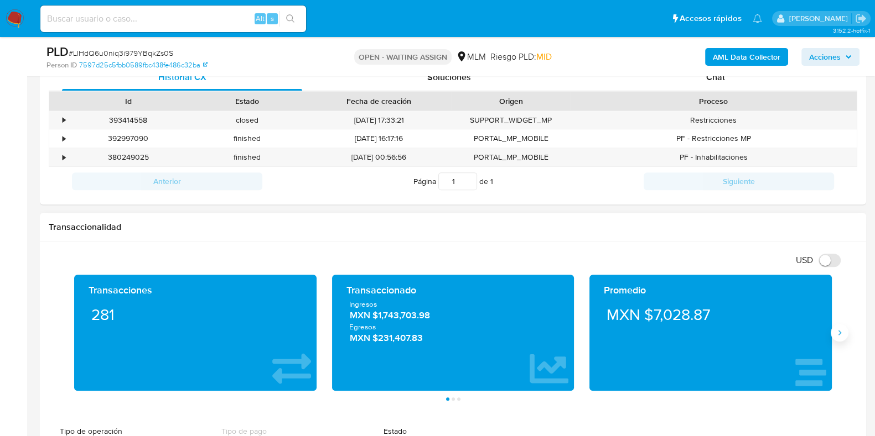
click at [833, 336] on button "Siguiente" at bounding box center [839, 333] width 18 height 18
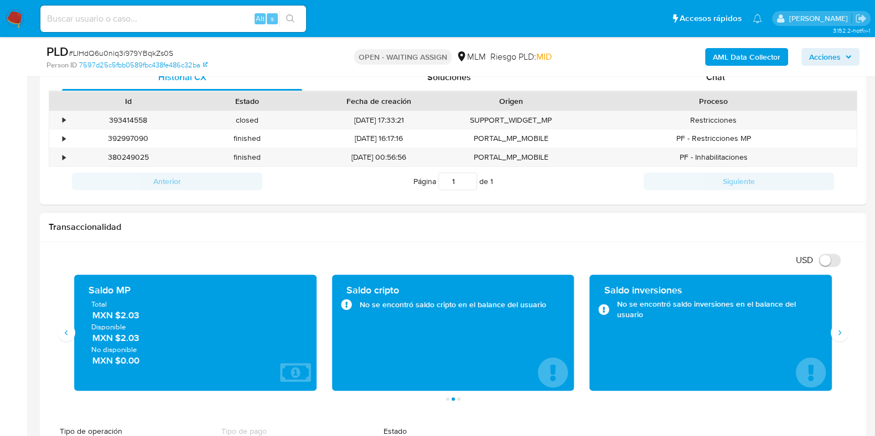
click at [133, 318] on span "MXN $2.03" at bounding box center [195, 315] width 207 height 13
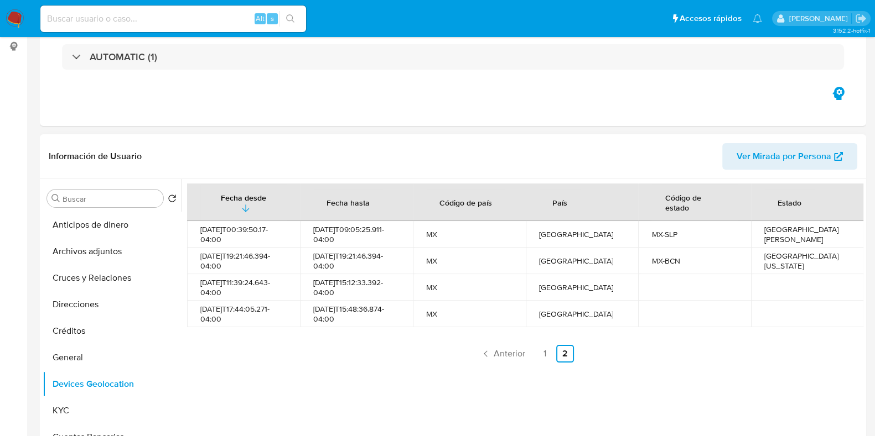
scroll to position [207, 0]
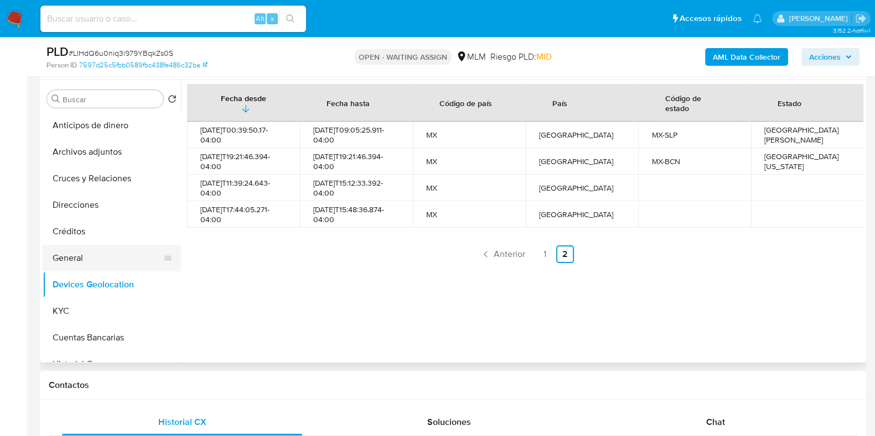
click at [79, 258] on button "General" at bounding box center [107, 258] width 129 height 27
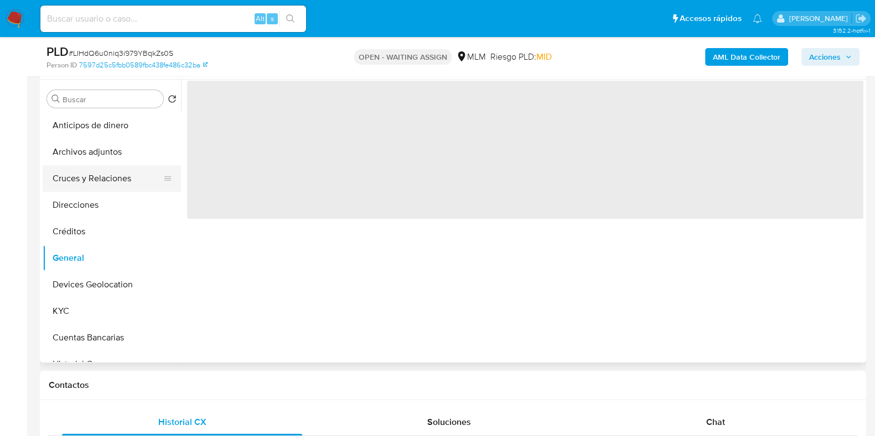
click at [102, 183] on button "Cruces y Relaciones" at bounding box center [107, 178] width 129 height 27
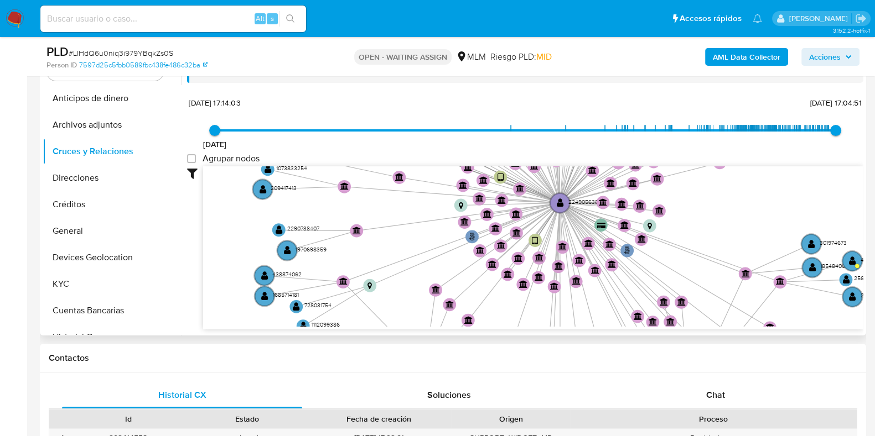
scroll to position [276, 0]
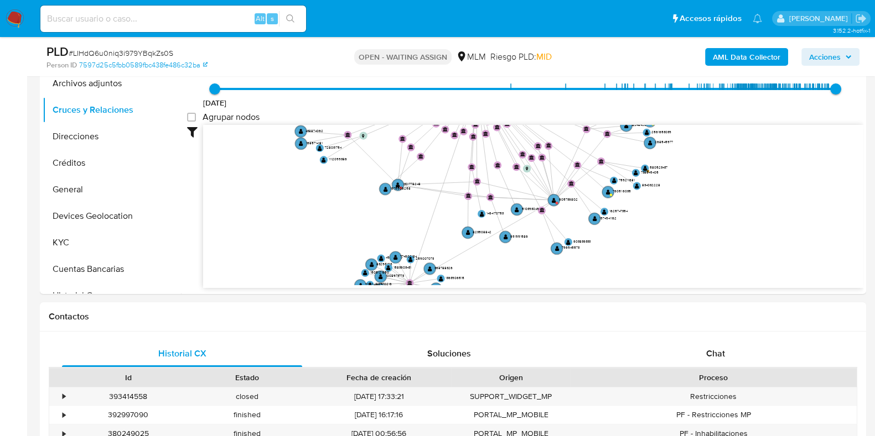
drag, startPoint x: 630, startPoint y: 189, endPoint x: 526, endPoint y: 68, distance: 159.7
click at [552, 198] on text "" at bounding box center [554, 200] width 4 height 6
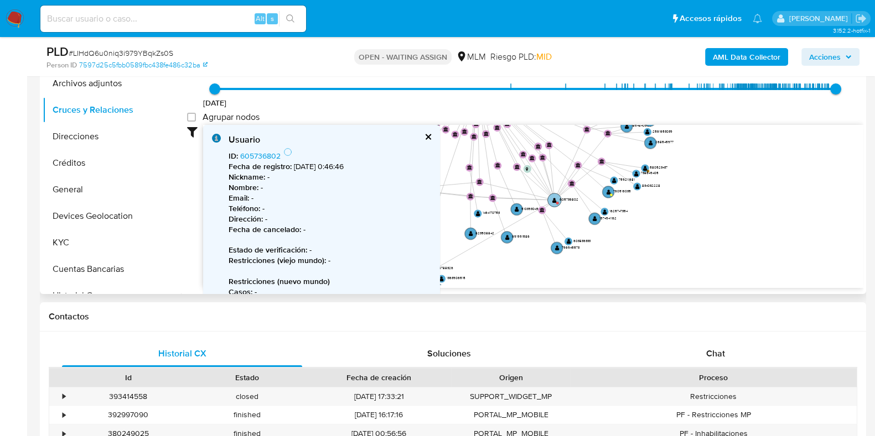
click at [552, 198] on text "" at bounding box center [554, 200] width 4 height 6
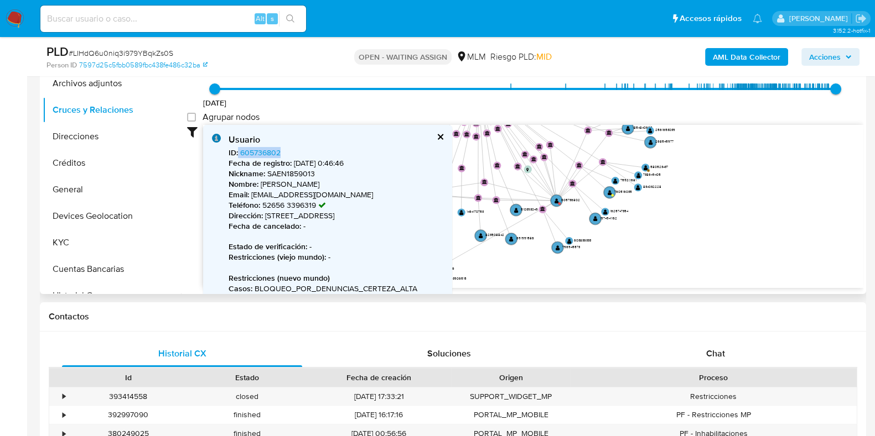
drag, startPoint x: 288, startPoint y: 153, endPoint x: 238, endPoint y: 153, distance: 49.8
click at [238, 153] on div "ID : 605736802 Fecha de registro : 8/7/2020, 0:46:46 Nickname : SAEN1859013 Nom…" at bounding box center [335, 378] width 215 height 460
copy span "605736802"
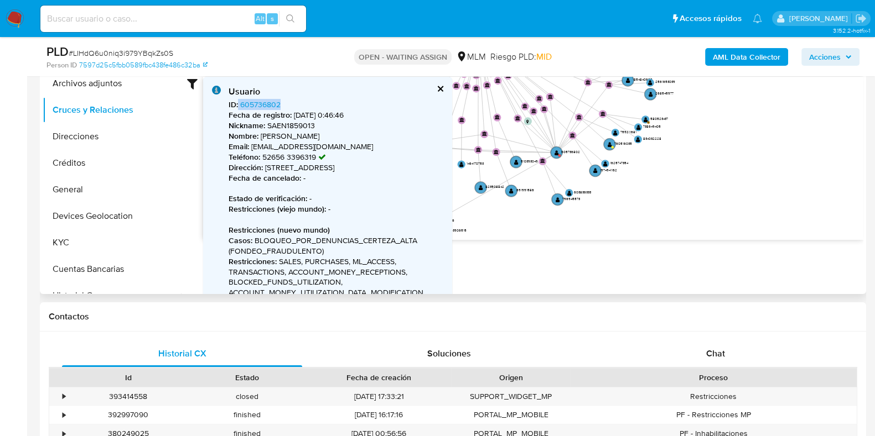
scroll to position [71, 0]
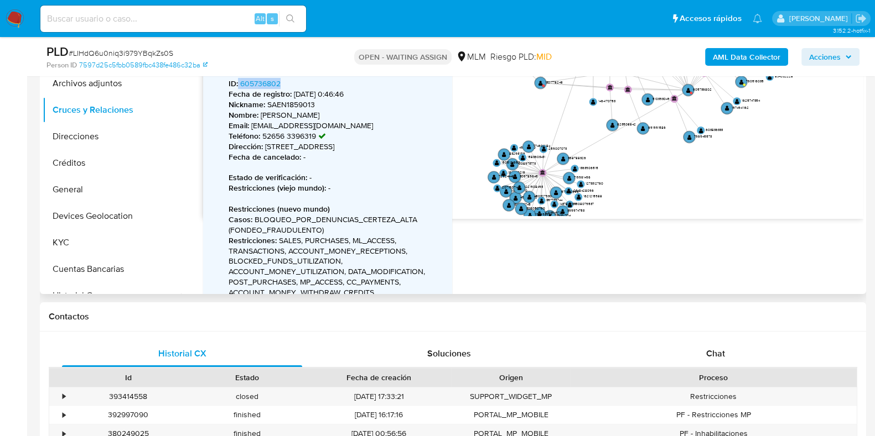
drag, startPoint x: 545, startPoint y: 187, endPoint x: 677, endPoint y: 145, distance: 138.0
click at [677, 145] on icon "phone-9ffc1035fb6eff34e1105f313946b7fb  phone-9ffc1035fb6eff34e1105f313946b7fb…" at bounding box center [533, 136] width 660 height 160
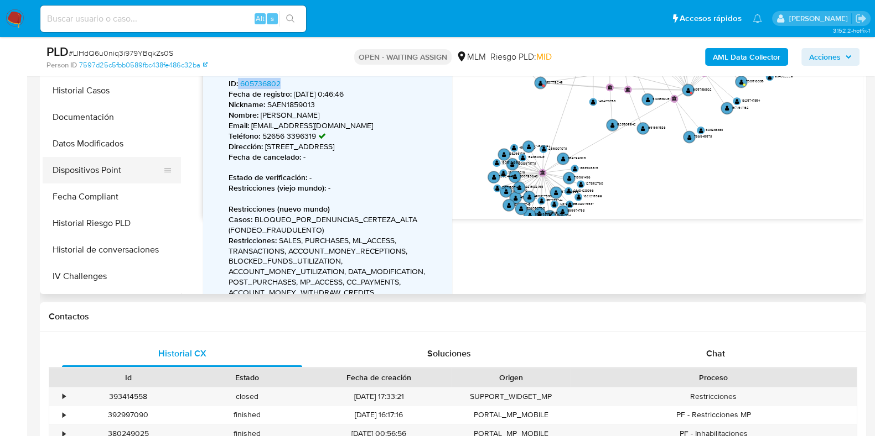
scroll to position [276, 0]
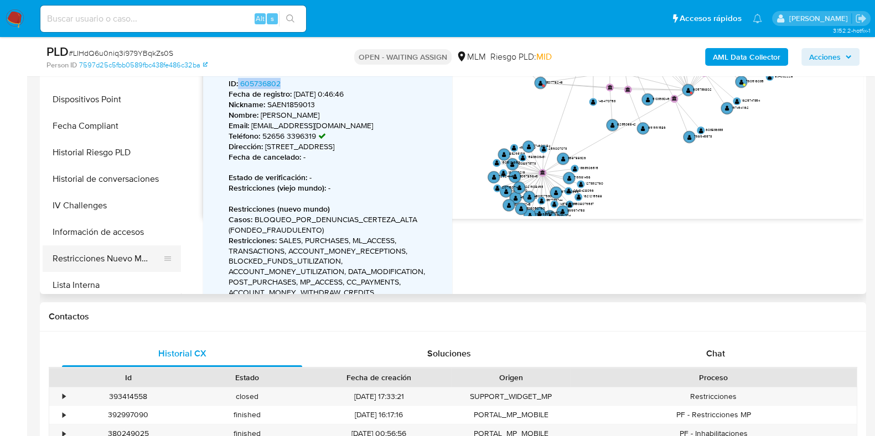
click at [105, 248] on button "Restricciones Nuevo Mundo" at bounding box center [107, 259] width 129 height 27
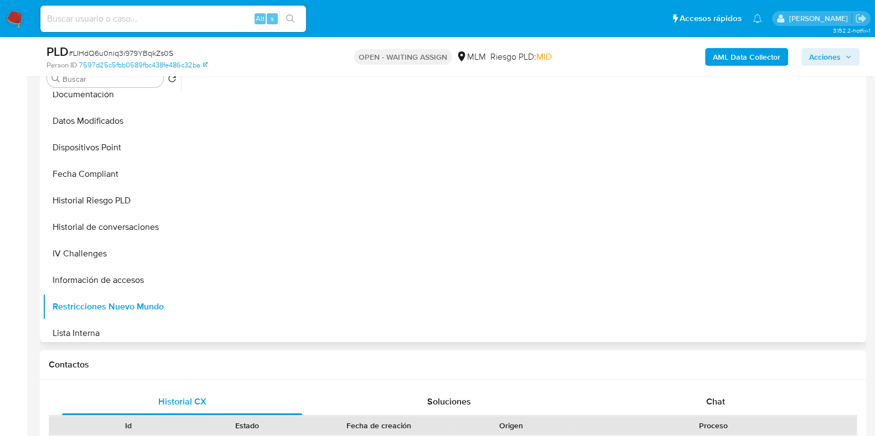
scroll to position [207, 0]
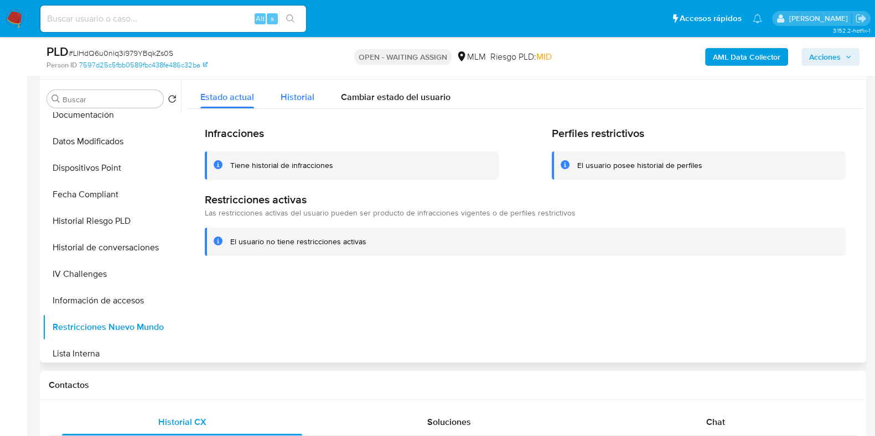
click at [299, 104] on div "Historial" at bounding box center [297, 94] width 34 height 29
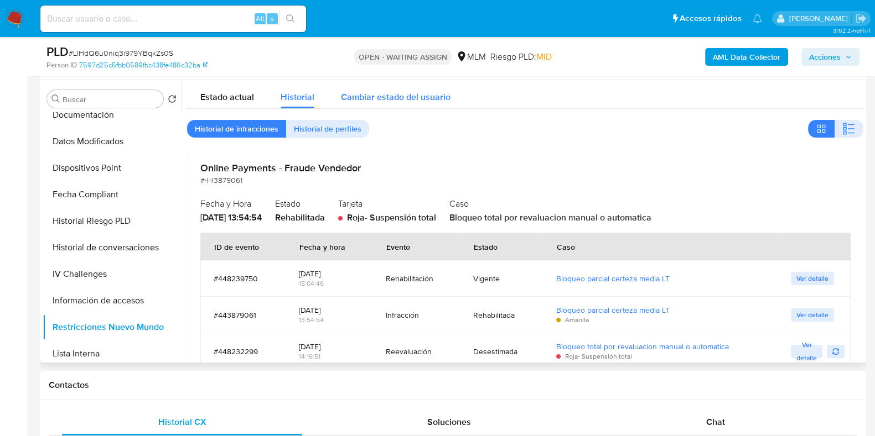
click at [388, 100] on span "Cambiar estado del usuario" at bounding box center [396, 97] width 110 height 13
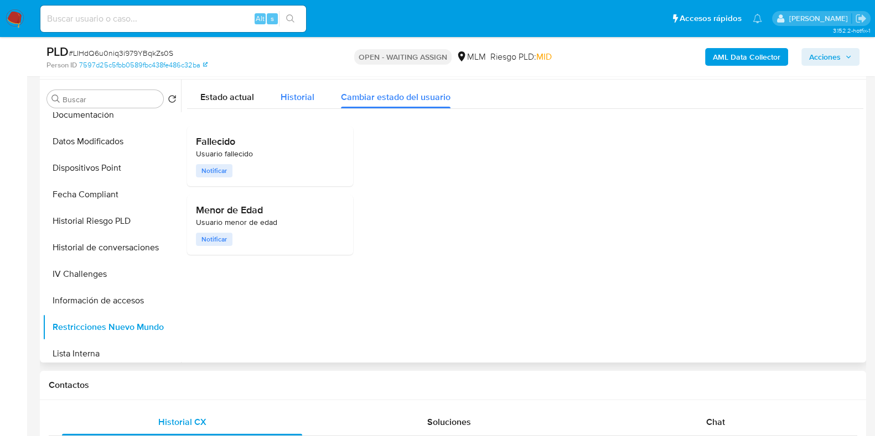
click at [312, 97] on span "Historial" at bounding box center [297, 97] width 34 height 13
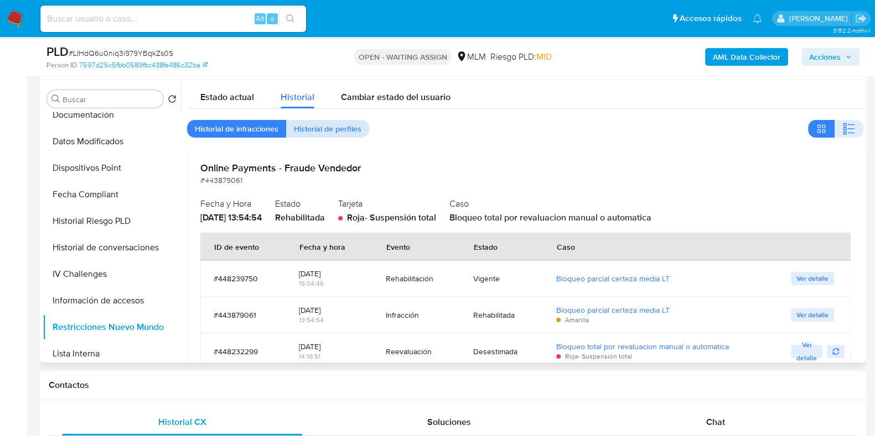
click at [335, 123] on span "Historial de perfiles" at bounding box center [327, 128] width 67 height 15
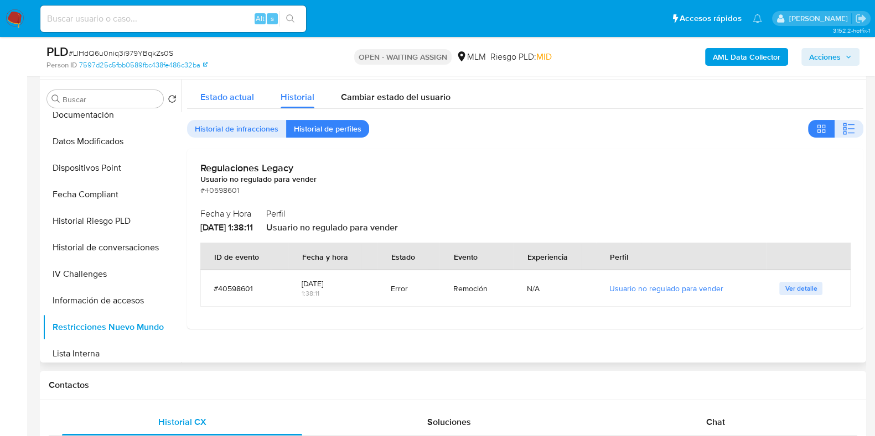
click at [247, 99] on span "Estado actual" at bounding box center [227, 97] width 54 height 13
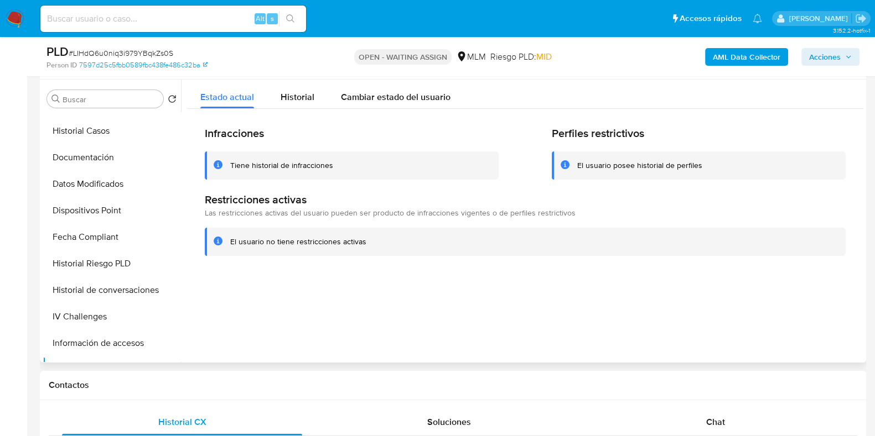
scroll to position [95, 0]
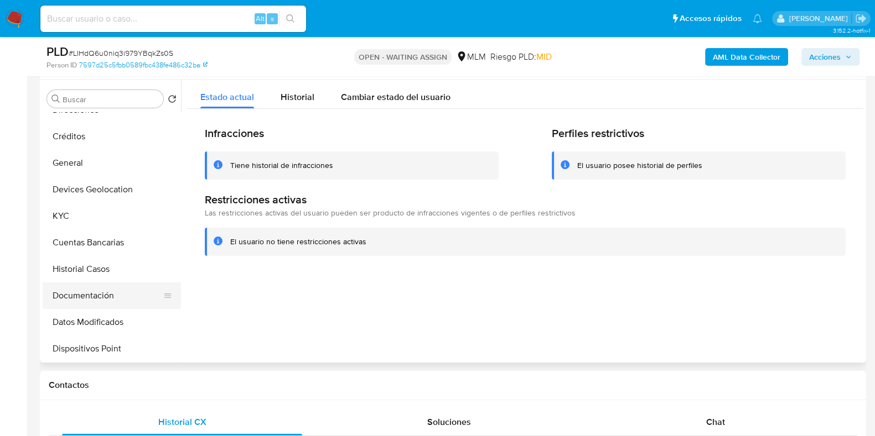
click at [76, 295] on button "Documentación" at bounding box center [107, 296] width 129 height 27
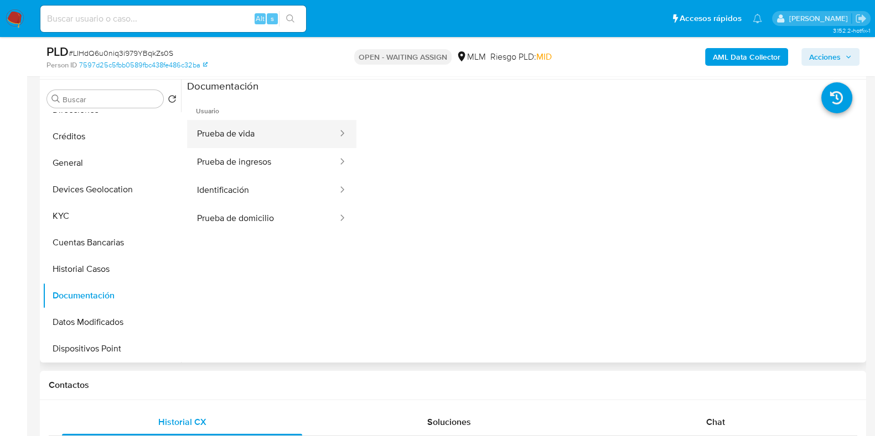
click at [236, 142] on button "Prueba de vida" at bounding box center [263, 134] width 152 height 28
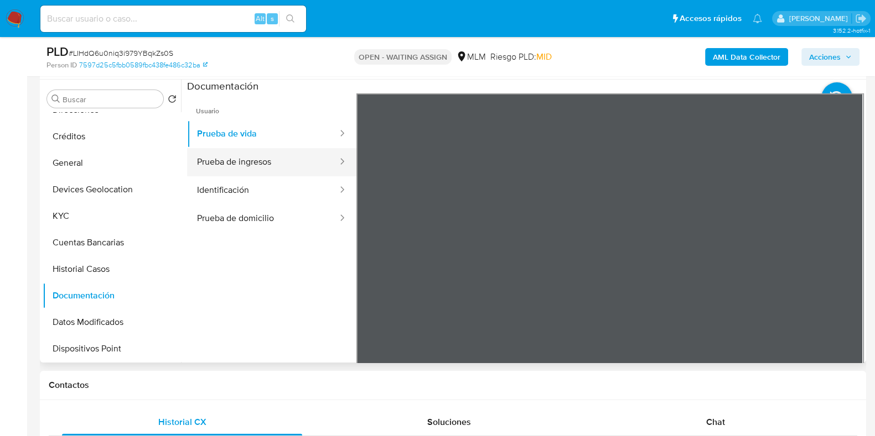
click at [235, 165] on button "Prueba de ingresos" at bounding box center [263, 162] width 152 height 28
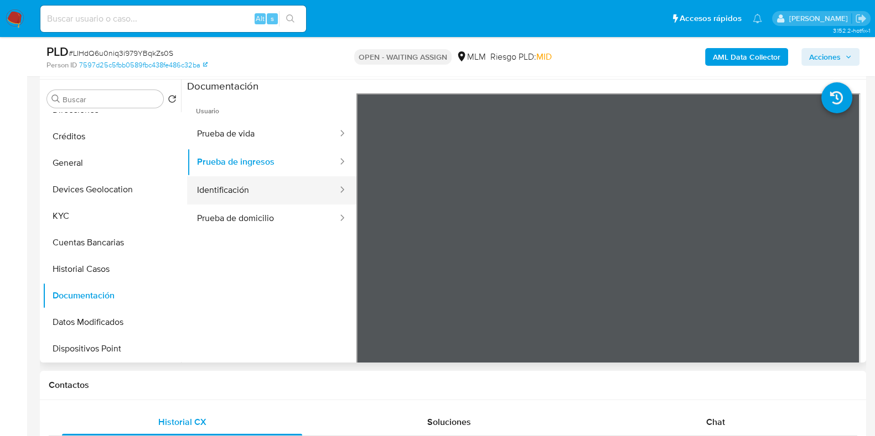
click at [247, 184] on button "Identificación" at bounding box center [263, 190] width 152 height 28
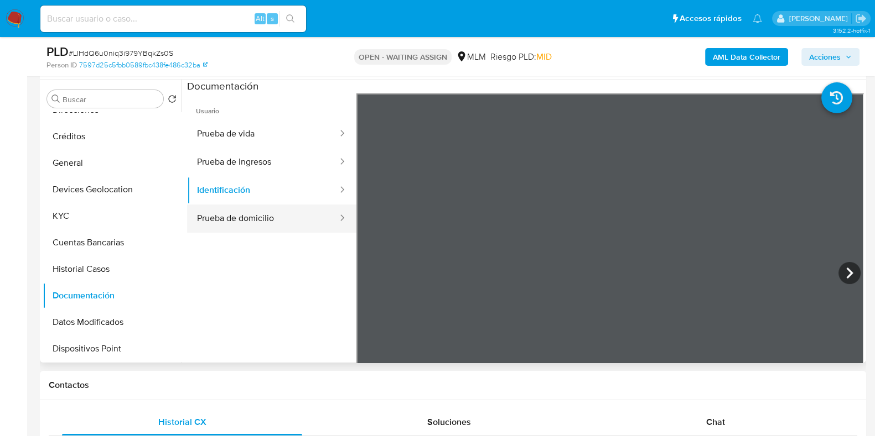
click at [283, 219] on button "Prueba de domicilio" at bounding box center [263, 219] width 152 height 28
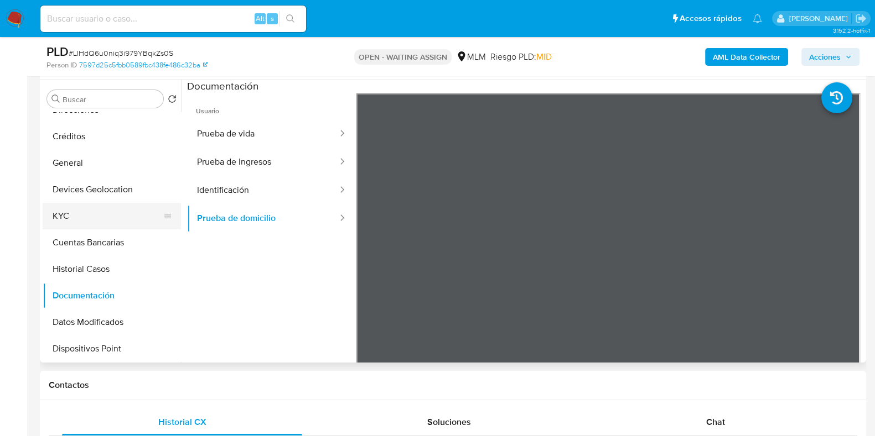
click at [66, 215] on button "KYC" at bounding box center [107, 216] width 129 height 27
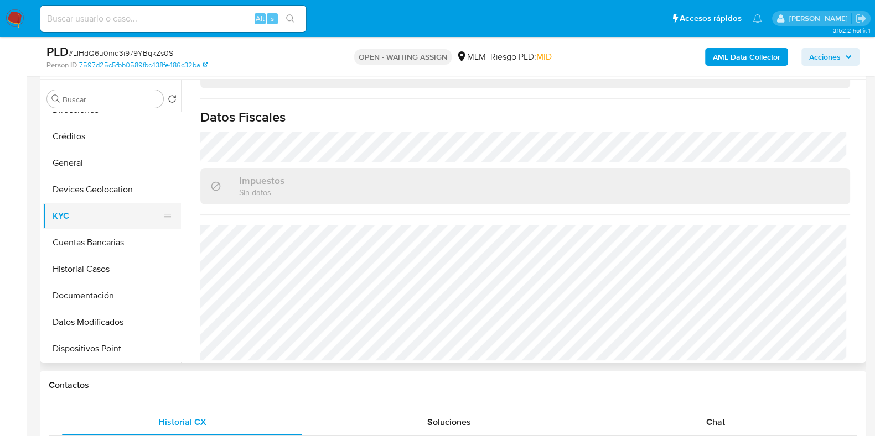
scroll to position [0, 0]
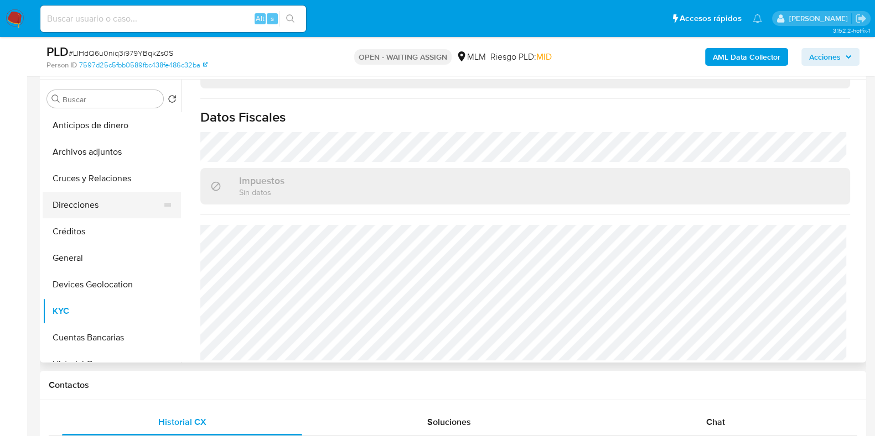
click at [91, 208] on button "Direcciones" at bounding box center [107, 205] width 129 height 27
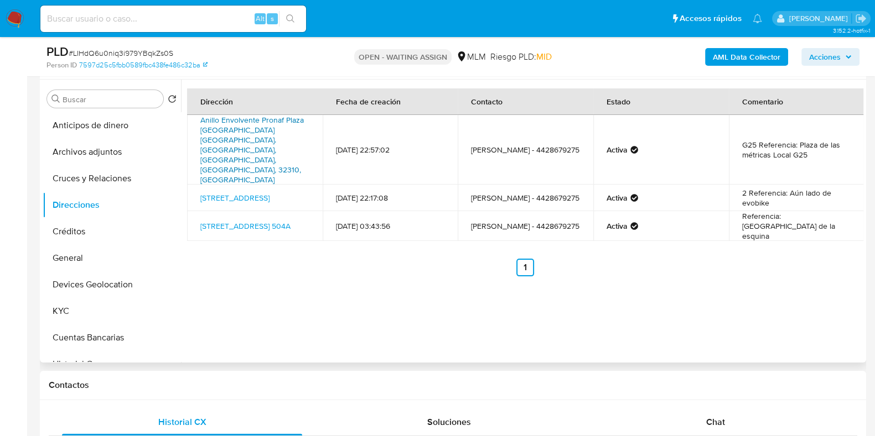
click at [267, 124] on link "Anillo Envolvente Pronaf Plaza De Las Americas 32310 Juárez Chih. Sn, Juárez, C…" at bounding box center [251, 150] width 103 height 71
click at [81, 309] on button "KYC" at bounding box center [107, 311] width 129 height 27
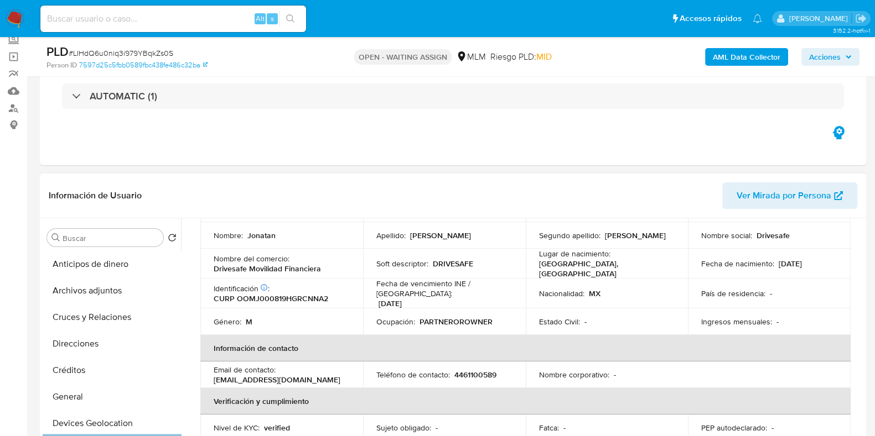
scroll to position [62, 0]
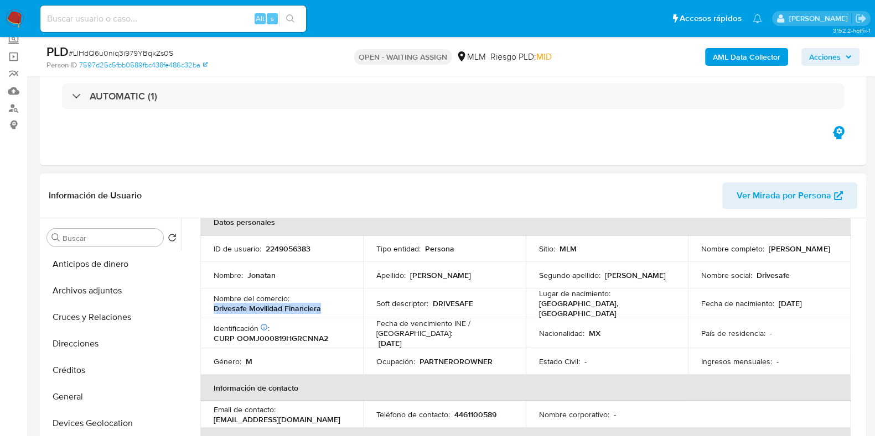
drag, startPoint x: 326, startPoint y: 309, endPoint x: 210, endPoint y: 309, distance: 116.2
click at [210, 309] on td "Nombre del comercio : Drivesafe Movilidad Financiera" at bounding box center [281, 304] width 163 height 30
copy p "Drivesafe Movilidad Financiera"
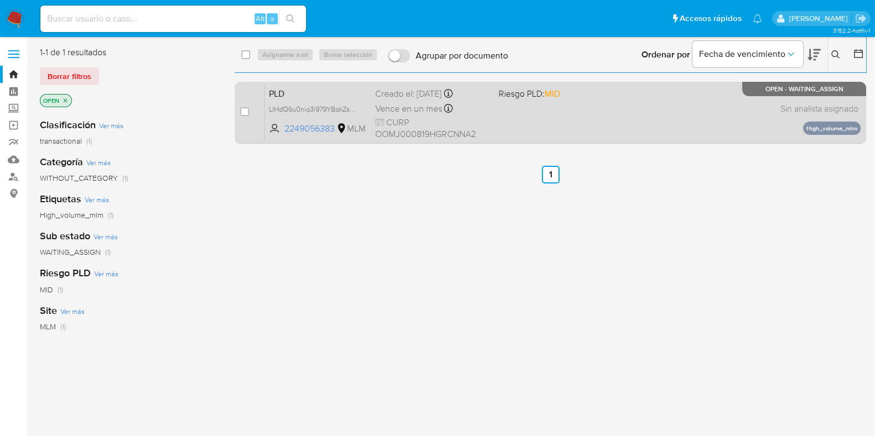
click at [687, 137] on div "PLD LIHdQ6u0niq3i979YBqkZs0S 2249056383 MLM Riesgo PLD: MID Creado el: [DATE] C…" at bounding box center [562, 113] width 596 height 56
click at [247, 115] on input "checkbox" at bounding box center [244, 111] width 9 height 9
checkbox input "true"
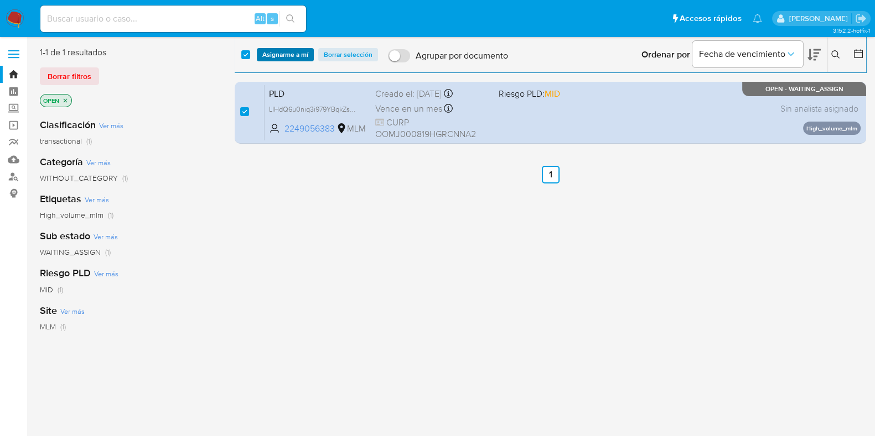
click at [285, 51] on span "Asignarme a mí" at bounding box center [285, 54] width 46 height 11
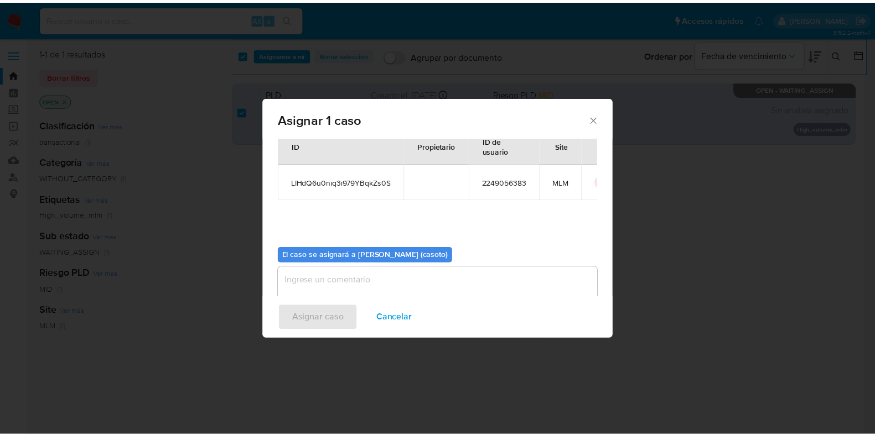
scroll to position [57, 0]
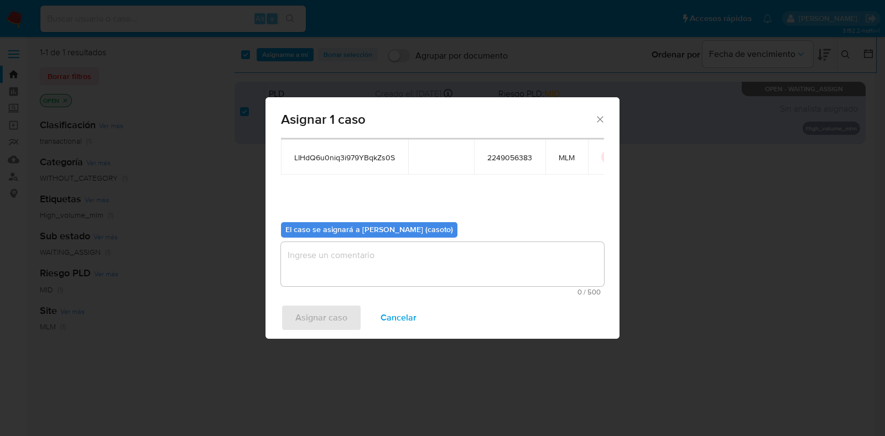
click at [383, 252] on textarea "assign-modal" at bounding box center [442, 264] width 323 height 44
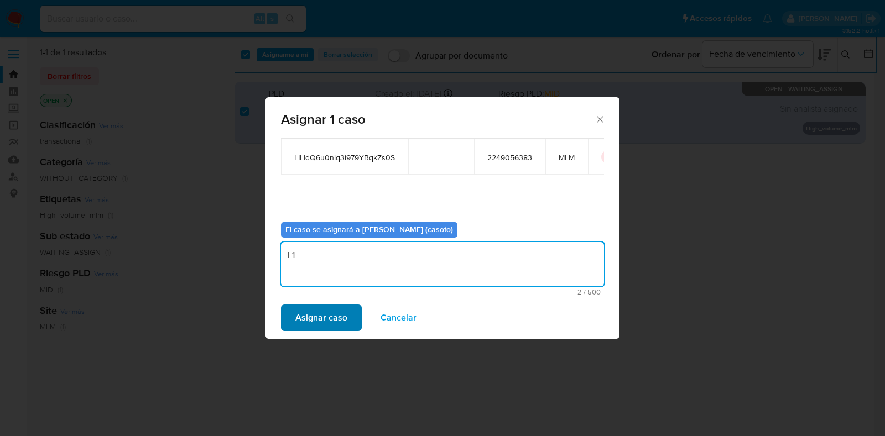
type textarea "L1"
click at [316, 308] on span "Asignar caso" at bounding box center [321, 318] width 52 height 24
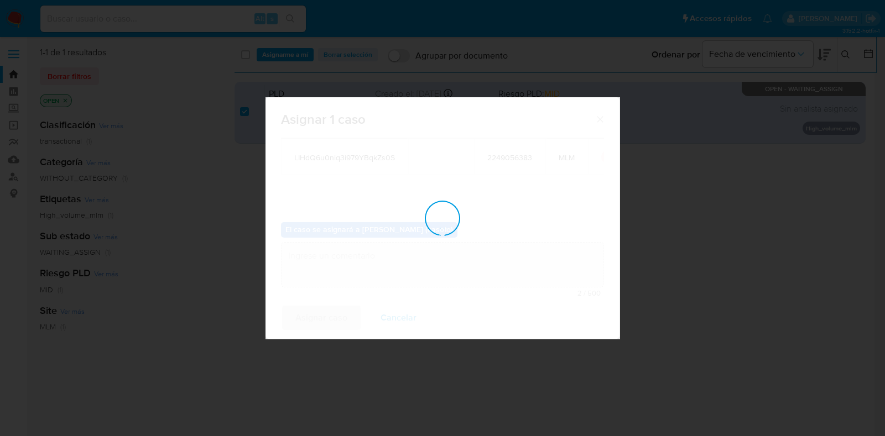
checkbox input "false"
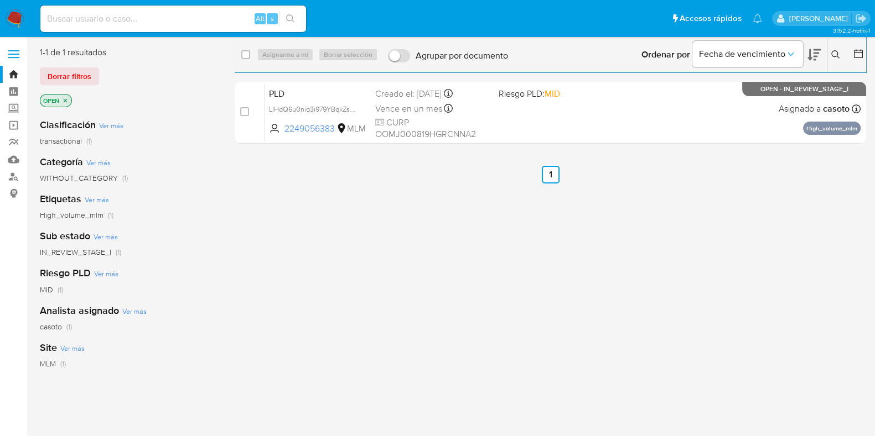
click at [831, 59] on icon at bounding box center [835, 54] width 9 height 9
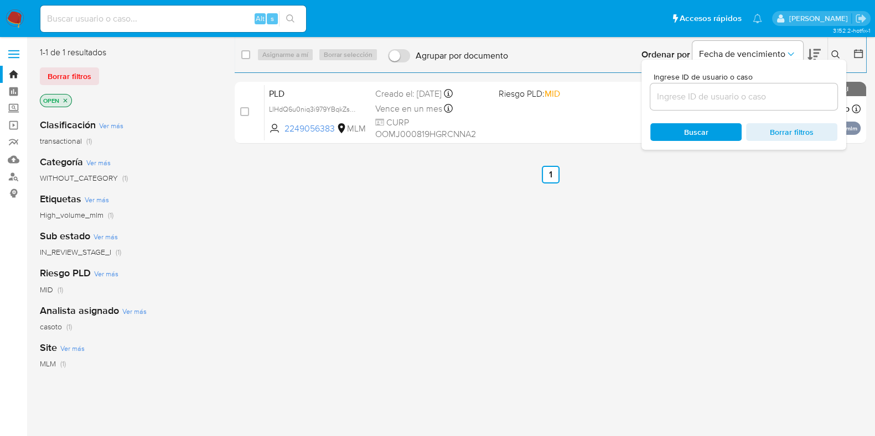
click at [773, 87] on div at bounding box center [743, 97] width 187 height 27
click at [763, 93] on input at bounding box center [743, 97] width 187 height 14
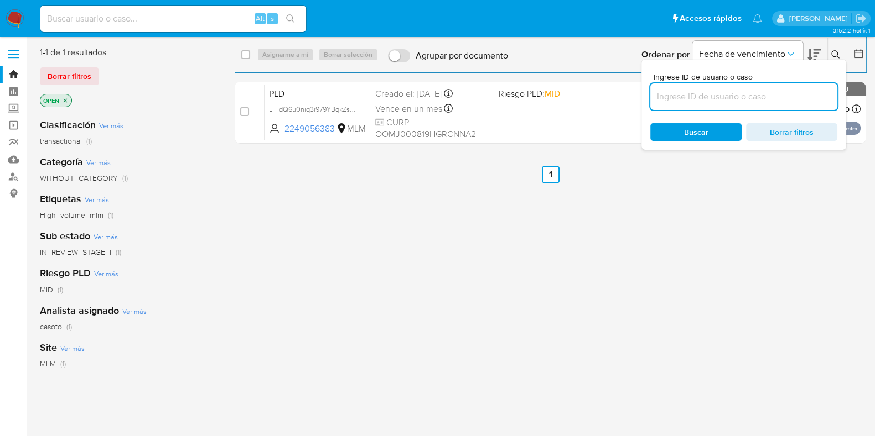
paste input "2172731690"
type input "2172731690"
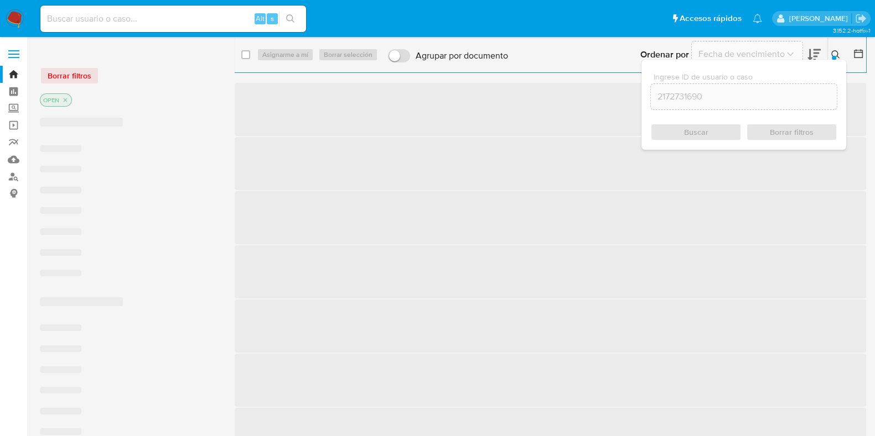
click at [831, 51] on icon at bounding box center [835, 54] width 9 height 9
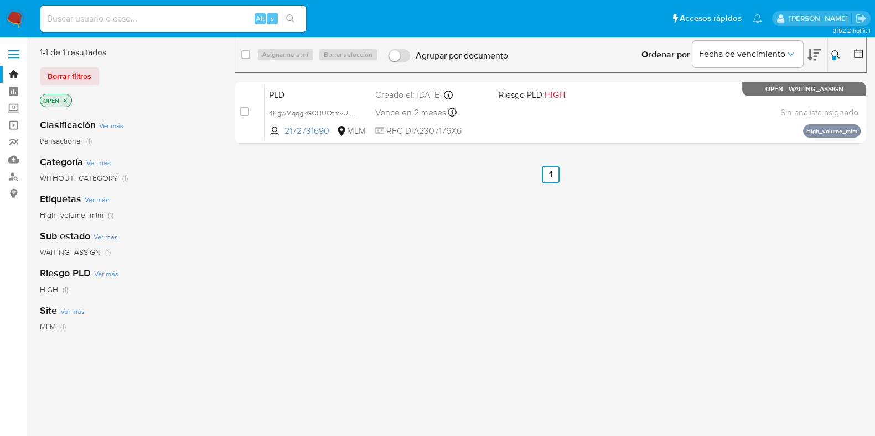
click at [68, 102] on icon "close-filter" at bounding box center [65, 100] width 7 height 7
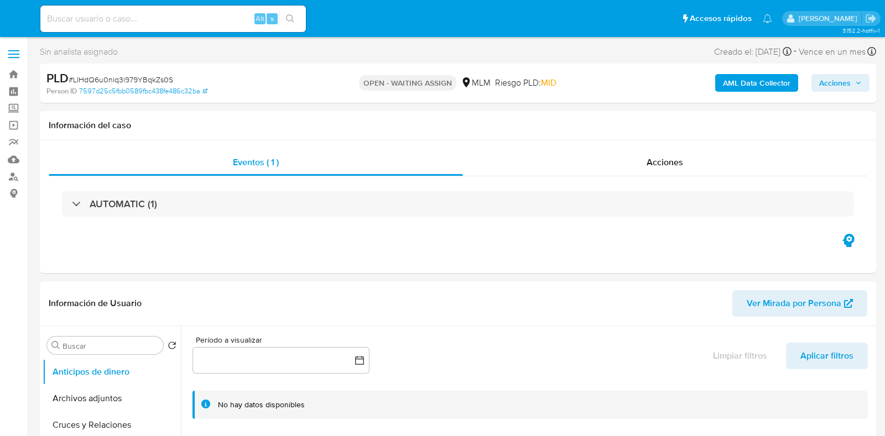
select select "10"
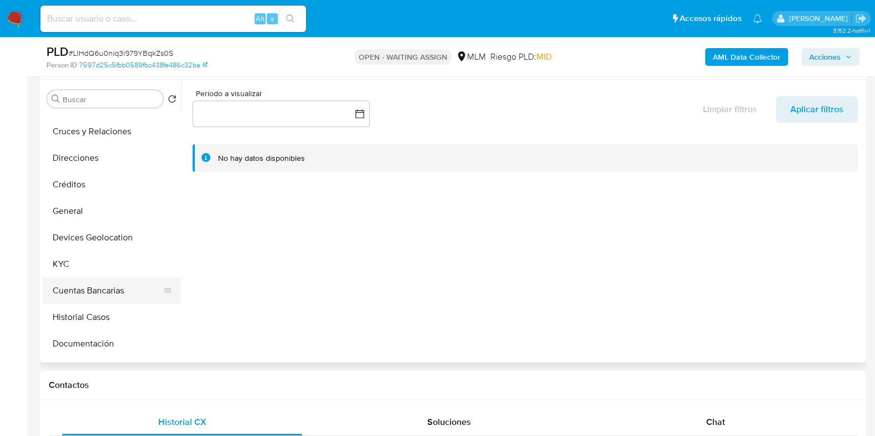
scroll to position [69, 0]
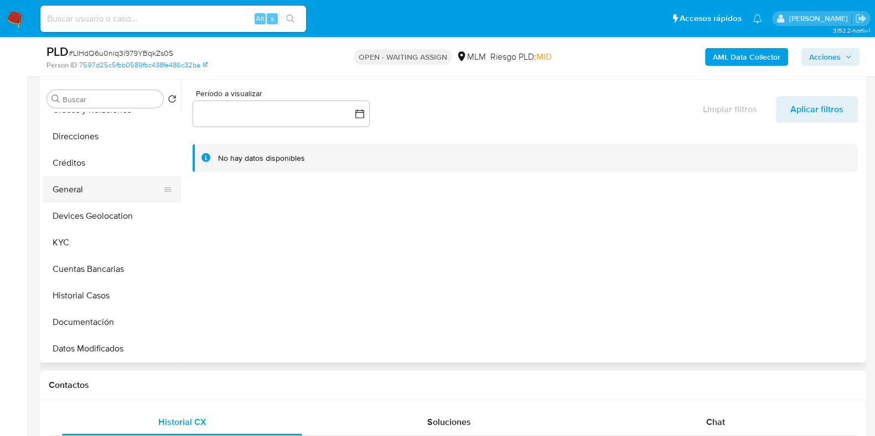
click at [75, 192] on button "General" at bounding box center [107, 189] width 129 height 27
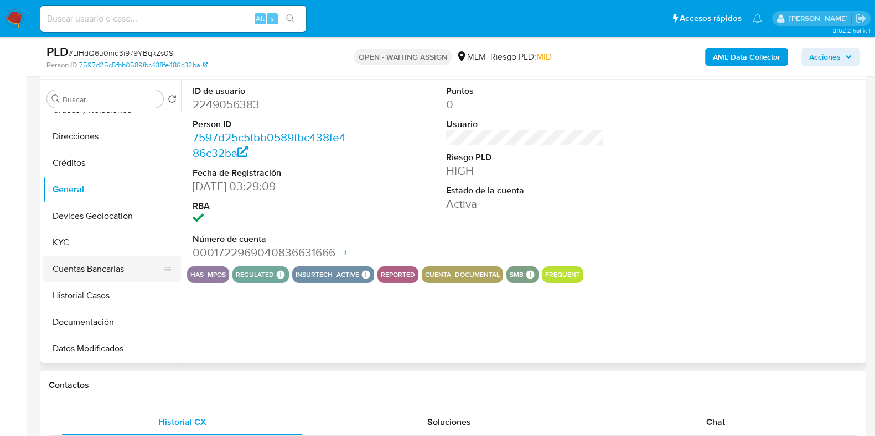
scroll to position [138, 0]
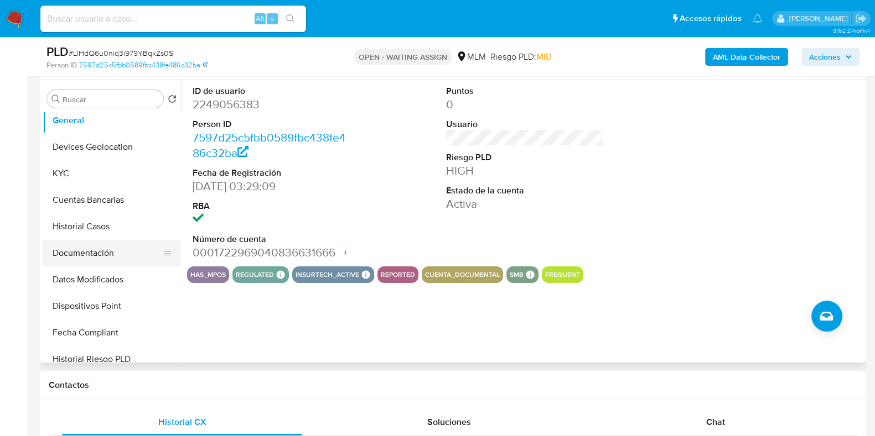
click at [109, 252] on button "Documentación" at bounding box center [107, 253] width 129 height 27
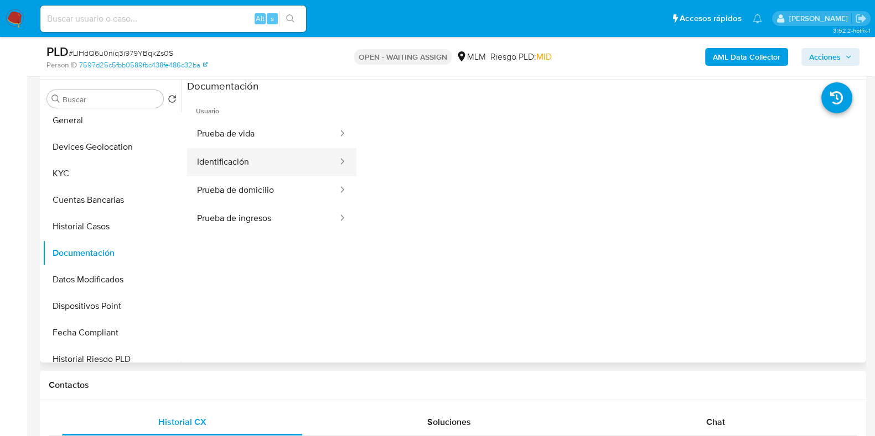
click at [234, 149] on button "Identificación" at bounding box center [263, 162] width 152 height 28
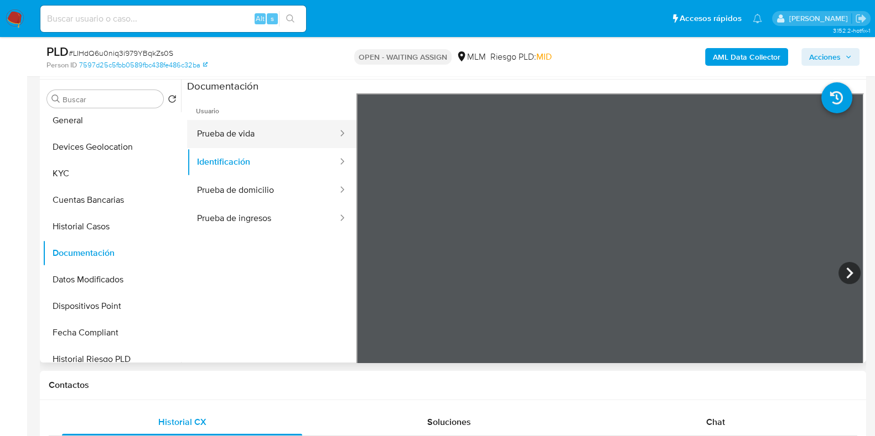
click at [239, 138] on button "Prueba de vida" at bounding box center [263, 134] width 152 height 28
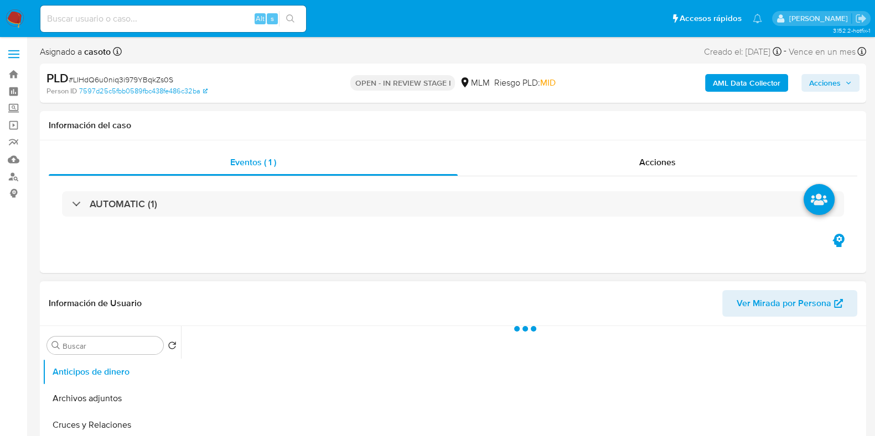
scroll to position [138, 0]
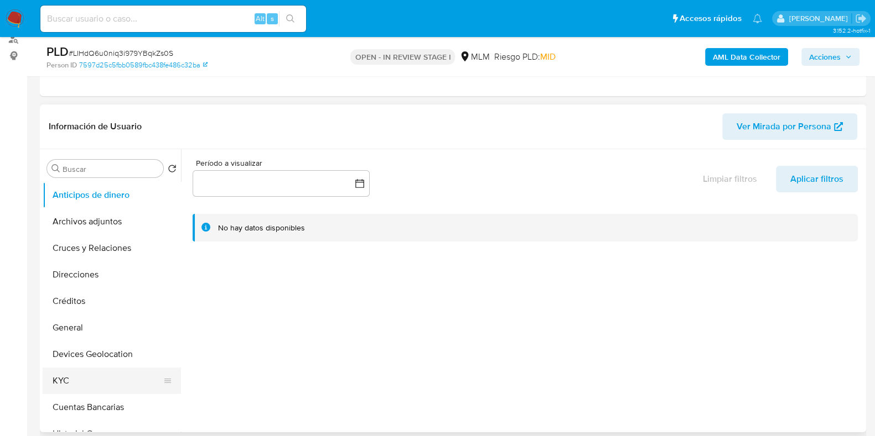
select select "10"
drag, startPoint x: 88, startPoint y: 372, endPoint x: 173, endPoint y: 356, distance: 86.8
click at [89, 373] on button "KYC" at bounding box center [112, 381] width 138 height 27
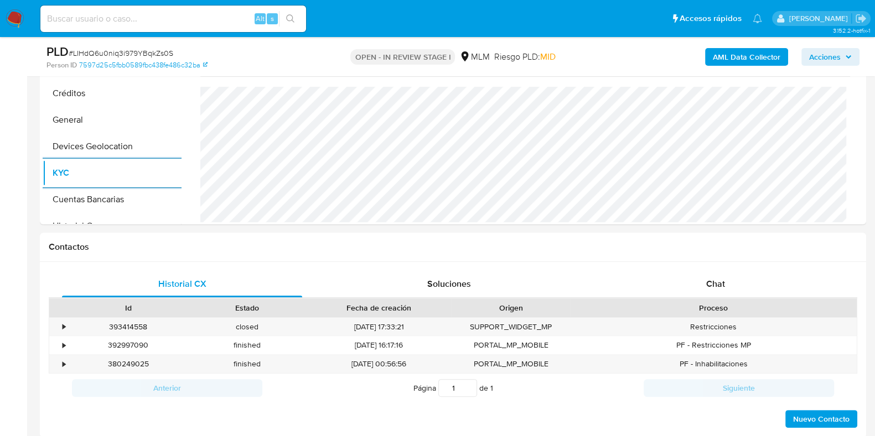
scroll to position [622, 0]
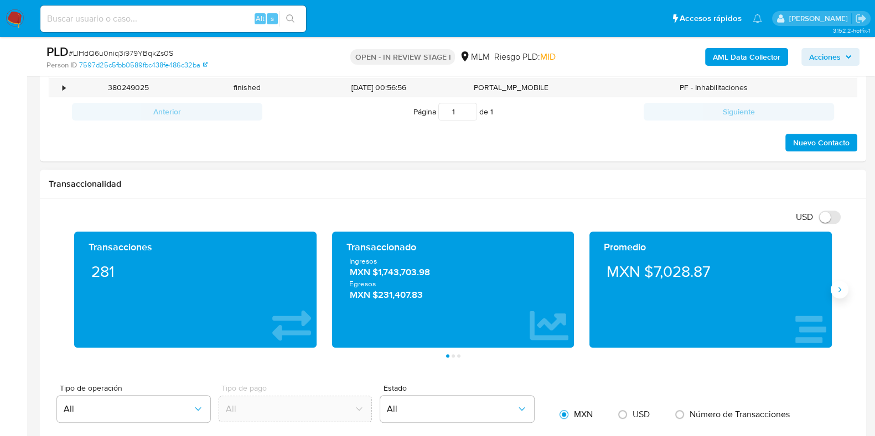
click at [836, 295] on button "Siguiente" at bounding box center [839, 290] width 18 height 18
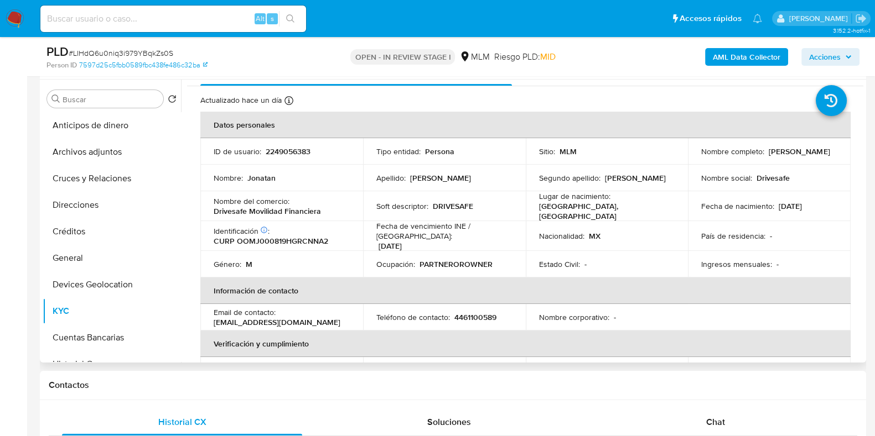
scroll to position [0, 0]
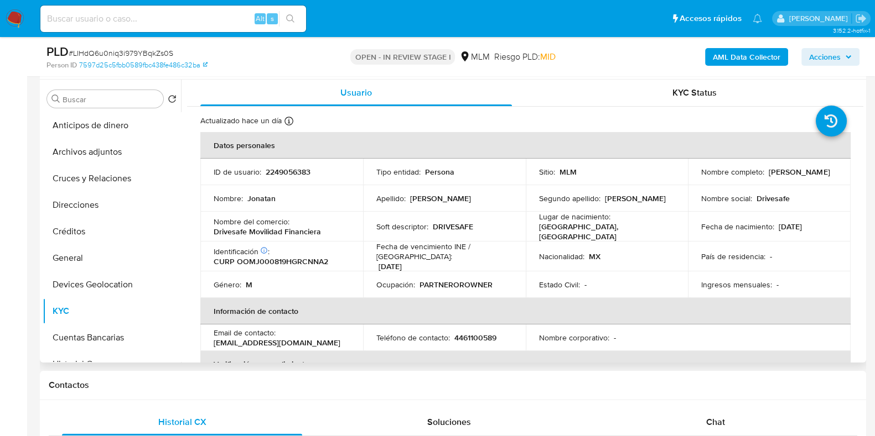
drag, startPoint x: 781, startPoint y: 180, endPoint x: 696, endPoint y: 183, distance: 85.2
click at [696, 183] on td "Nombre completo : [PERSON_NAME]" at bounding box center [769, 172] width 163 height 27
copy p "[PERSON_NAME]"
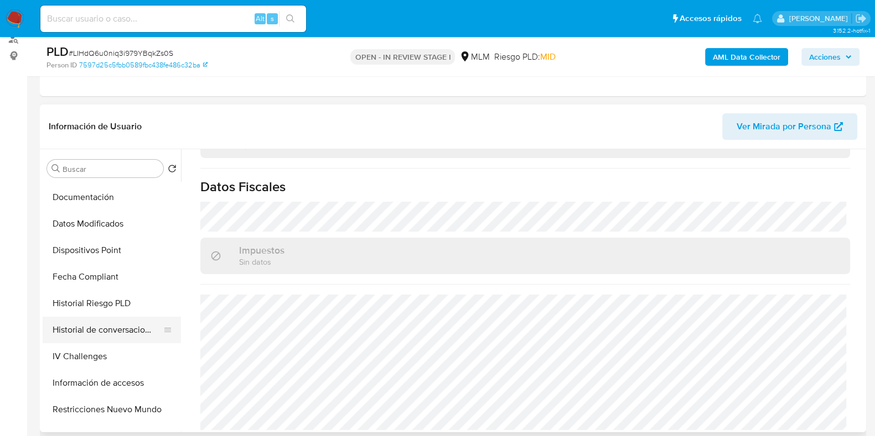
scroll to position [276, 0]
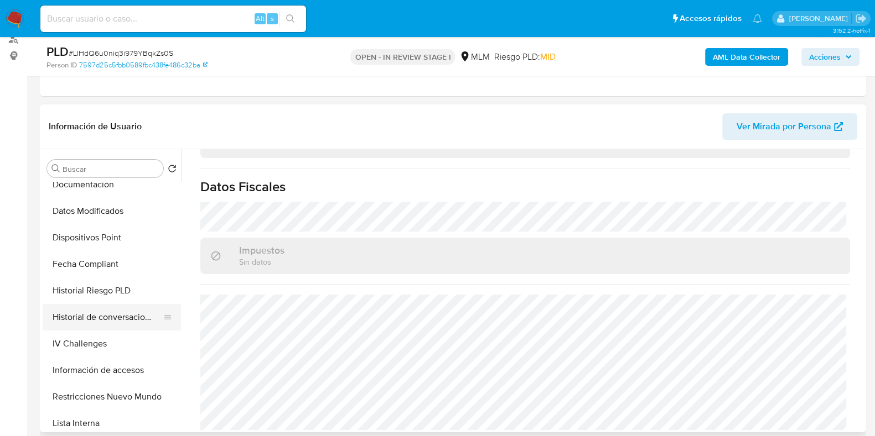
click at [94, 308] on button "Historial de conversaciones" at bounding box center [107, 317] width 129 height 27
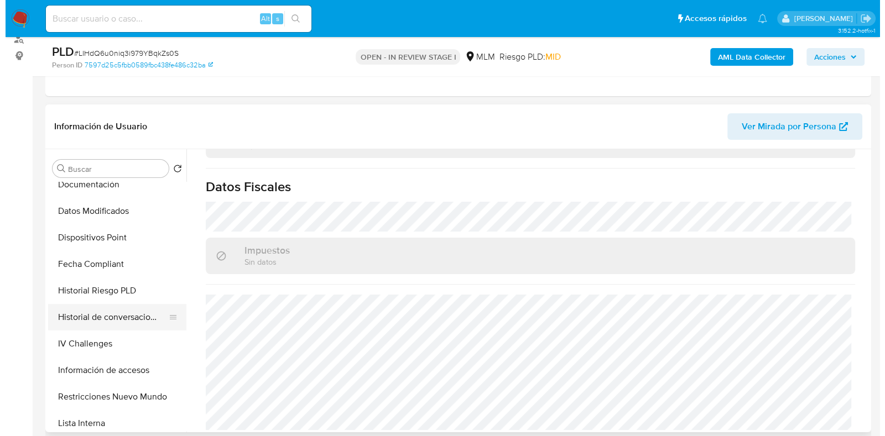
scroll to position [0, 0]
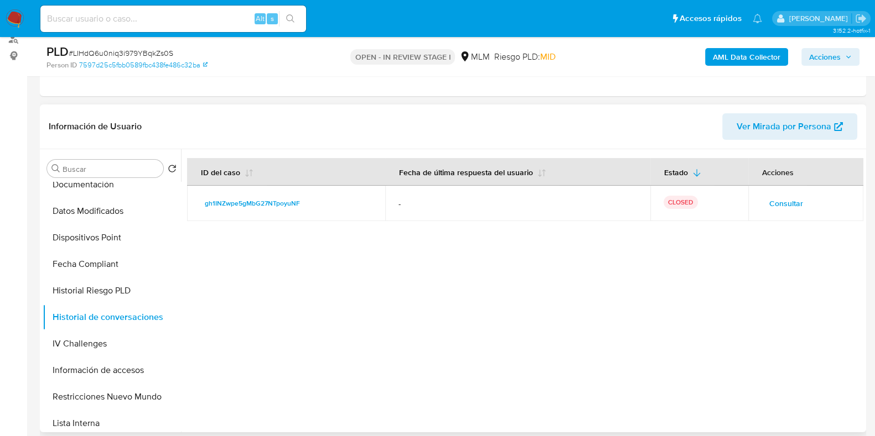
click at [777, 201] on span "Consultar" at bounding box center [786, 203] width 34 height 15
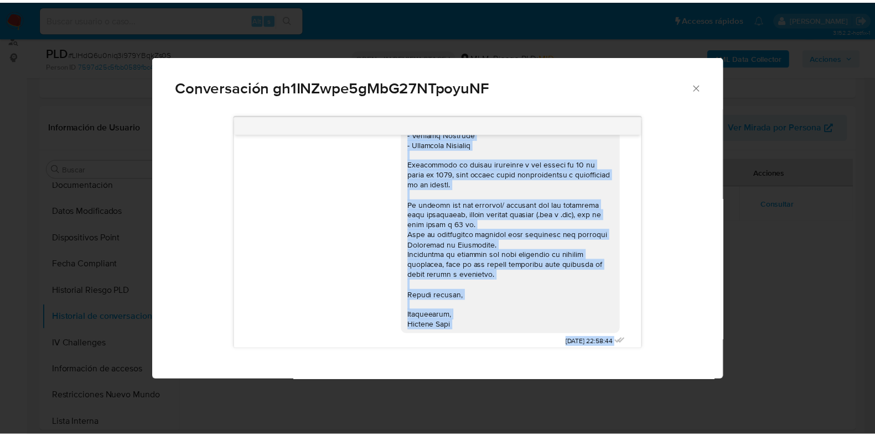
scroll to position [313, 0]
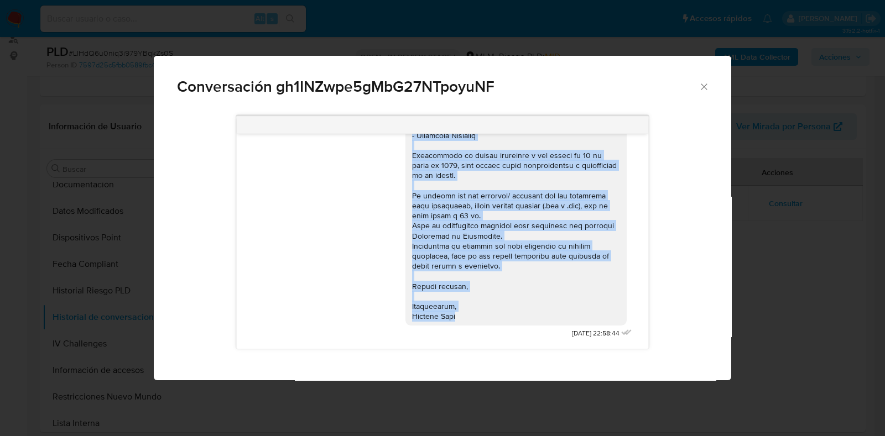
drag, startPoint x: 400, startPoint y: 157, endPoint x: 519, endPoint y: 310, distance: 194.3
click at [519, 310] on div "Comunicación" at bounding box center [516, 80] width 221 height 492
copy div "Loremips dolorsi: Ametco adi el seddoeiusm tem inci. Ut laboreetdolo ma aliquae…"
click at [700, 84] on icon "Cerrar" at bounding box center [704, 86] width 11 height 11
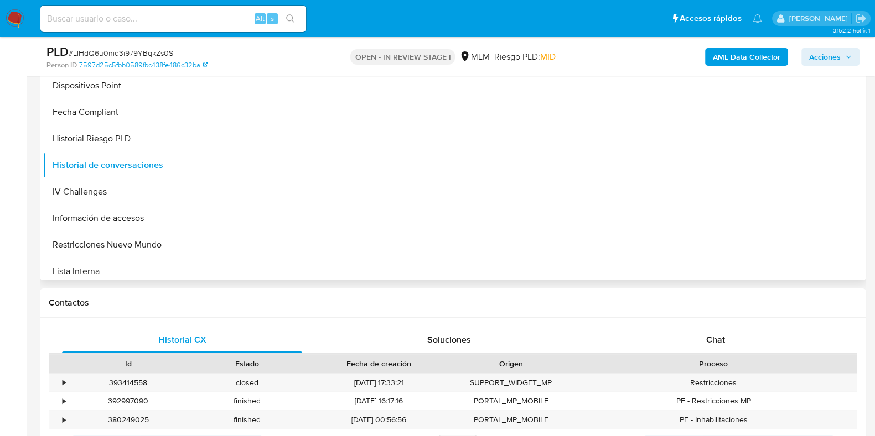
scroll to position [415, 0]
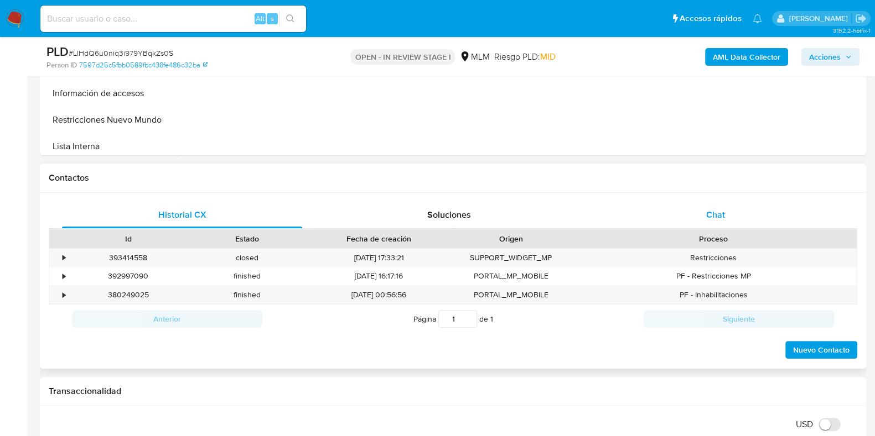
click at [711, 222] on div "Chat" at bounding box center [715, 215] width 240 height 27
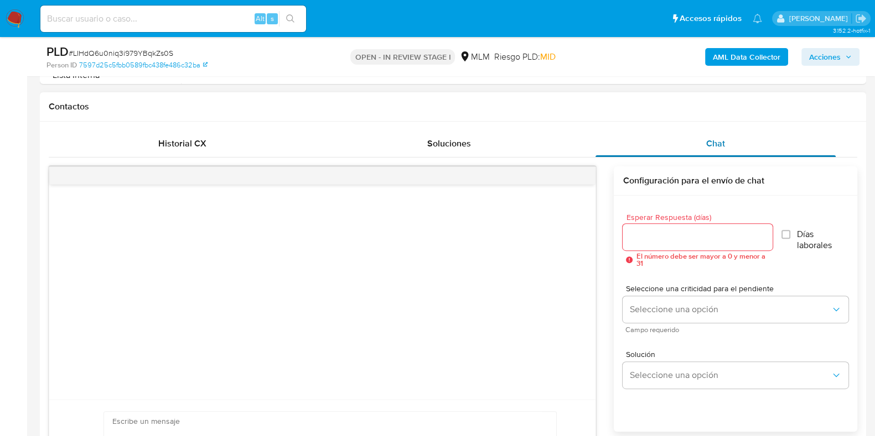
scroll to position [553, 0]
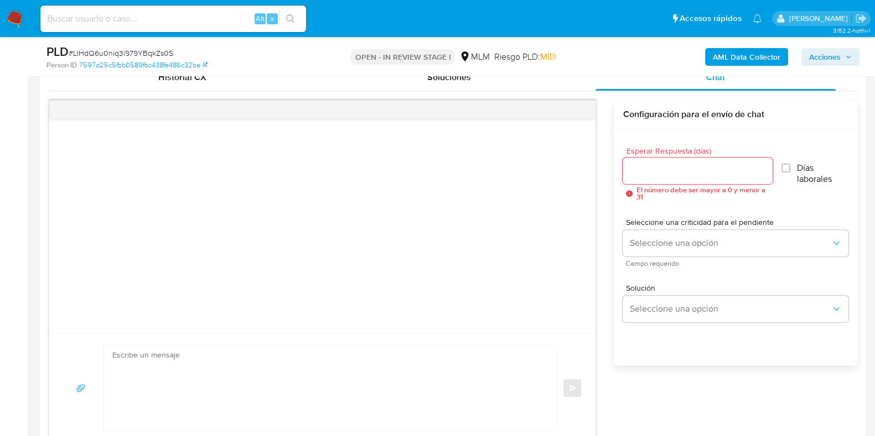
click at [669, 164] on input "Esperar Respuesta (días)" at bounding box center [696, 171] width 149 height 14
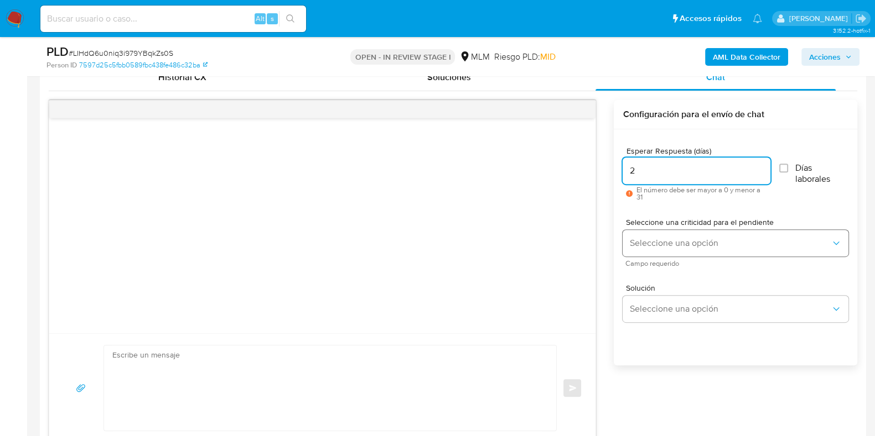
type input "2"
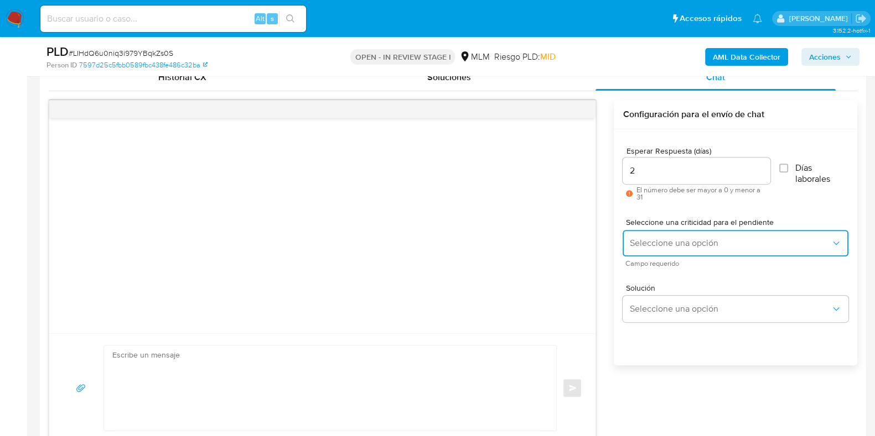
click at [656, 236] on button "Seleccione una opción" at bounding box center [735, 243] width 226 height 27
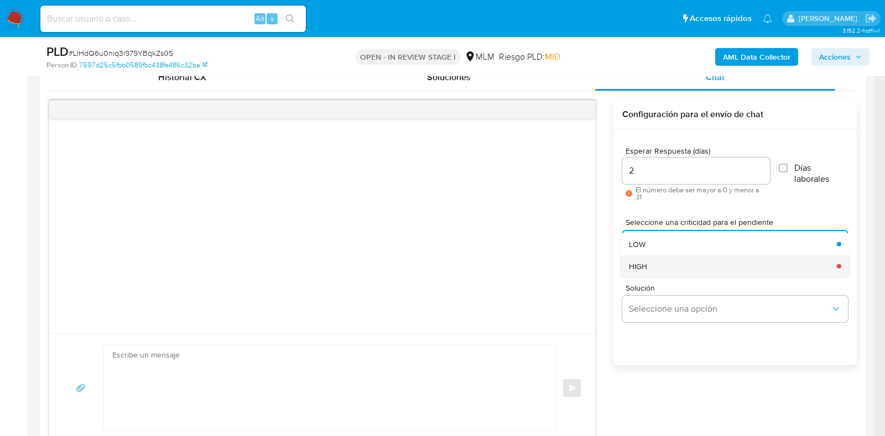
click at [647, 261] on div "HIGH" at bounding box center [729, 266] width 201 height 22
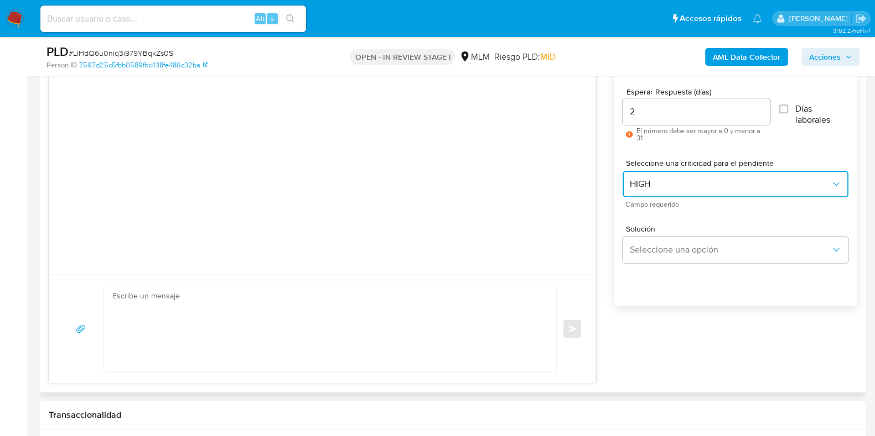
scroll to position [692, 0]
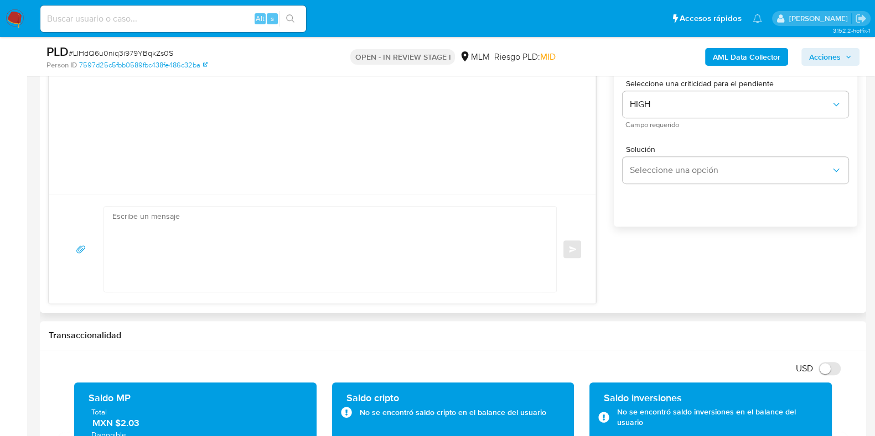
click at [344, 265] on textarea at bounding box center [327, 249] width 430 height 85
paste textarea "Loremips dolorsi: Ametco adi el seddoeiusm tem inci. Ut laboreetdolo ma aliquae…"
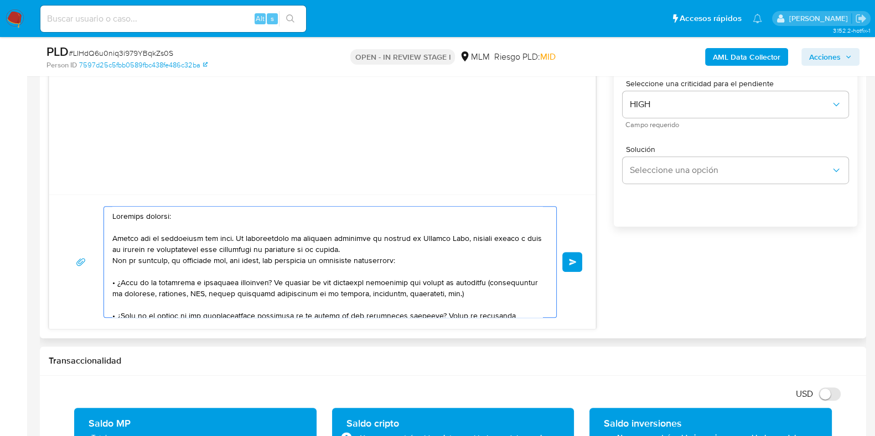
scroll to position [69, 0]
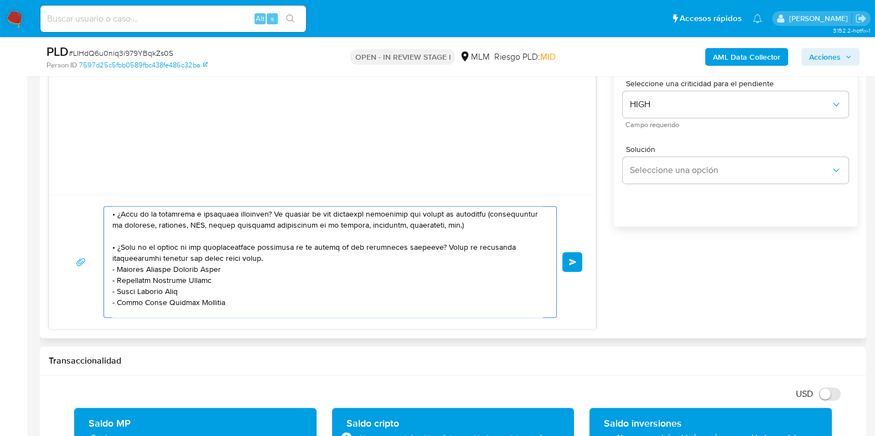
drag, startPoint x: 232, startPoint y: 303, endPoint x: 112, endPoint y: 303, distance: 120.0
click at [112, 303] on textarea at bounding box center [327, 262] width 430 height 111
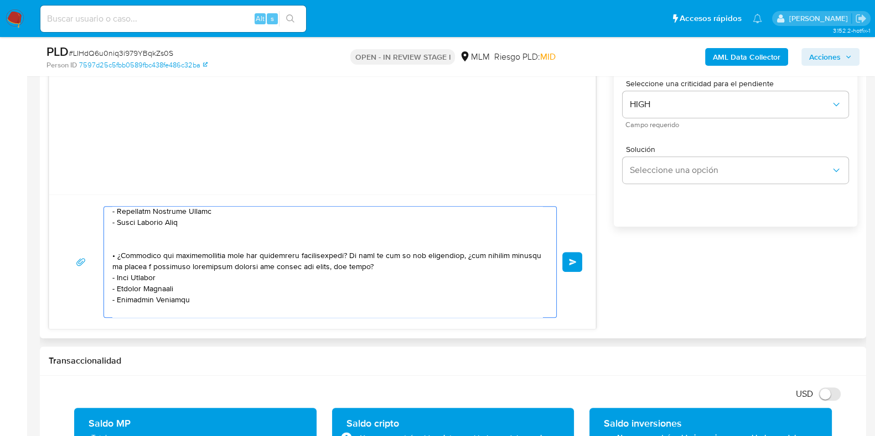
click at [184, 298] on textarea at bounding box center [327, 262] width 430 height 111
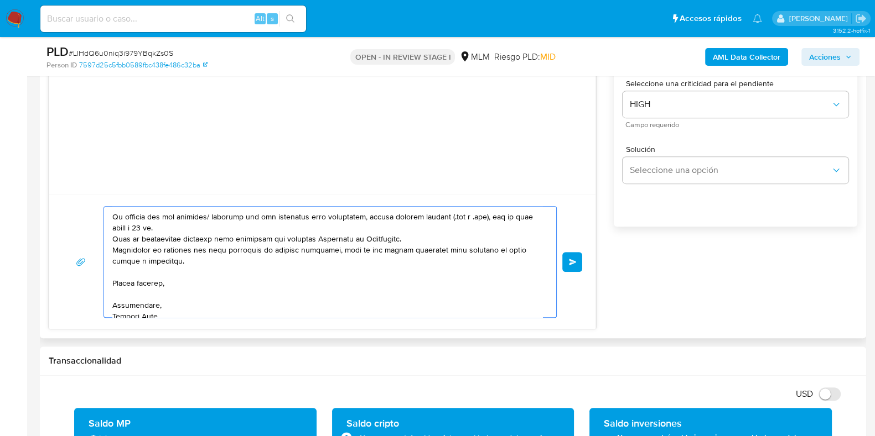
scroll to position [207, 0]
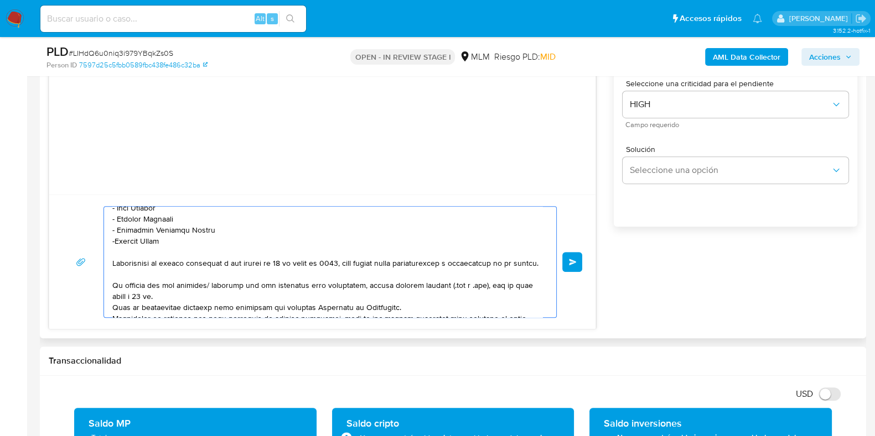
drag, startPoint x: 154, startPoint y: 279, endPoint x: 100, endPoint y: 261, distance: 57.2
click at [100, 261] on div "Enviar" at bounding box center [322, 262] width 519 height 112
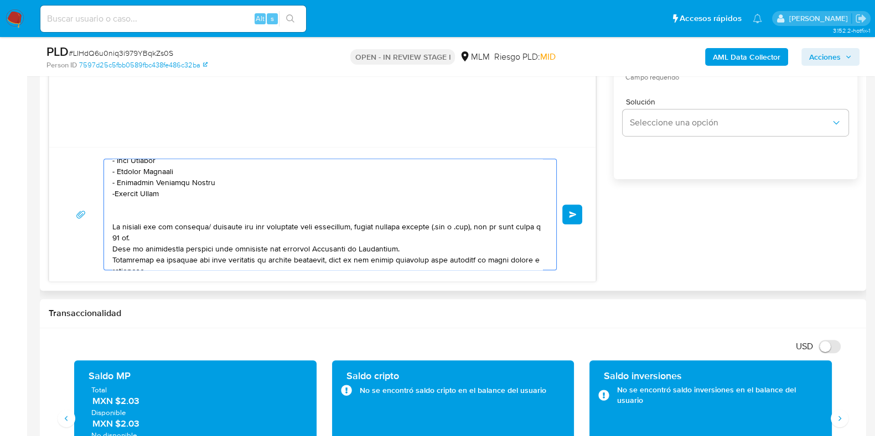
scroll to position [761, 0]
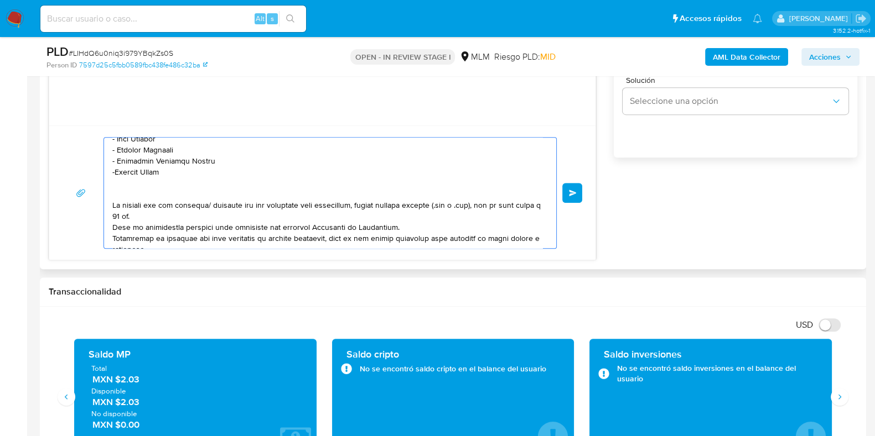
drag, startPoint x: 186, startPoint y: 218, endPoint x: 162, endPoint y: 211, distance: 25.8
click at [162, 211] on textarea at bounding box center [327, 193] width 430 height 111
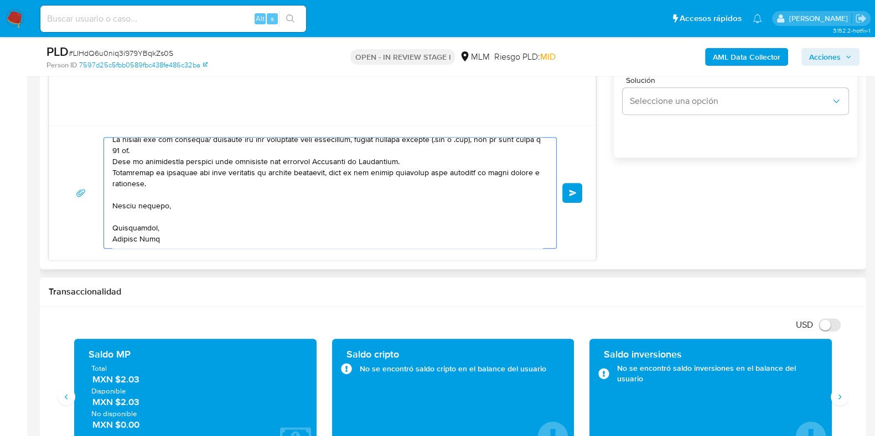
drag, startPoint x: 173, startPoint y: 211, endPoint x: 101, endPoint y: 198, distance: 73.2
click at [101, 198] on div "Enviar" at bounding box center [322, 193] width 519 height 112
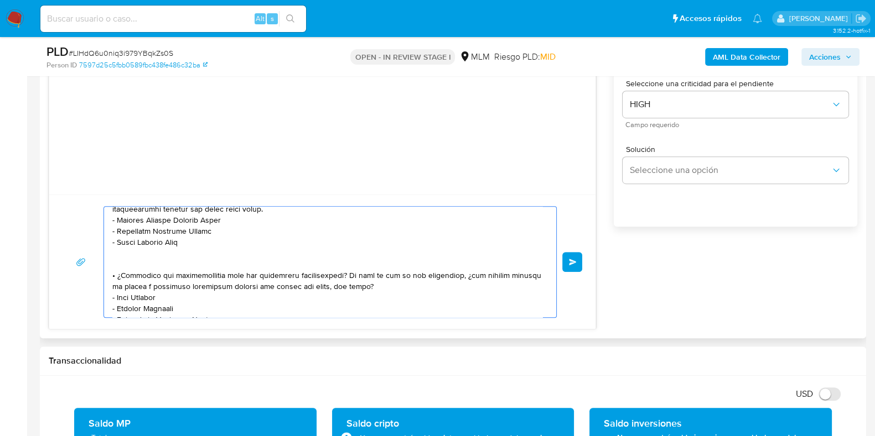
scroll to position [44, 0]
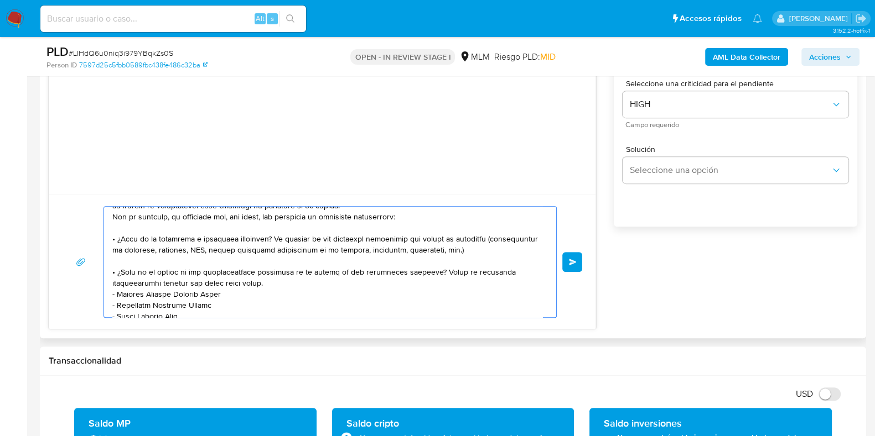
drag, startPoint x: 477, startPoint y: 247, endPoint x: 438, endPoint y: 250, distance: 39.4
click at [445, 250] on textarea at bounding box center [327, 262] width 430 height 111
click at [434, 250] on textarea at bounding box center [327, 262] width 430 height 111
click at [438, 249] on textarea at bounding box center [327, 262] width 430 height 111
drag, startPoint x: 440, startPoint y: 248, endPoint x: 407, endPoint y: 246, distance: 32.7
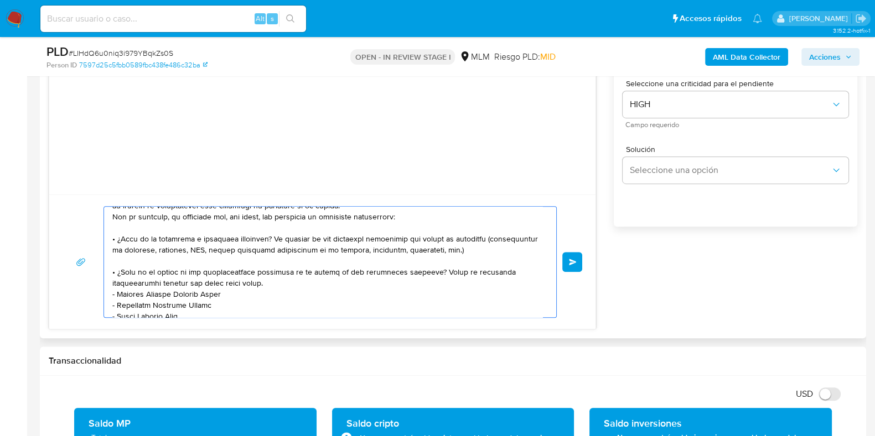
click at [407, 246] on textarea at bounding box center [327, 262] width 430 height 111
type textarea "Estimado cliente: Espero que te encuentres muy bien. En cumplimiento de nuestra…"
click at [574, 260] on span "Enviar" at bounding box center [573, 262] width 8 height 7
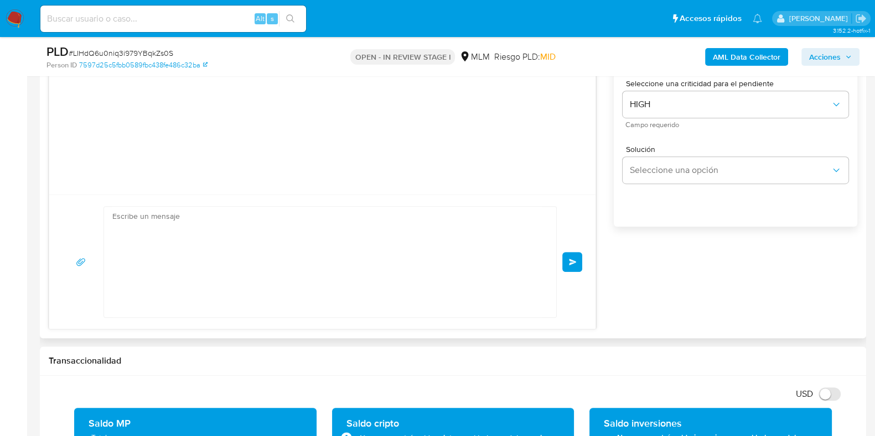
scroll to position [271, 0]
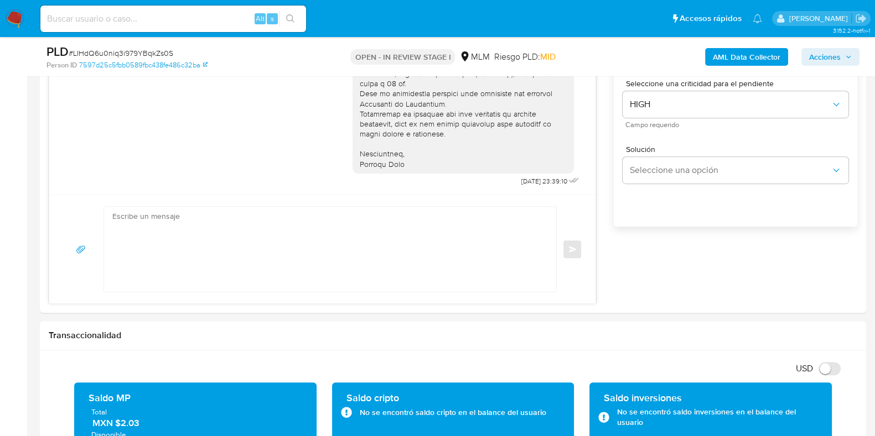
click at [146, 53] on span "# LIHdQ6u0niq3i979YBqkZs0S" at bounding box center [121, 53] width 105 height 11
copy span "LIHdQ6u0niq3i979YBqkZs0S"
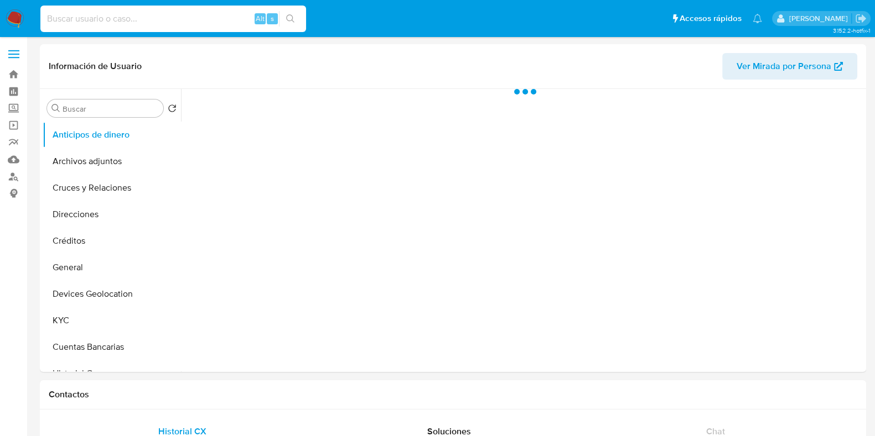
click at [129, 18] on input at bounding box center [173, 19] width 266 height 14
paste input "605736802"
type input "605736802"
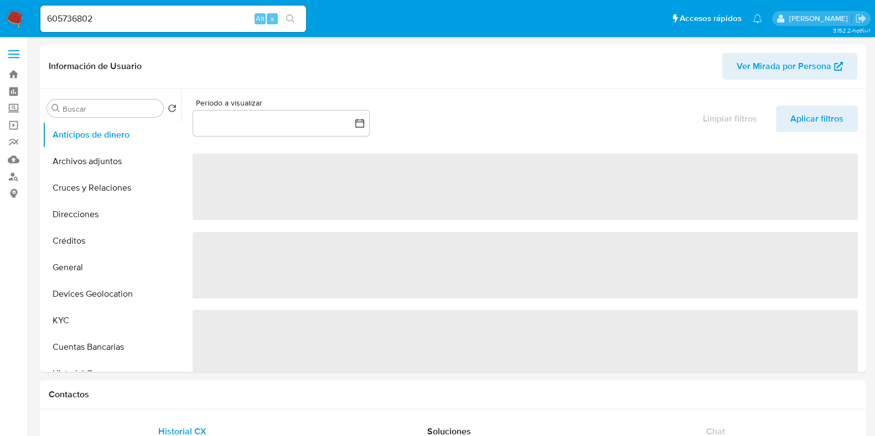
click at [288, 15] on icon "search-icon" at bounding box center [290, 18] width 9 height 9
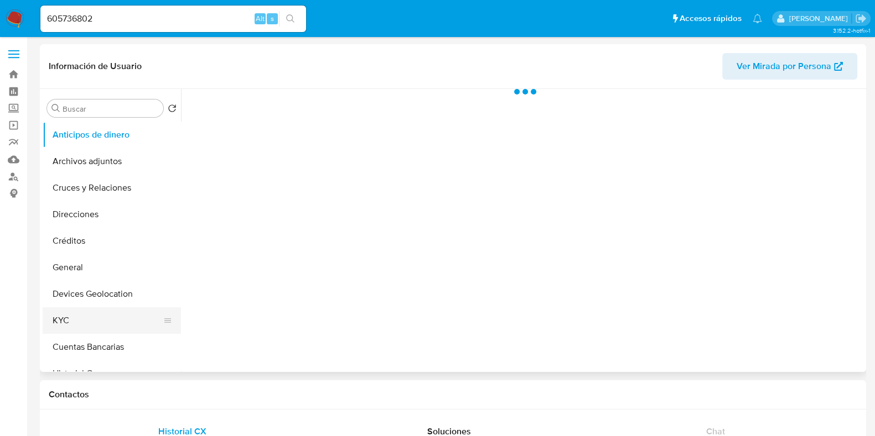
click at [80, 322] on button "KYC" at bounding box center [107, 321] width 129 height 27
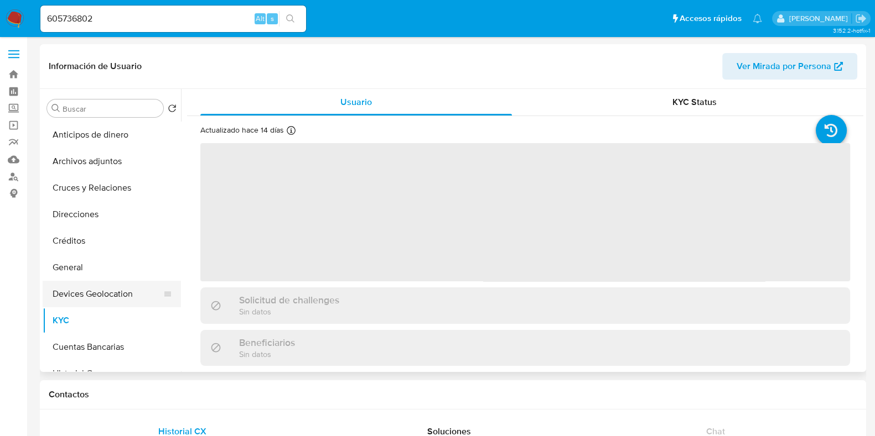
select select "10"
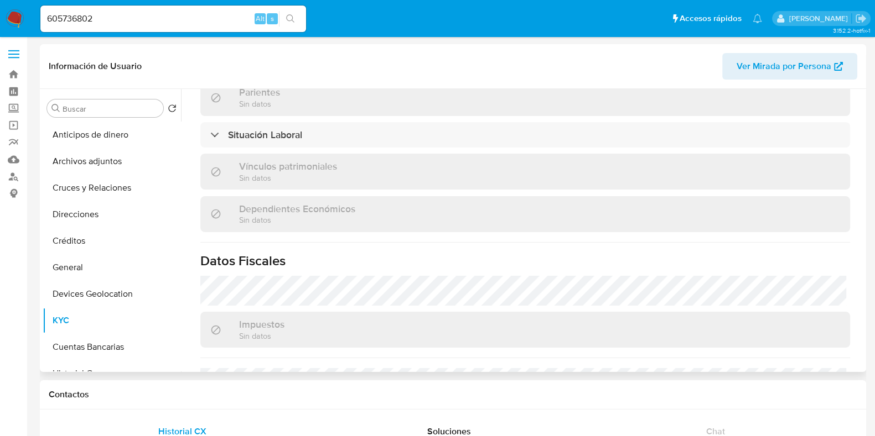
scroll to position [698, 0]
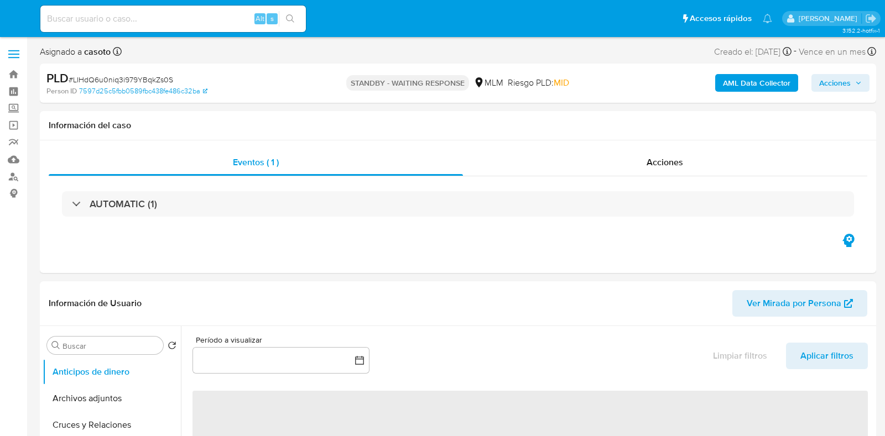
select select "10"
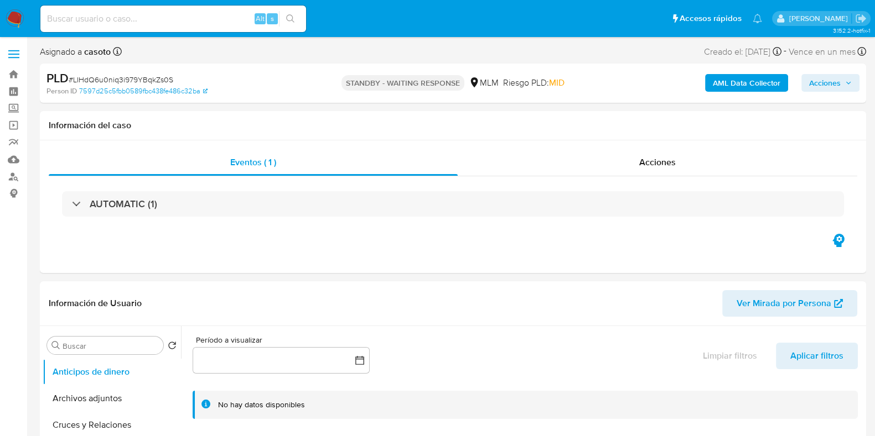
click at [162, 76] on span "# LIHdQ6u0niq3i979YBqkZs0S" at bounding box center [121, 79] width 105 height 11
copy span "LIHdQ6u0niq3i979YBqkZs0S"
